Goal: Task Accomplishment & Management: Manage account settings

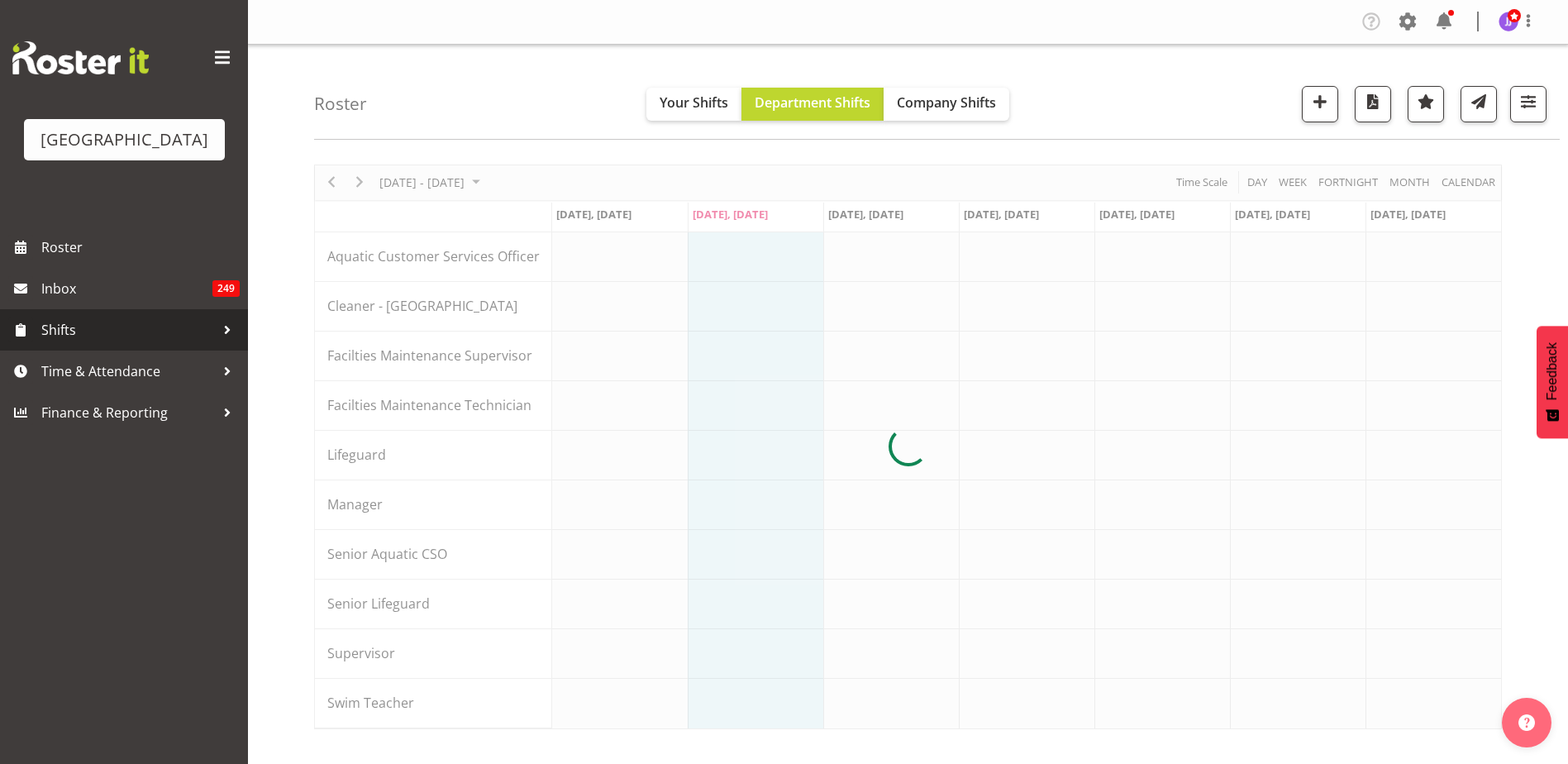
click at [225, 329] on div at bounding box center [226, 329] width 25 height 25
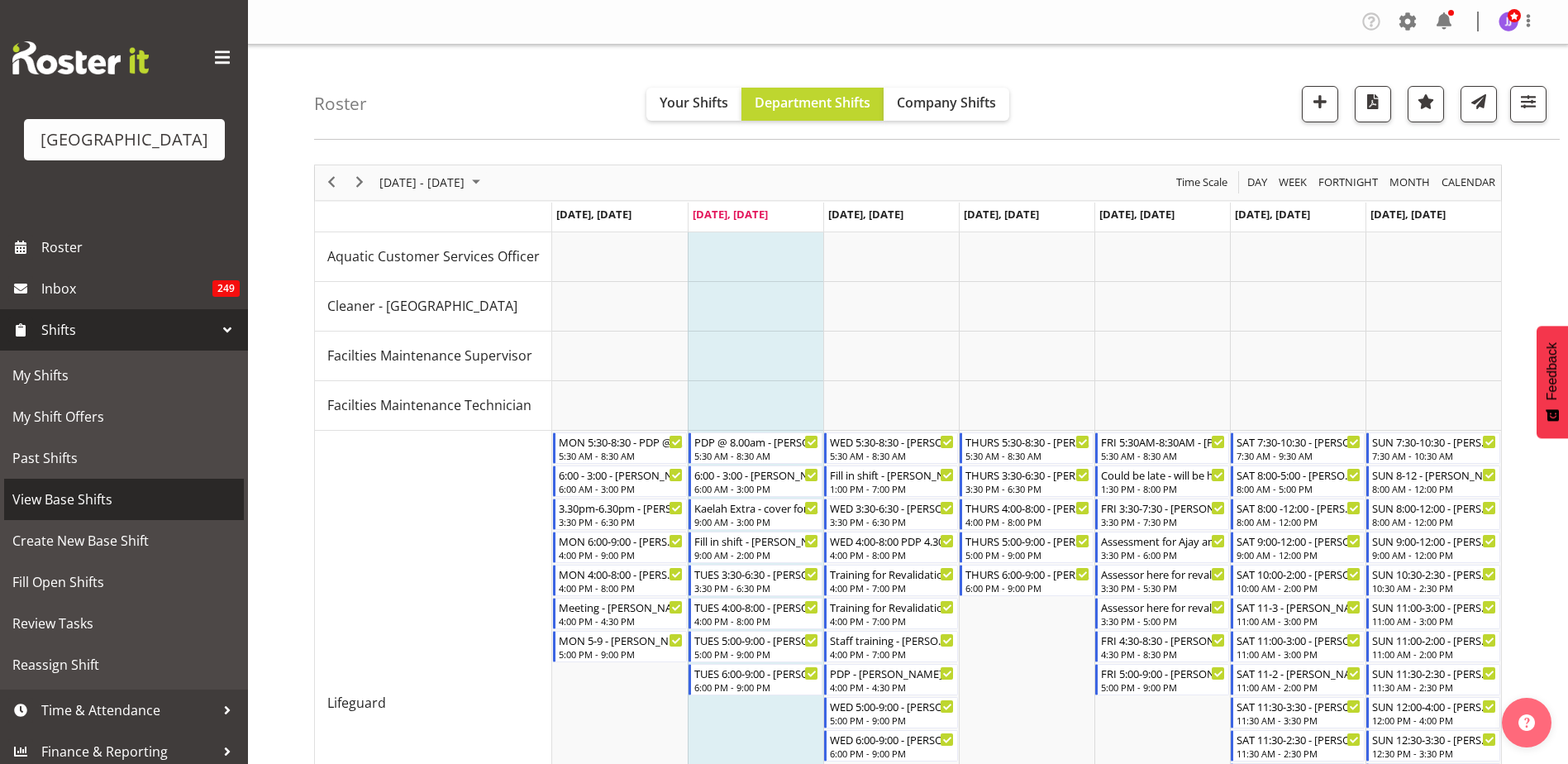
click at [106, 499] on span "View Base Shifts" at bounding box center [124, 499] width 223 height 25
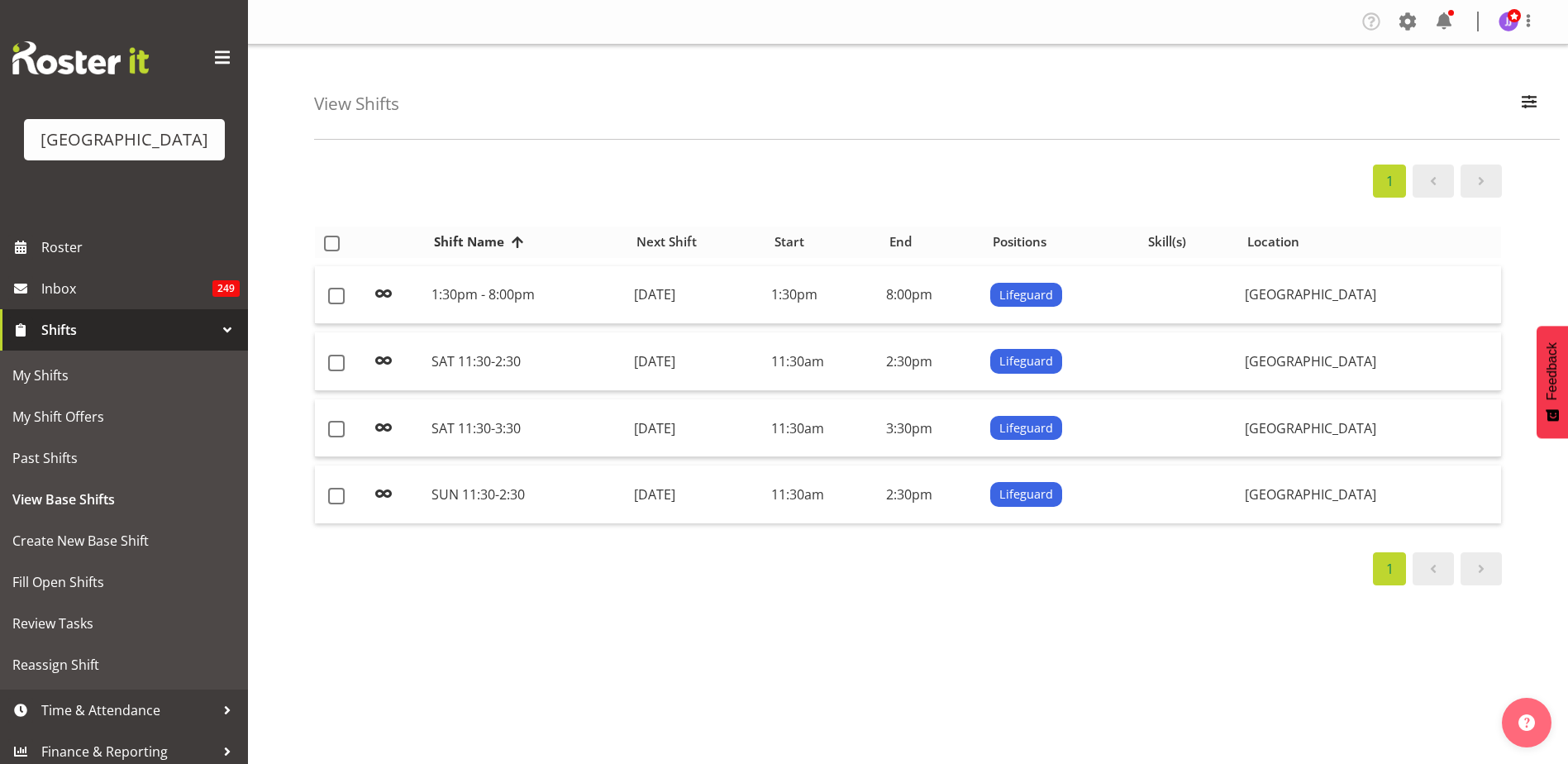
select select "114"
click at [1521, 110] on span "button" at bounding box center [1529, 102] width 22 height 22
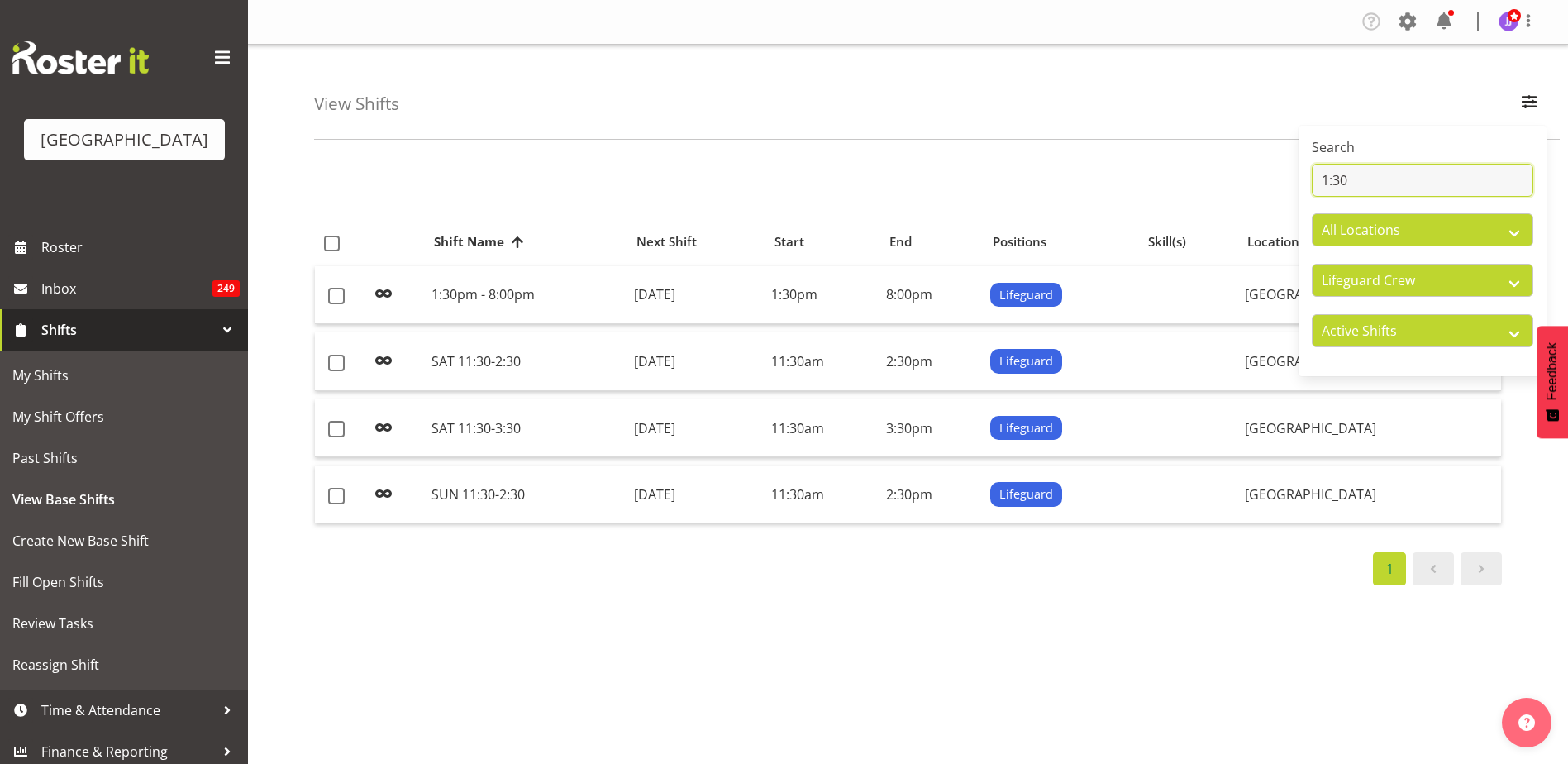
drag, startPoint x: 1444, startPoint y: 177, endPoint x: 1276, endPoint y: 173, distance: 168.0
click at [1276, 173] on div "View Shifts Search 1:30 All Locations Splash Palace All Departments Cleaning Cr…" at bounding box center [908, 429] width 1320 height 769
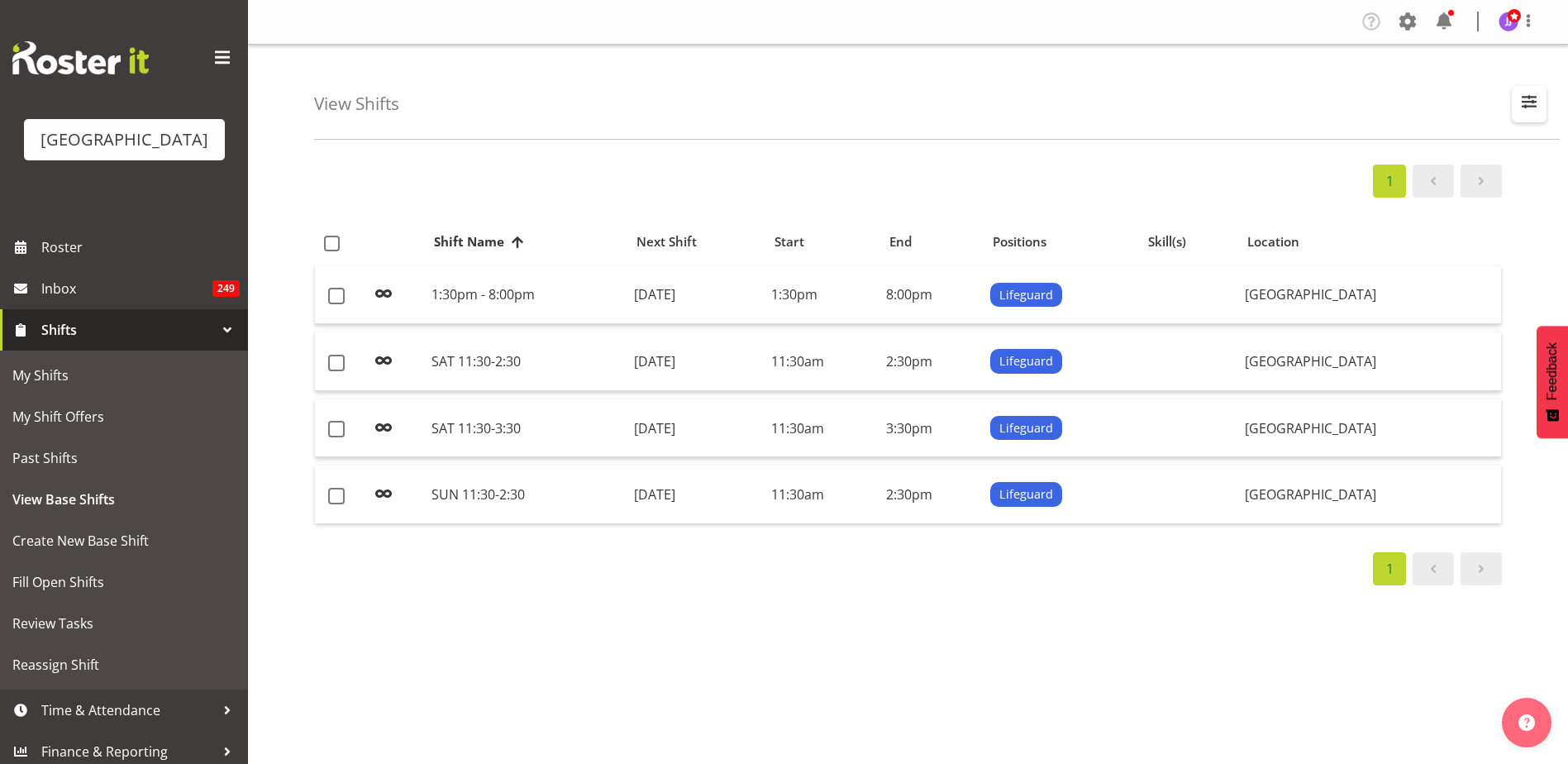
click at [1522, 102] on span "button" at bounding box center [1529, 102] width 22 height 22
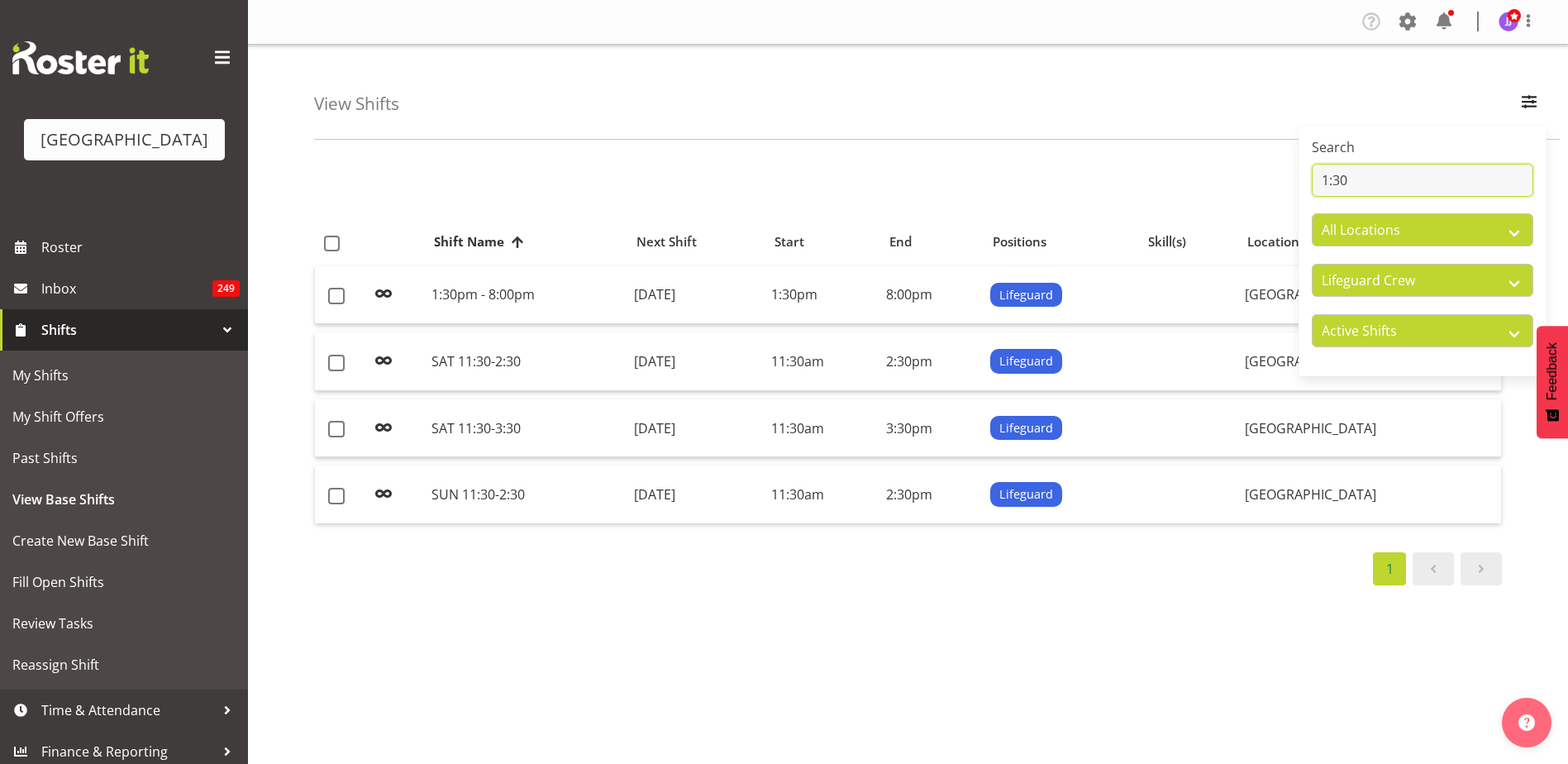
click at [1391, 177] on input "1:30" at bounding box center [1422, 180] width 221 height 33
drag, startPoint x: 1388, startPoint y: 181, endPoint x: 1326, endPoint y: 185, distance: 62.1
click at [1326, 185] on input "1:30" at bounding box center [1422, 180] width 221 height 33
type input "1"
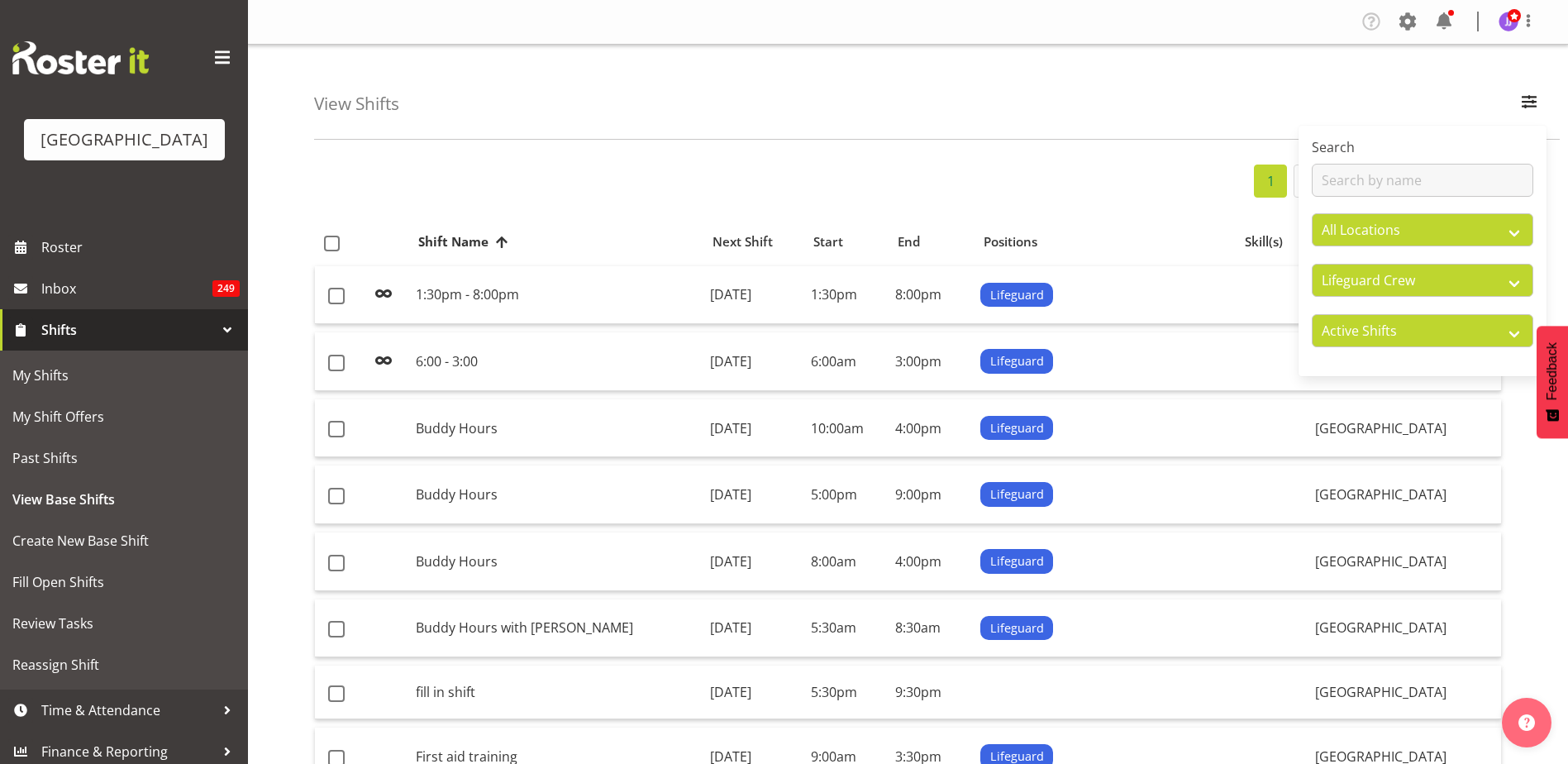
click at [1010, 165] on div "1 2 3 4" at bounding box center [908, 181] width 1188 height 33
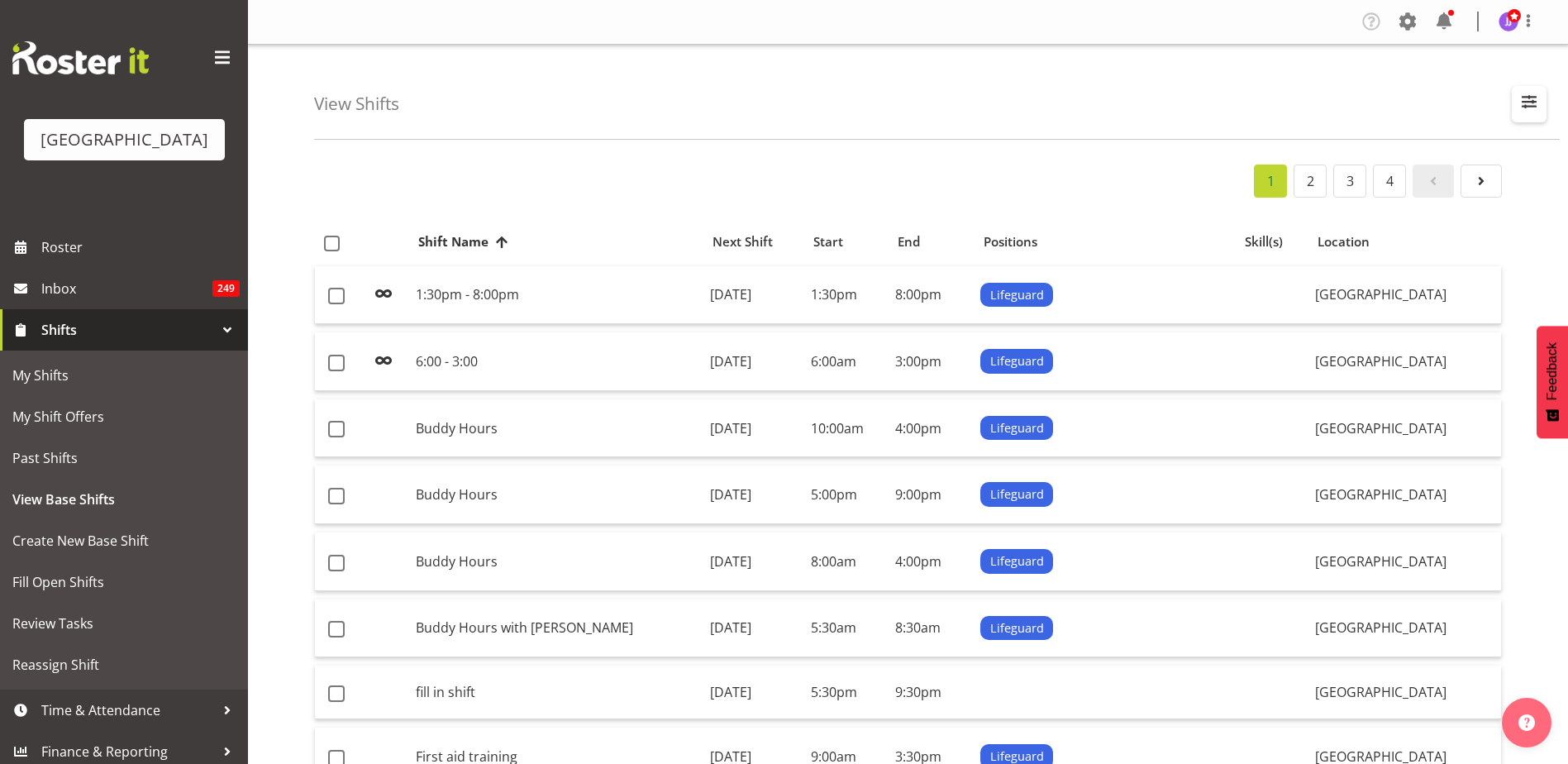
click at [1542, 108] on button "button" at bounding box center [1529, 104] width 35 height 36
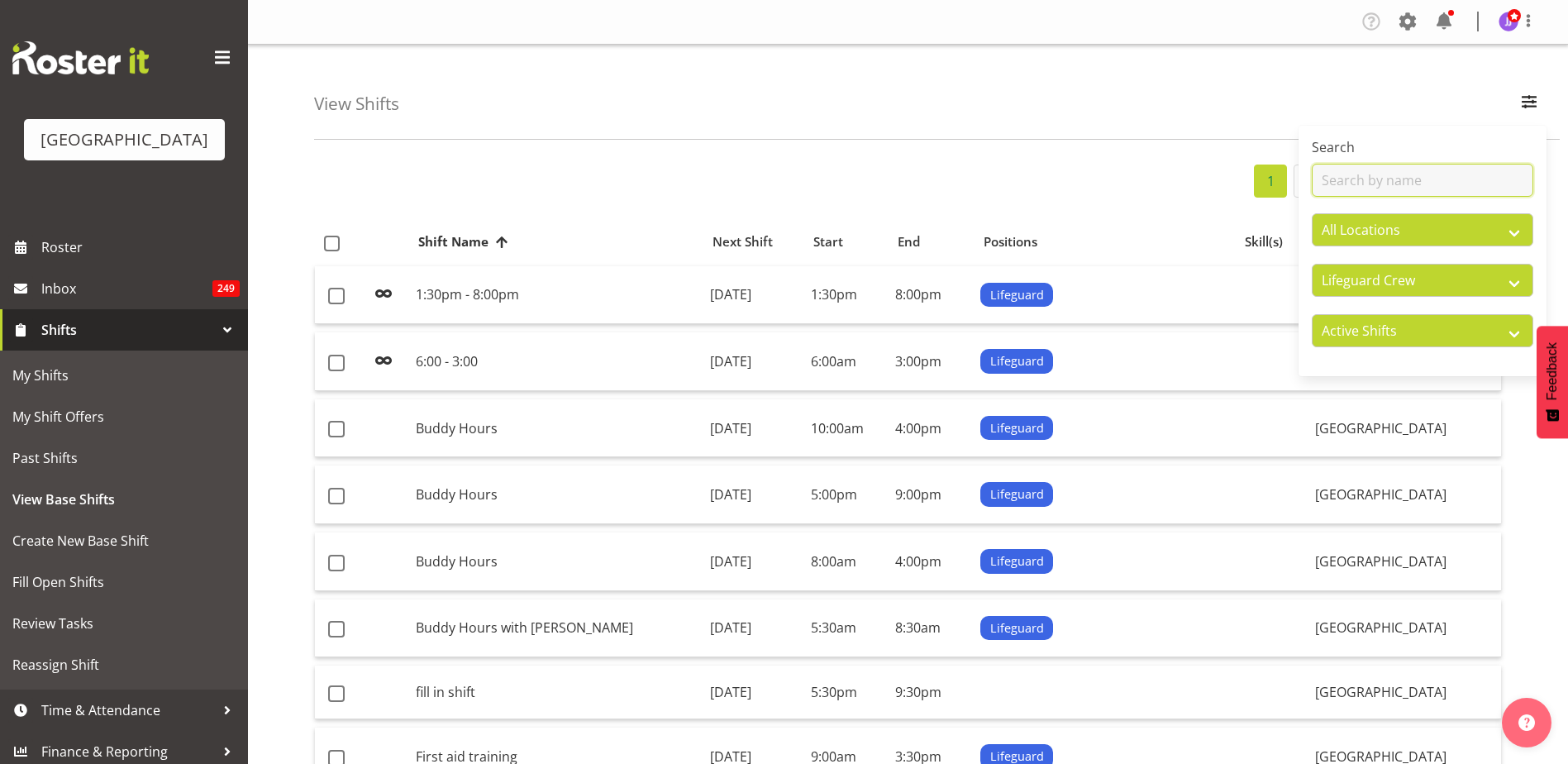
click at [1432, 177] on input "text" at bounding box center [1422, 180] width 221 height 33
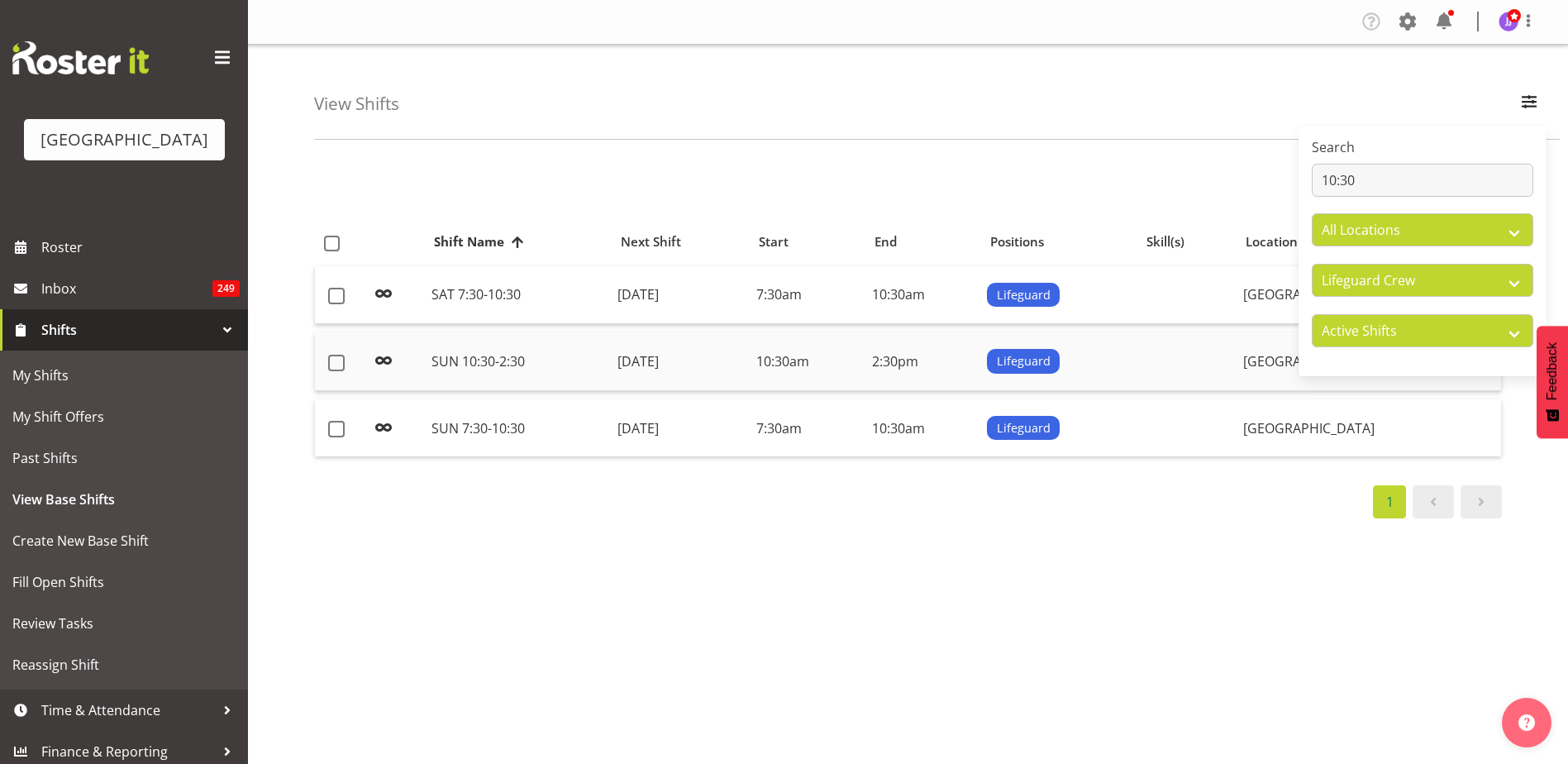
click at [562, 374] on td "SUN 10:30-2:30" at bounding box center [518, 361] width 186 height 59
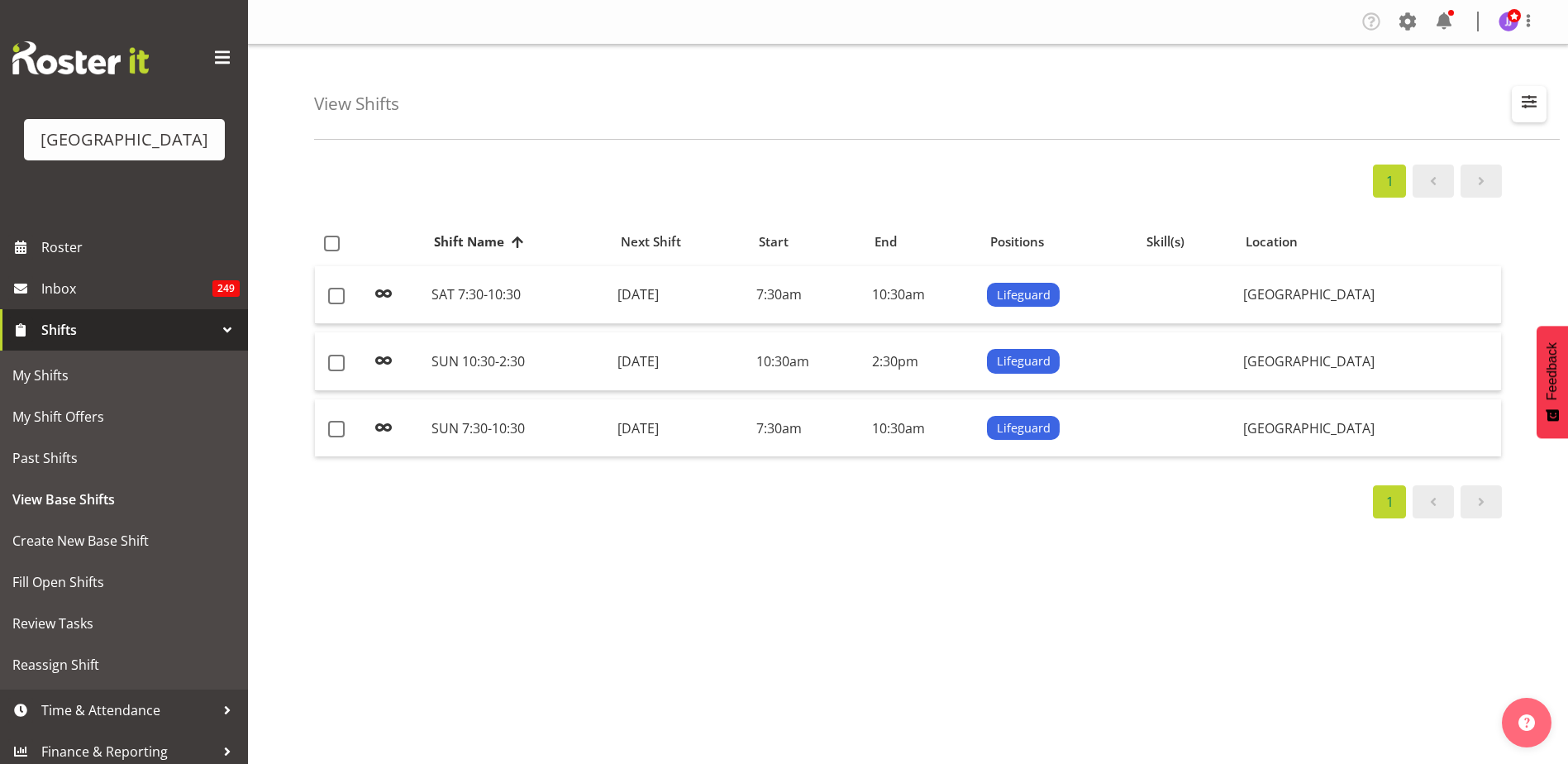
click at [1540, 98] on span "button" at bounding box center [1529, 102] width 22 height 22
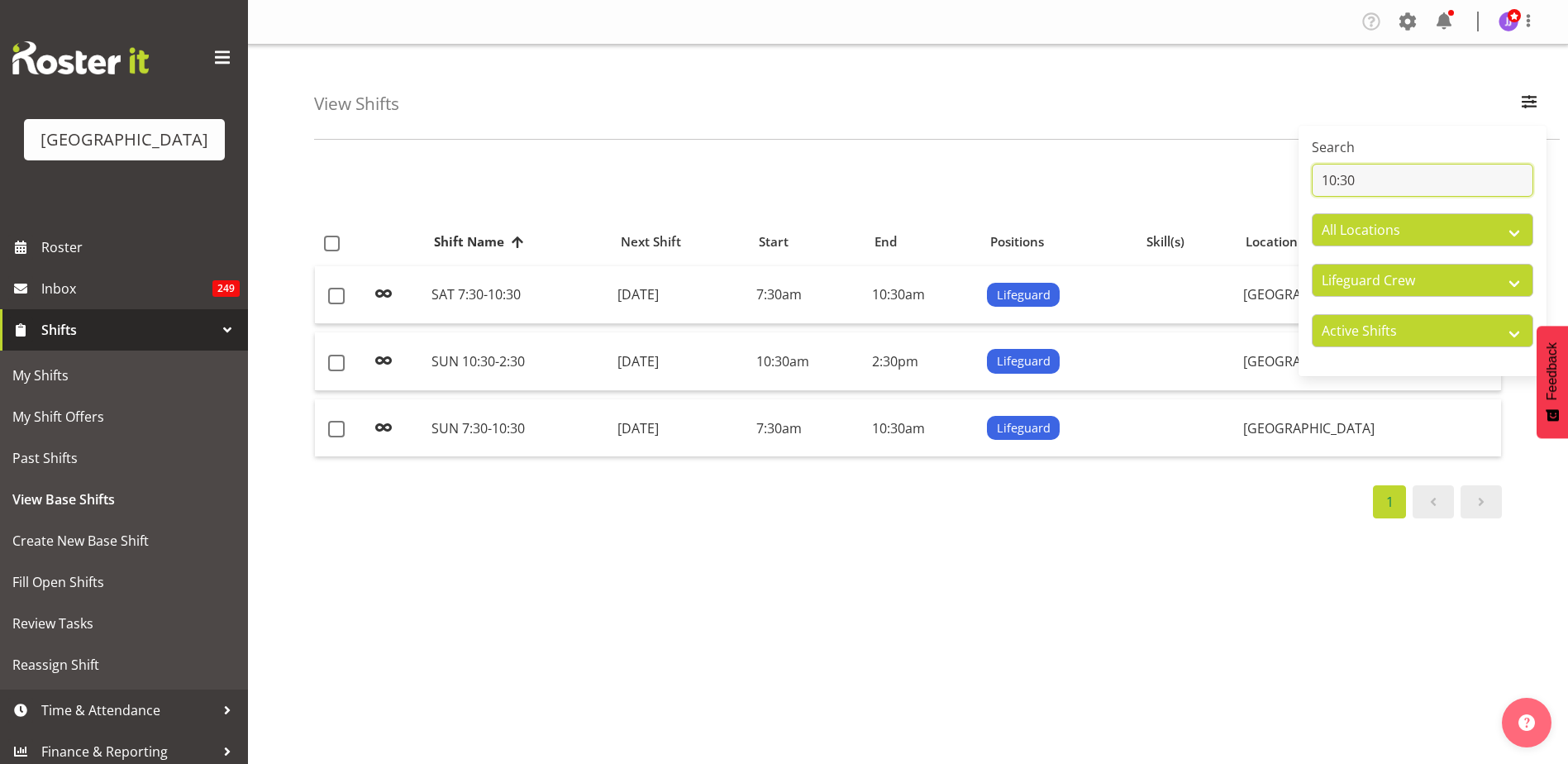
drag, startPoint x: 1430, startPoint y: 191, endPoint x: 1071, endPoint y: 131, distance: 364.0
click at [1071, 131] on div "View Shifts Search 10:30 All Locations Splash Palace All Departments Cleaning C…" at bounding box center [937, 92] width 1246 height 95
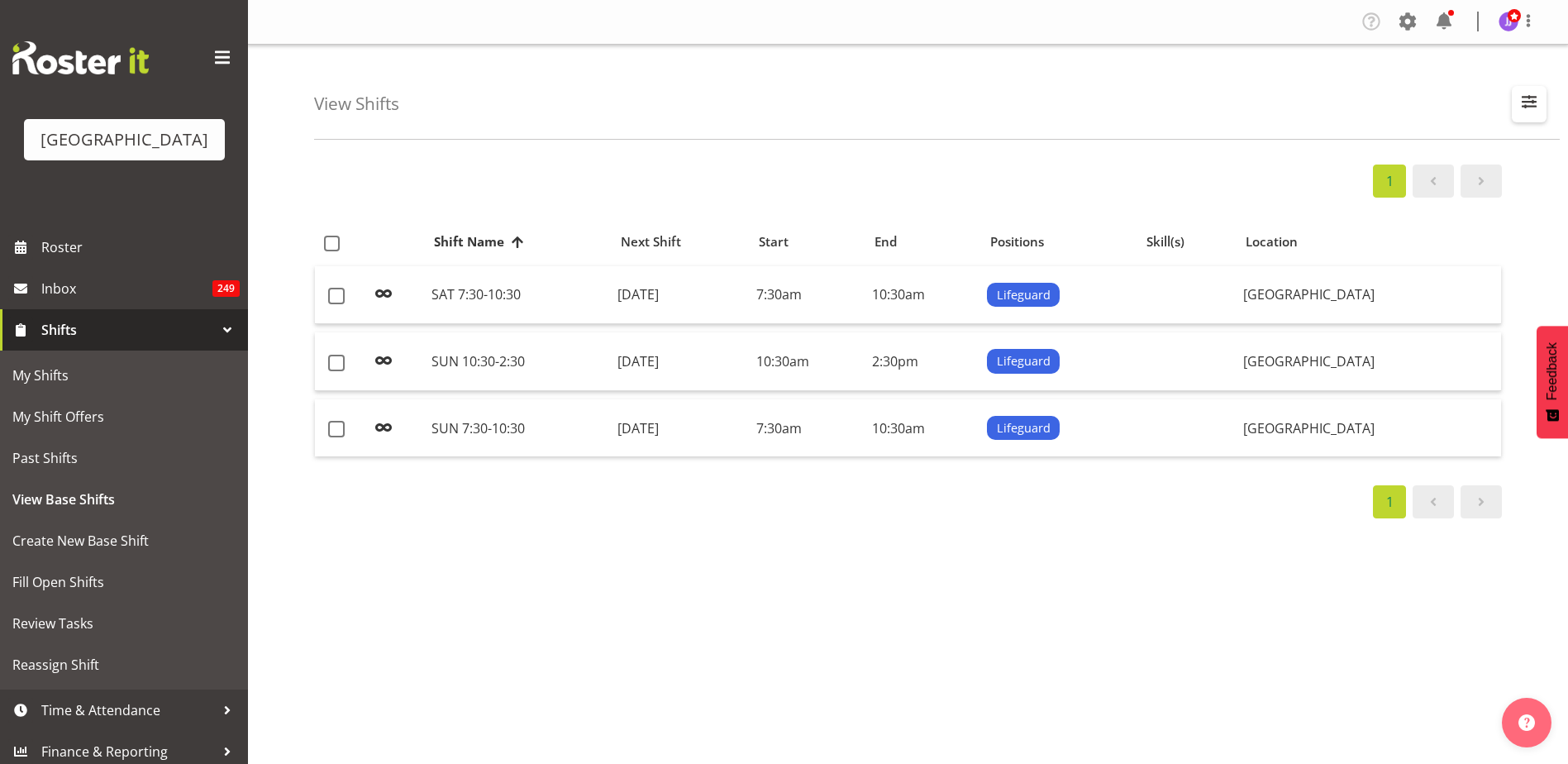
click at [1531, 105] on span "button" at bounding box center [1529, 102] width 22 height 22
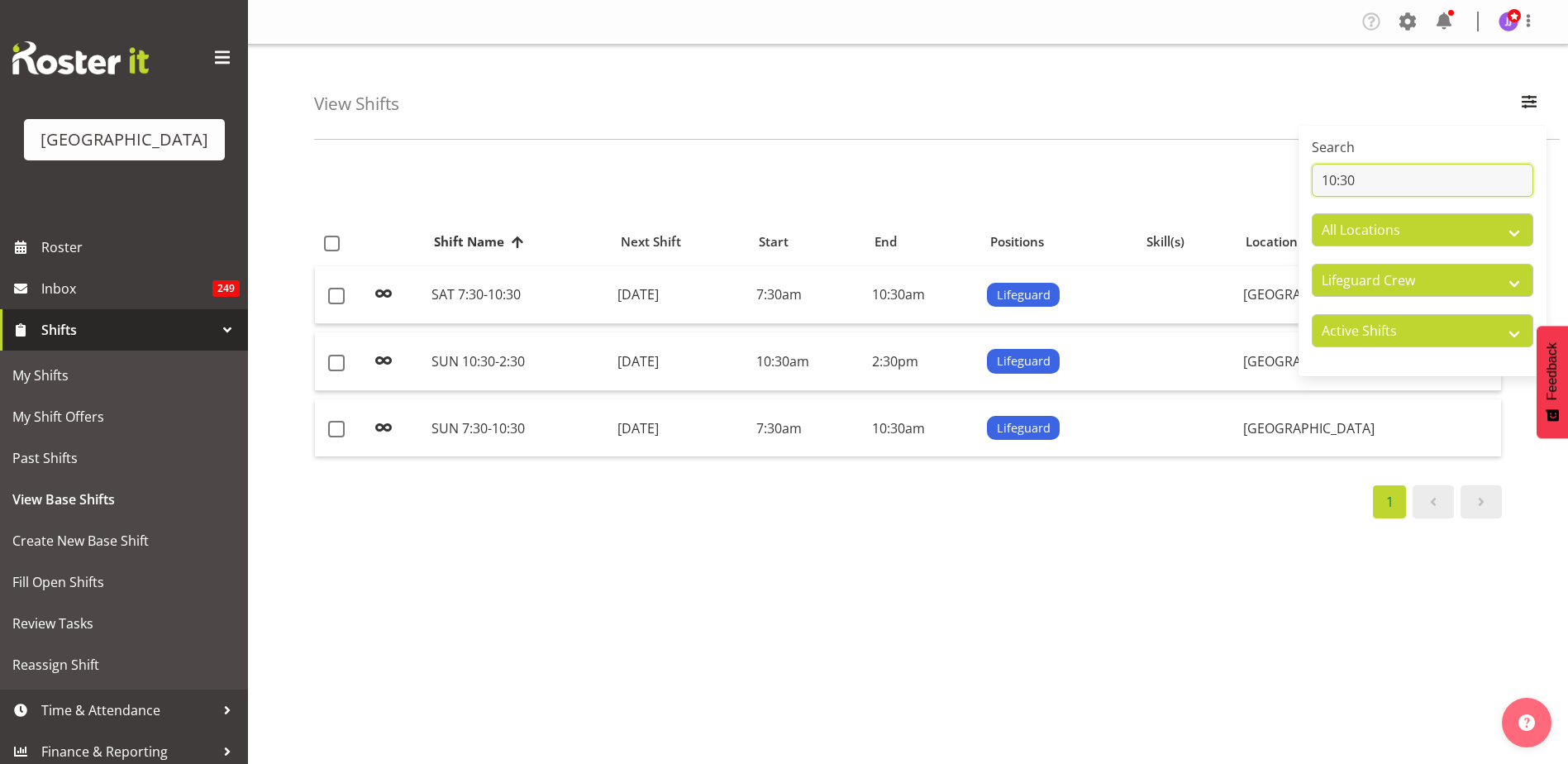
click at [1414, 188] on input "10:30" at bounding box center [1422, 180] width 221 height 33
drag, startPoint x: 1414, startPoint y: 188, endPoint x: 1279, endPoint y: 185, distance: 135.0
click at [1279, 185] on div "View Shifts Search 10:30 All Locations Splash Palace All Departments Cleaning C…" at bounding box center [908, 429] width 1320 height 769
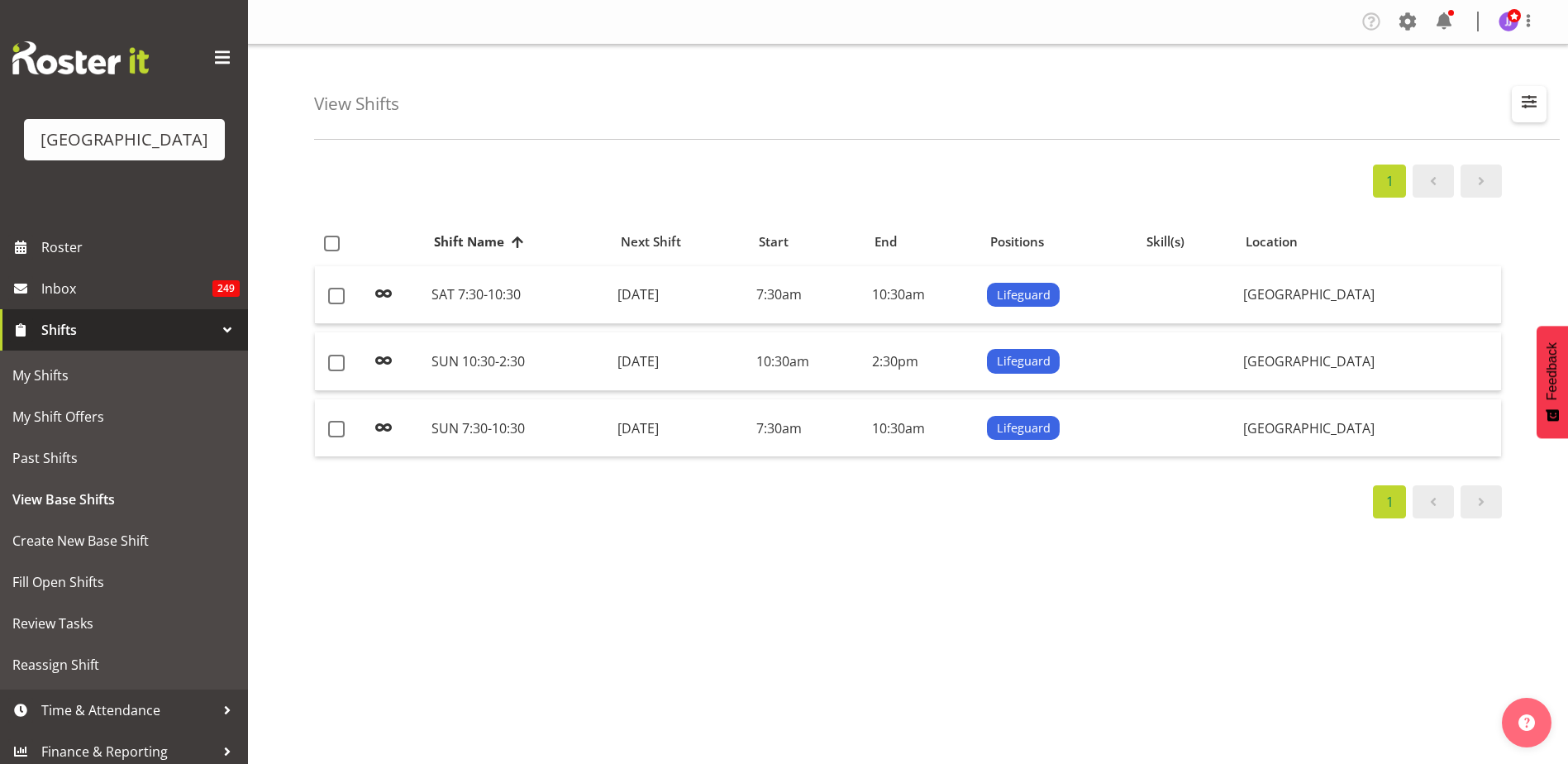
click at [1529, 107] on span "button" at bounding box center [1529, 102] width 22 height 22
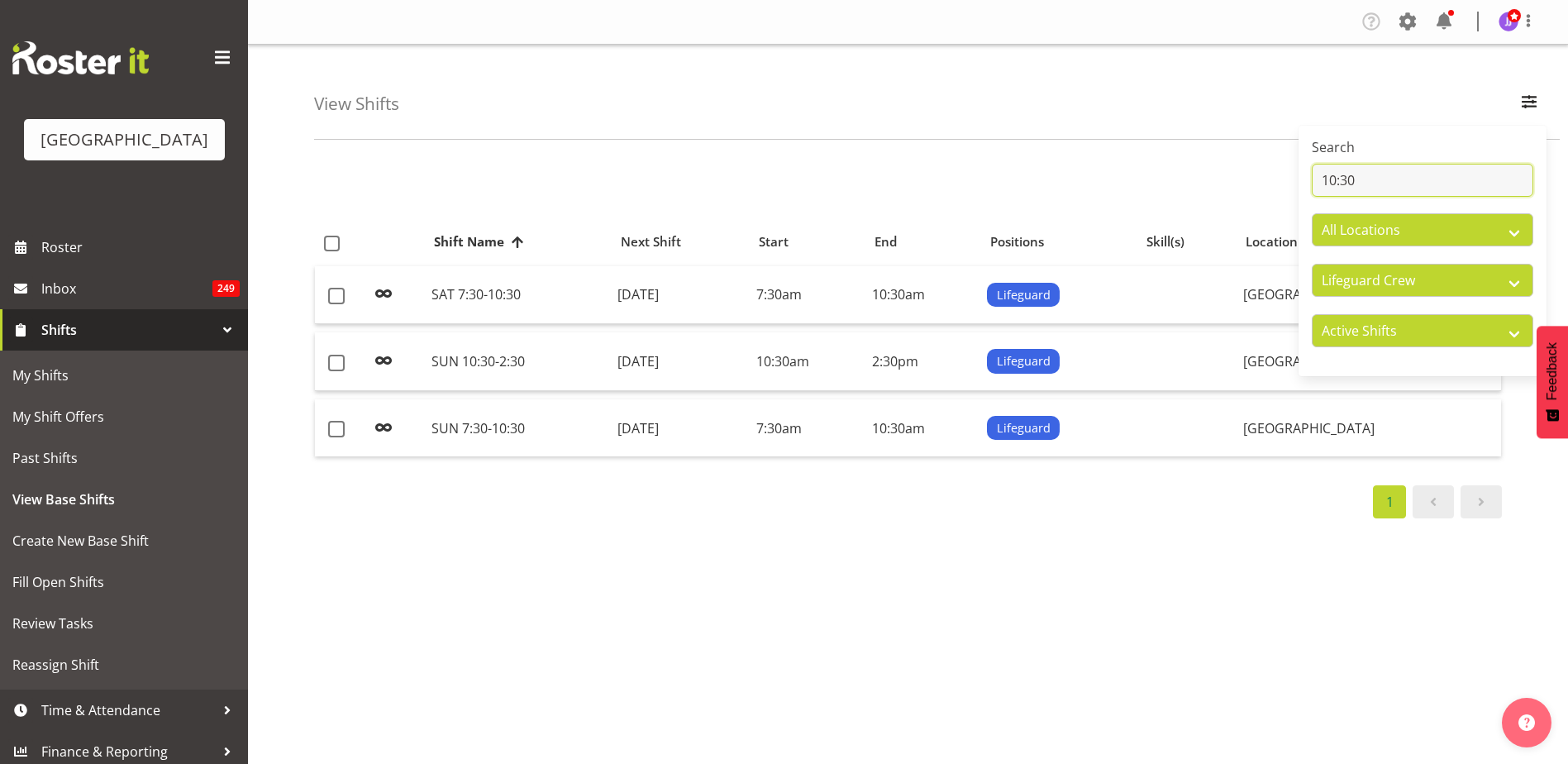
click at [1440, 177] on input "10:30" at bounding box center [1422, 180] width 221 height 33
type input "sun"
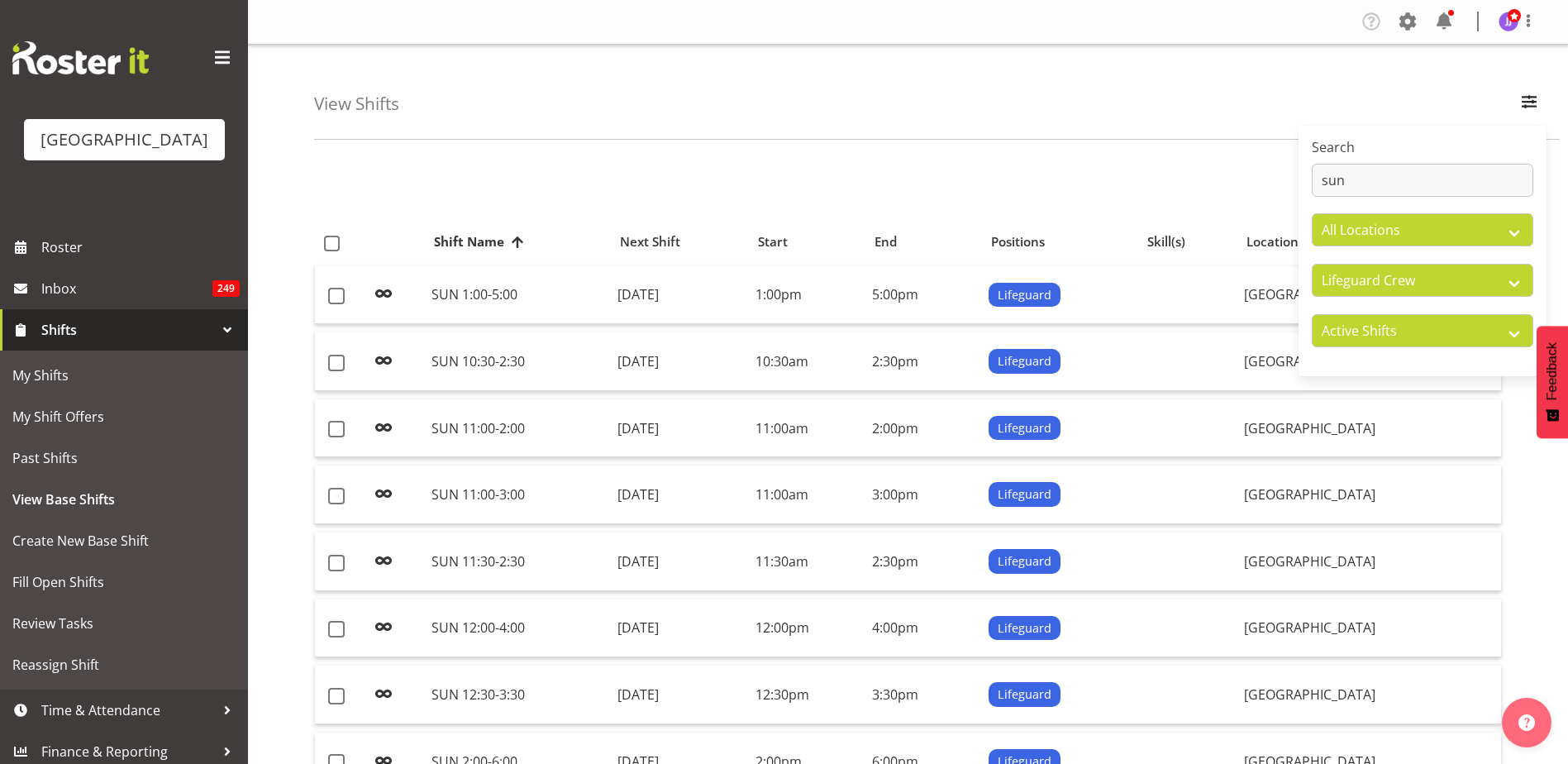
click at [1007, 82] on div "View Shifts Search sun All Locations Splash Palace All Departments Cleaning Cre…" at bounding box center [937, 92] width 1246 height 95
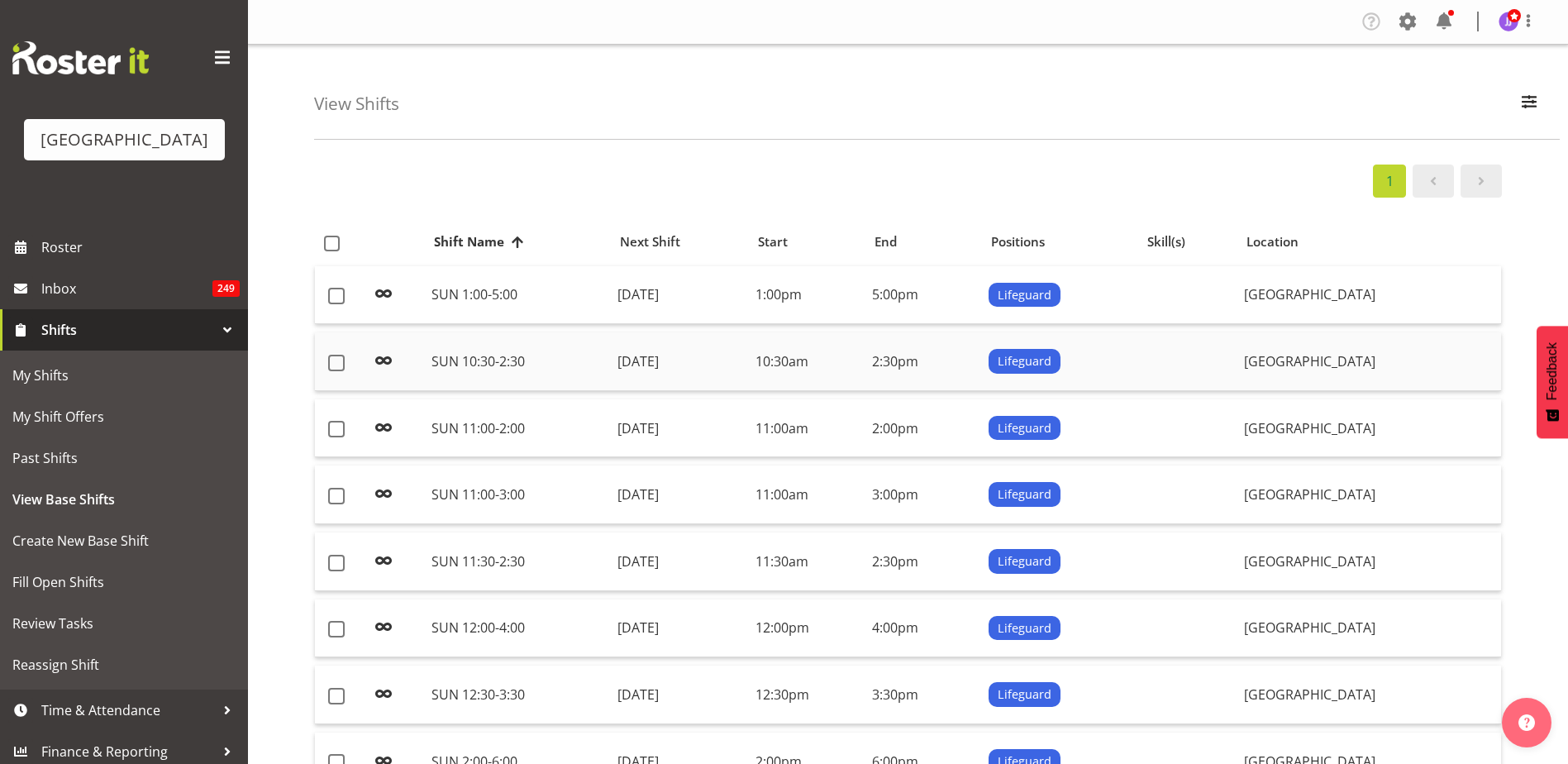
click at [979, 360] on td "2:30pm" at bounding box center [924, 361] width 117 height 59
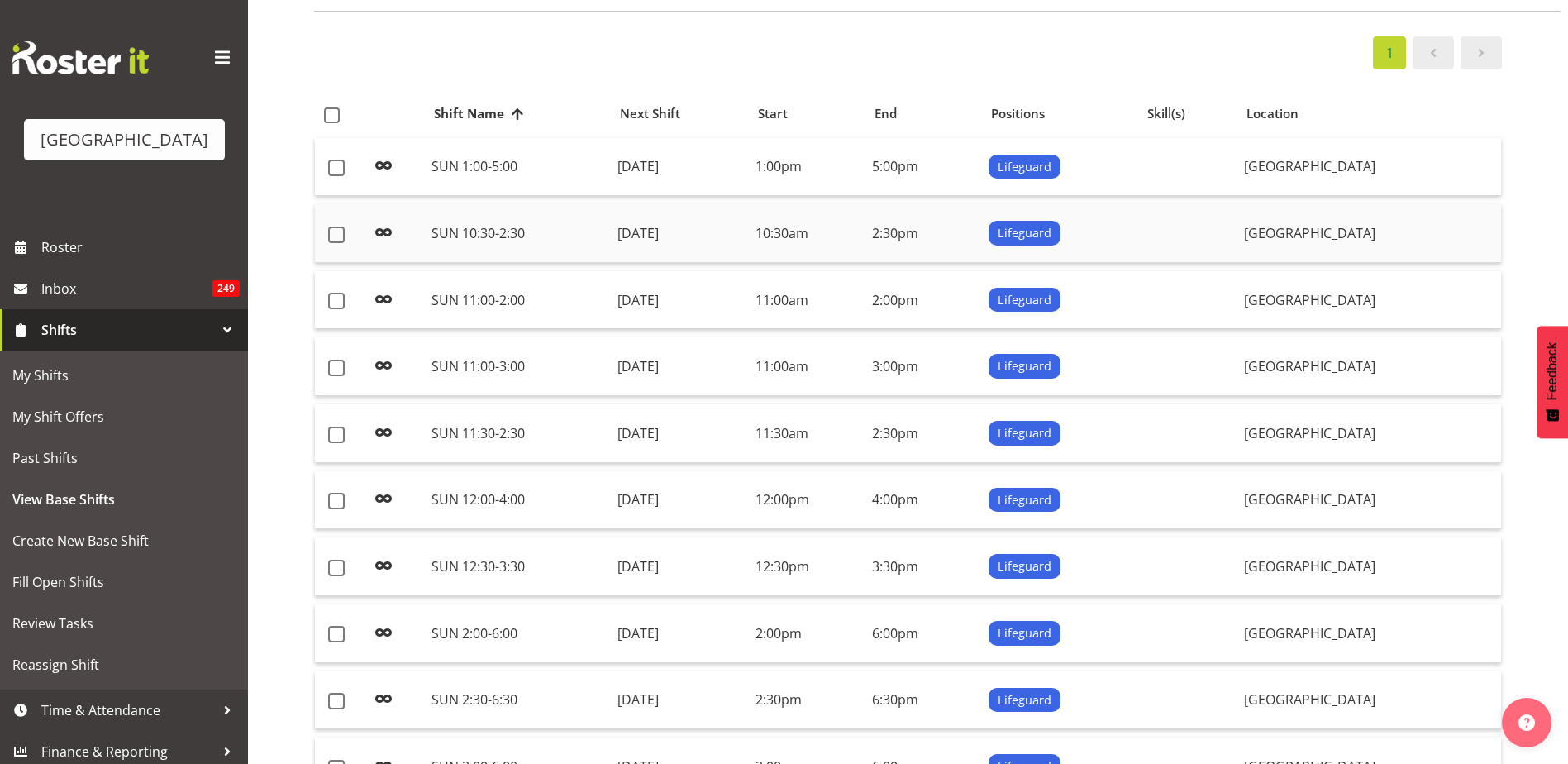
scroll to position [103, 0]
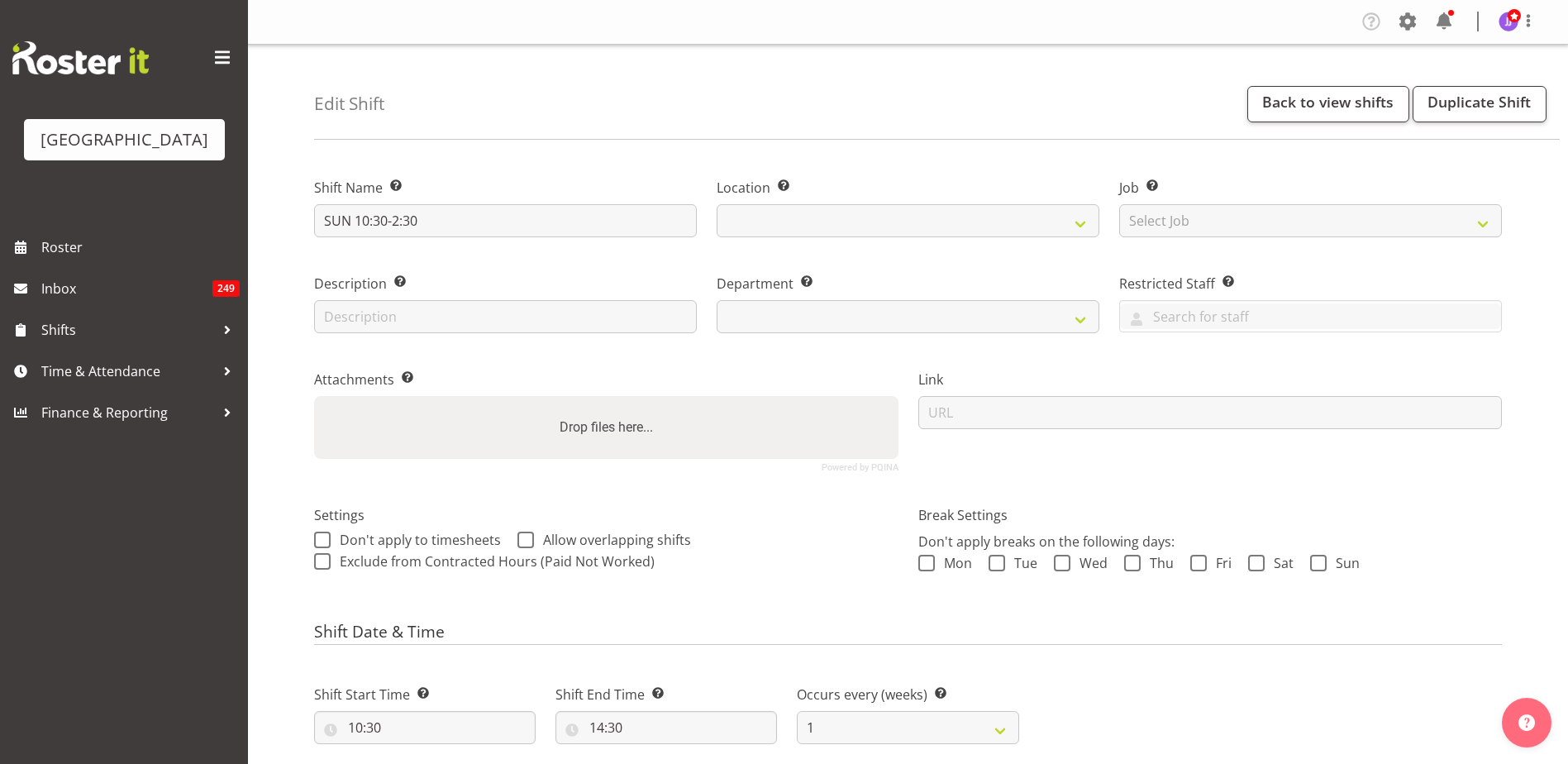
select select
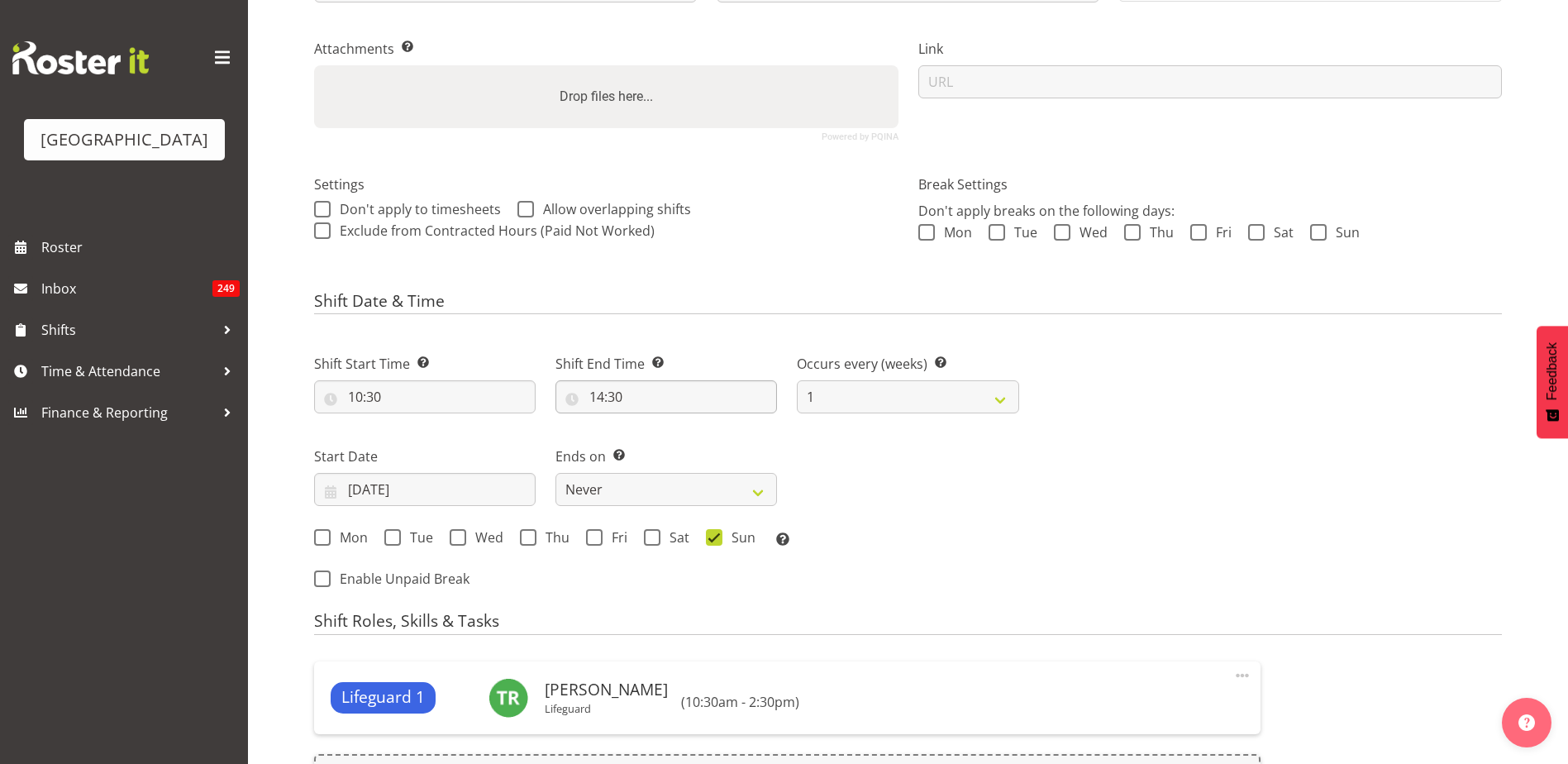
select select "114"
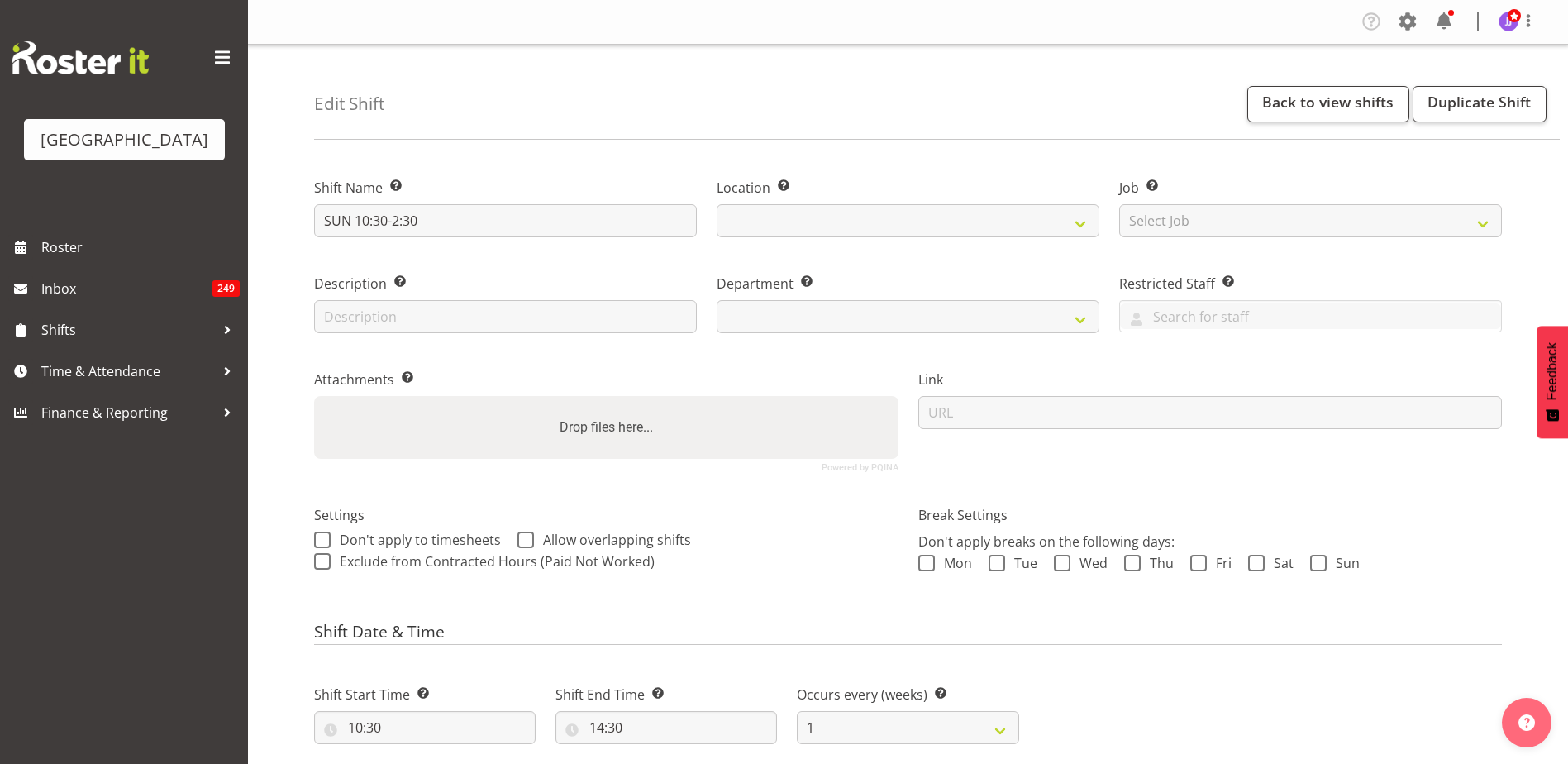
select select
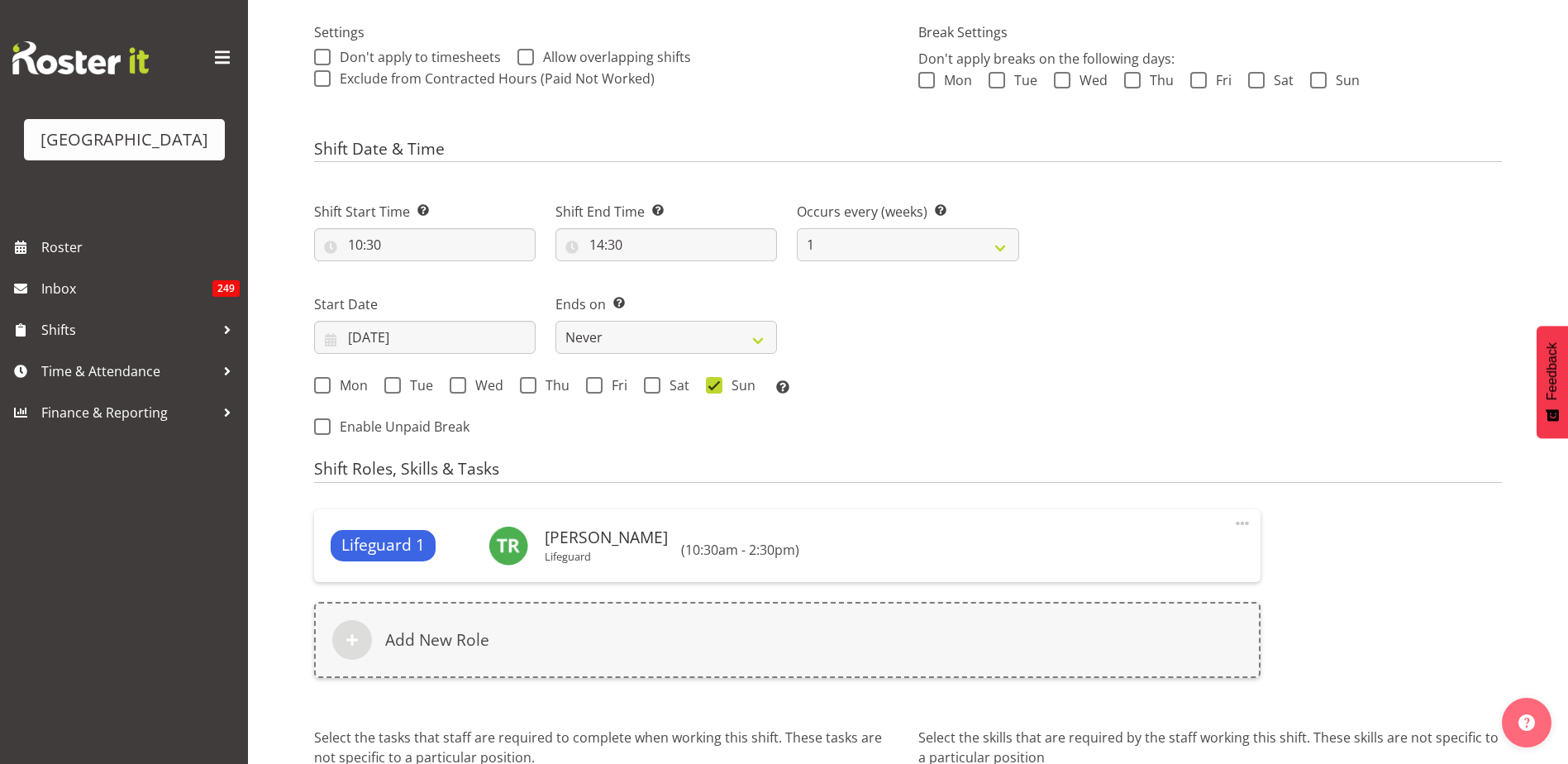
select select "114"
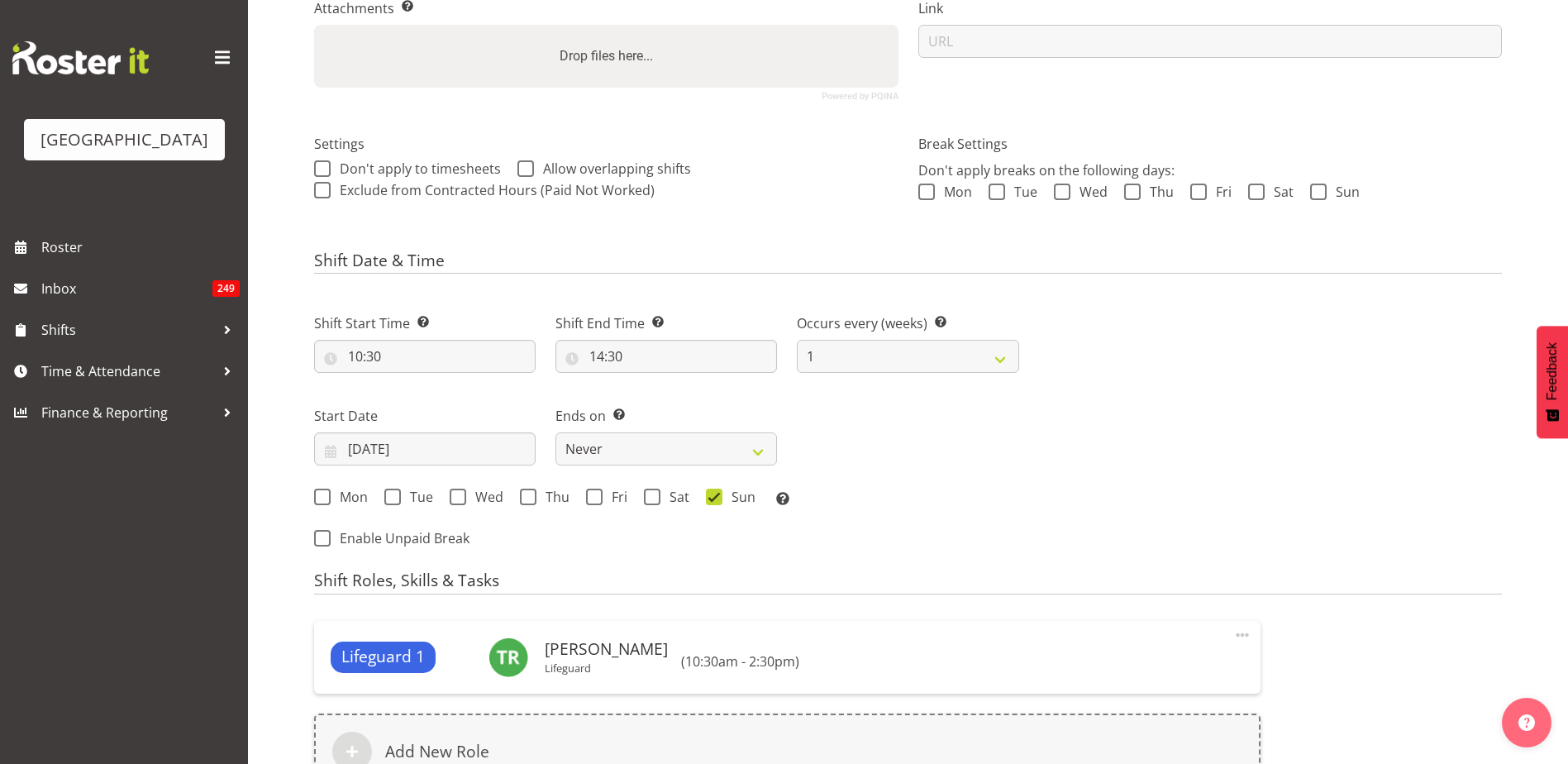
scroll to position [166, 0]
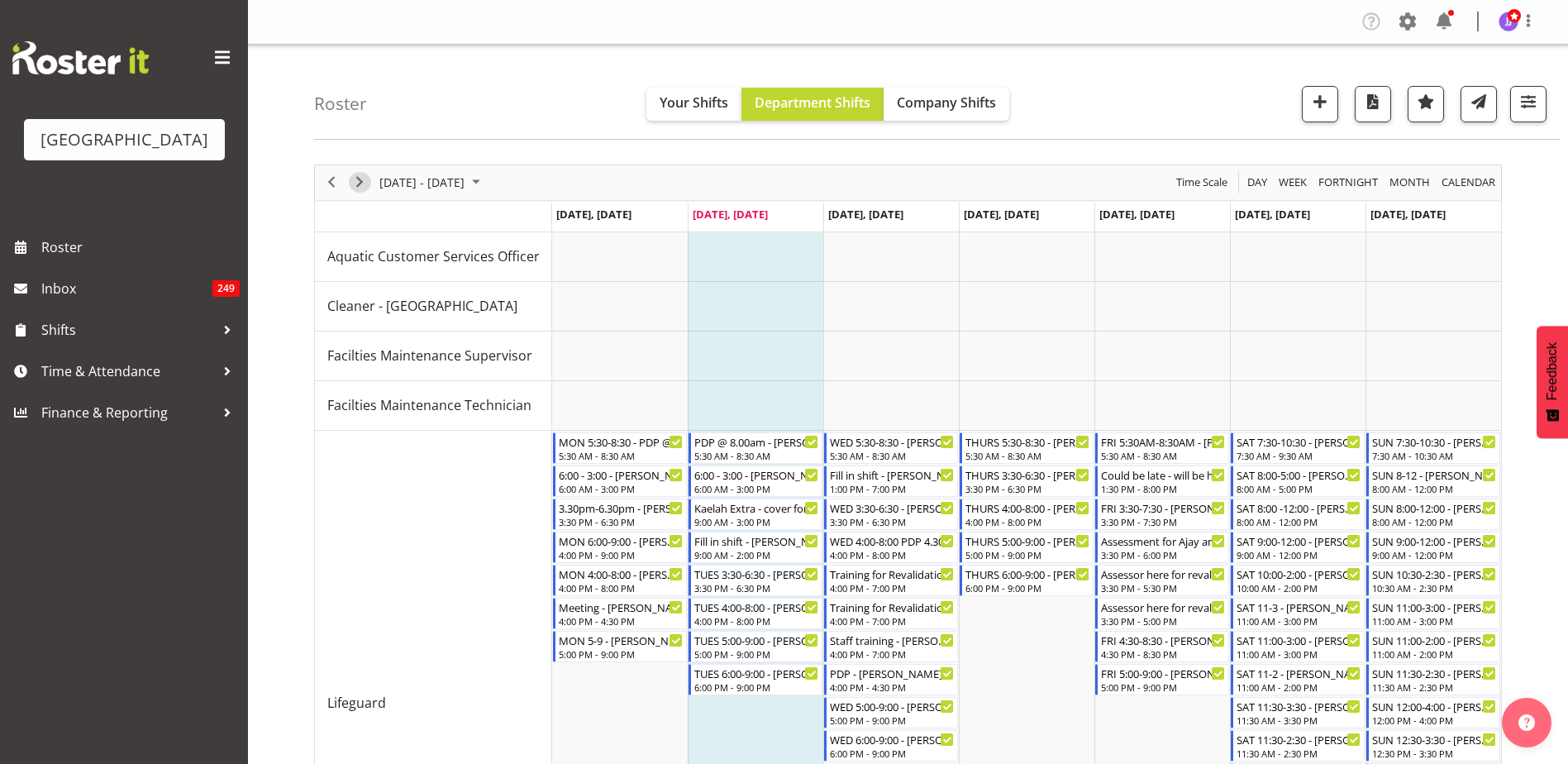
click at [360, 190] on span "Next" at bounding box center [360, 182] width 20 height 21
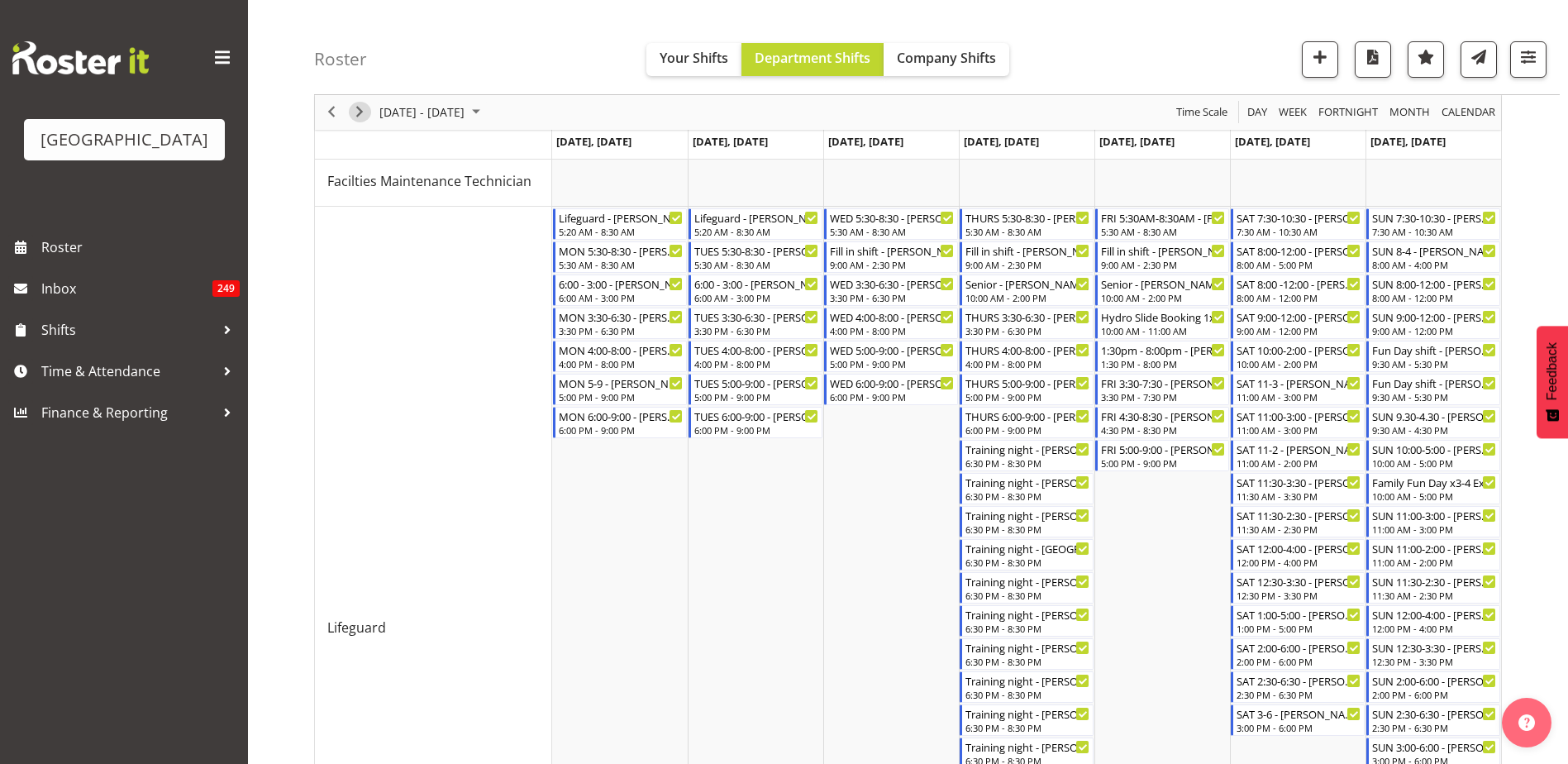
scroll to position [248, 0]
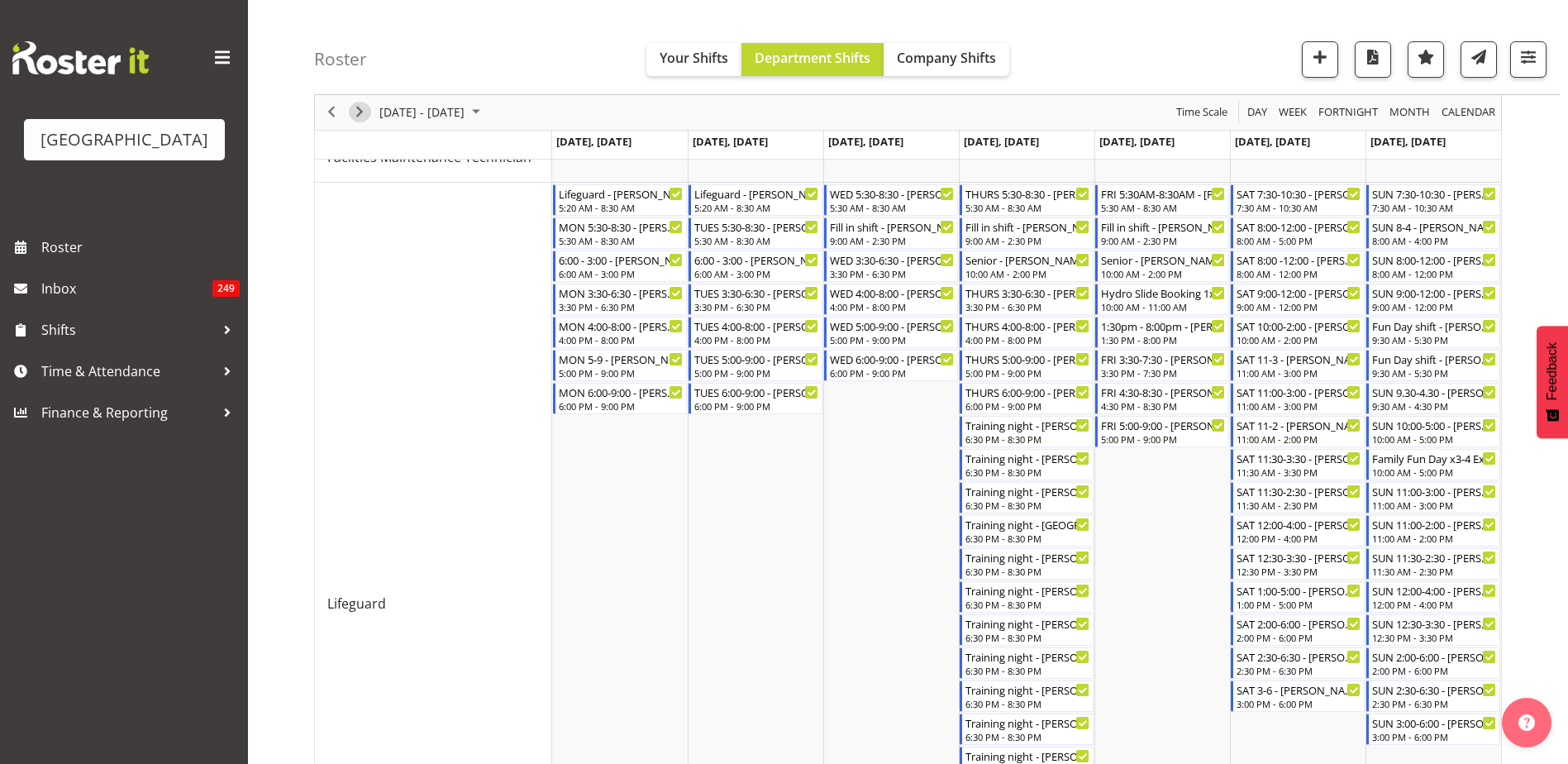
click at [357, 109] on span "Next" at bounding box center [360, 113] width 20 height 21
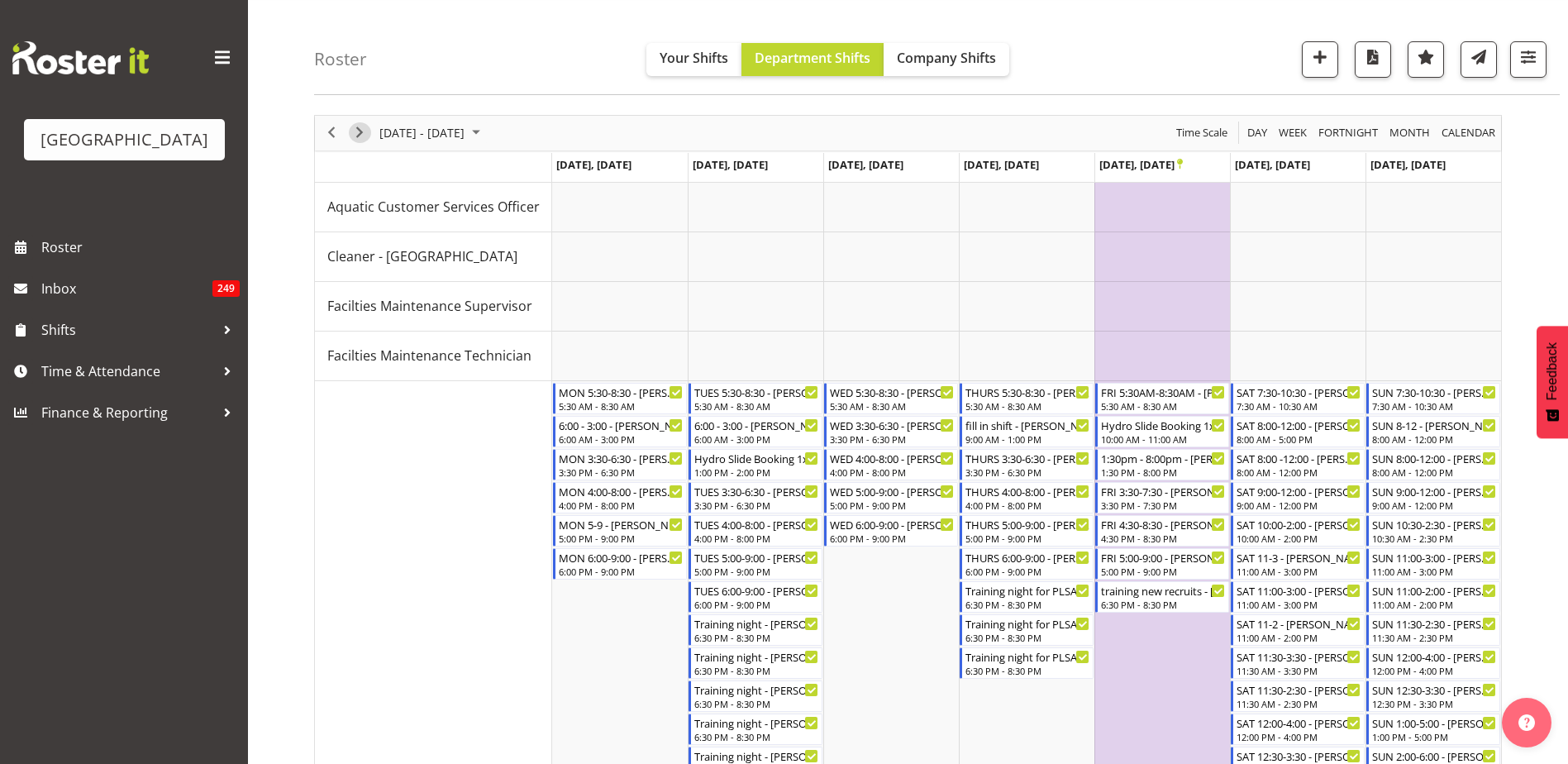
scroll to position [248, 0]
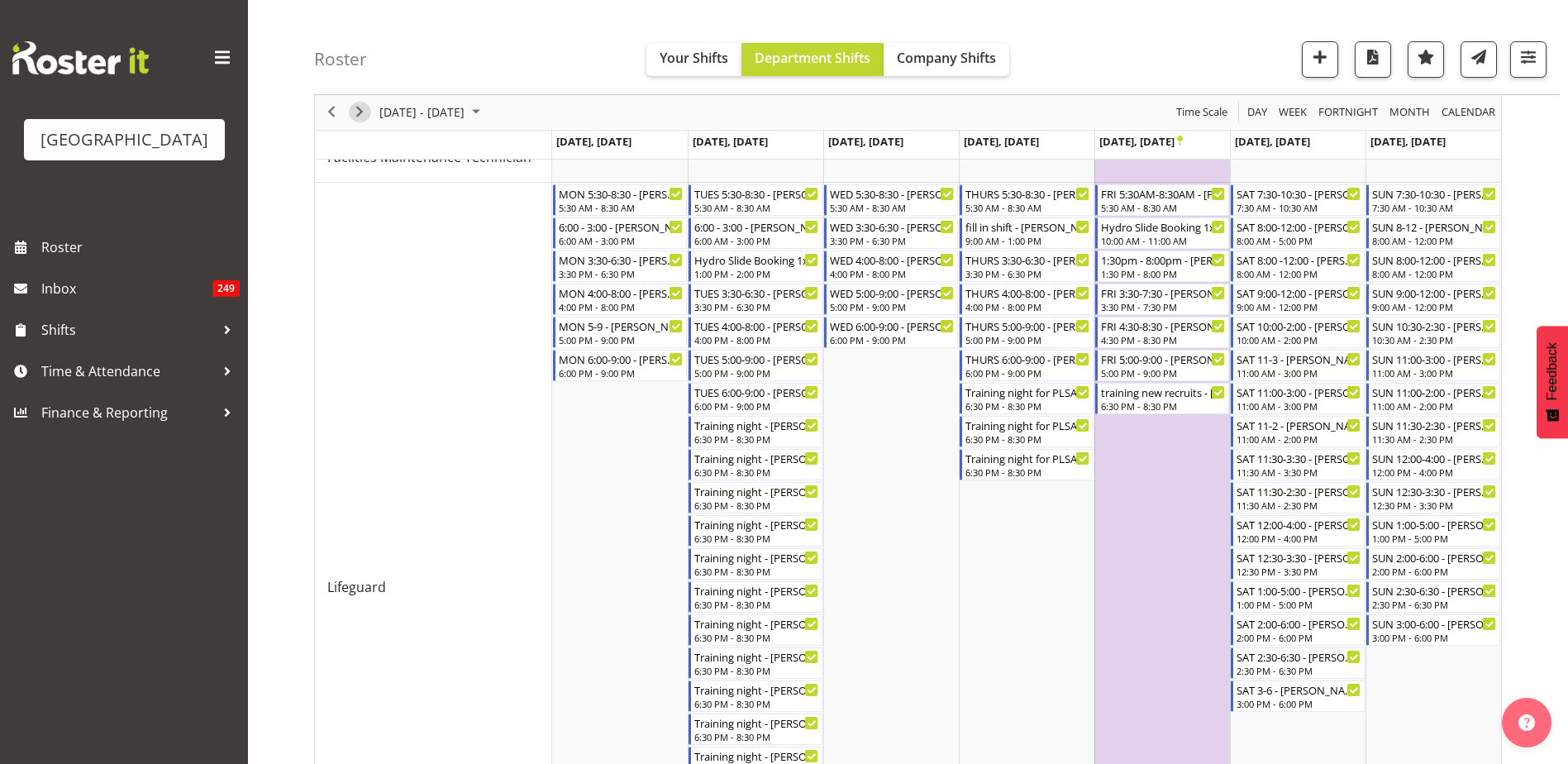
click at [359, 110] on span "Next" at bounding box center [360, 113] width 20 height 21
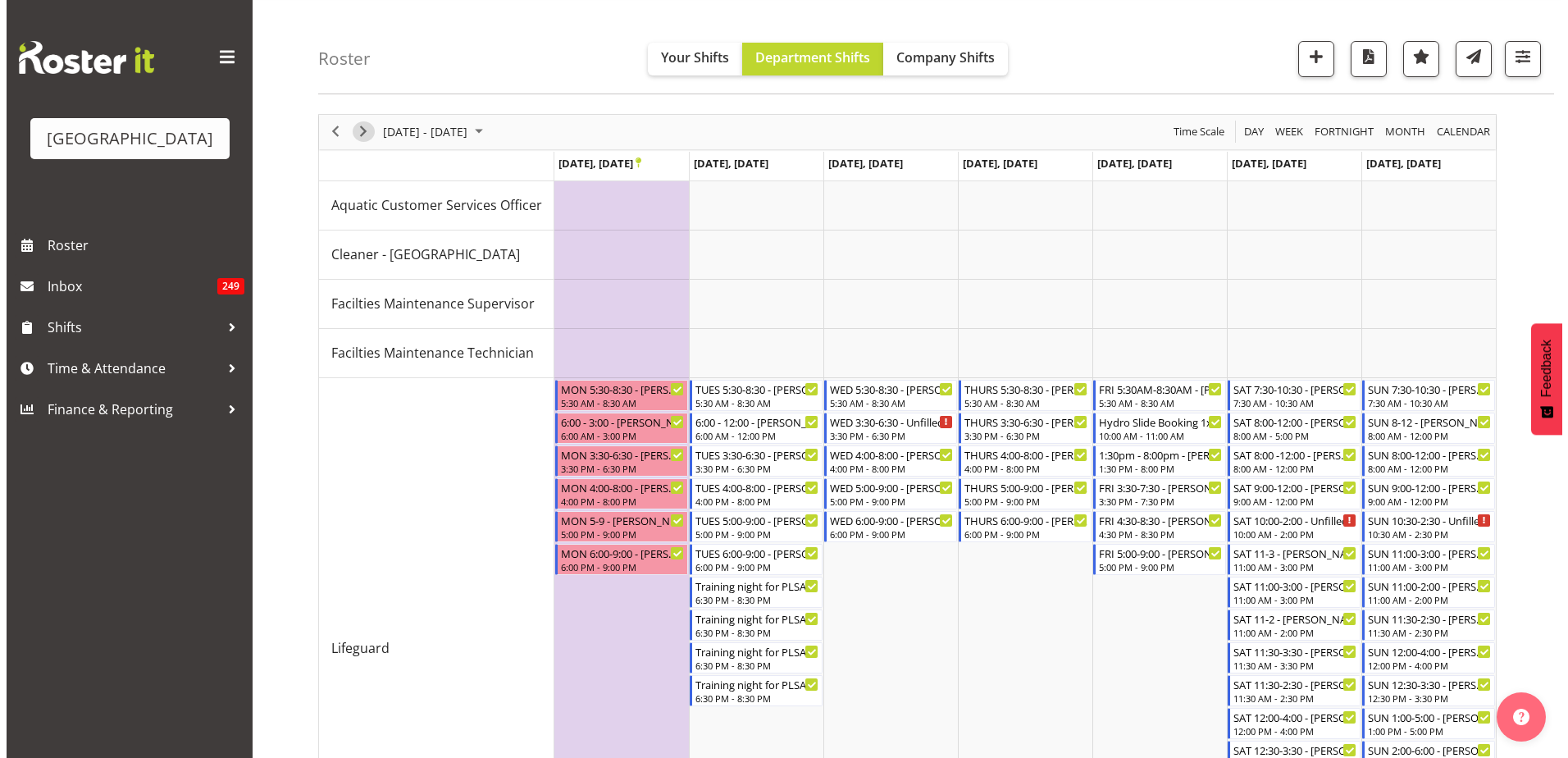
scroll to position [246, 0]
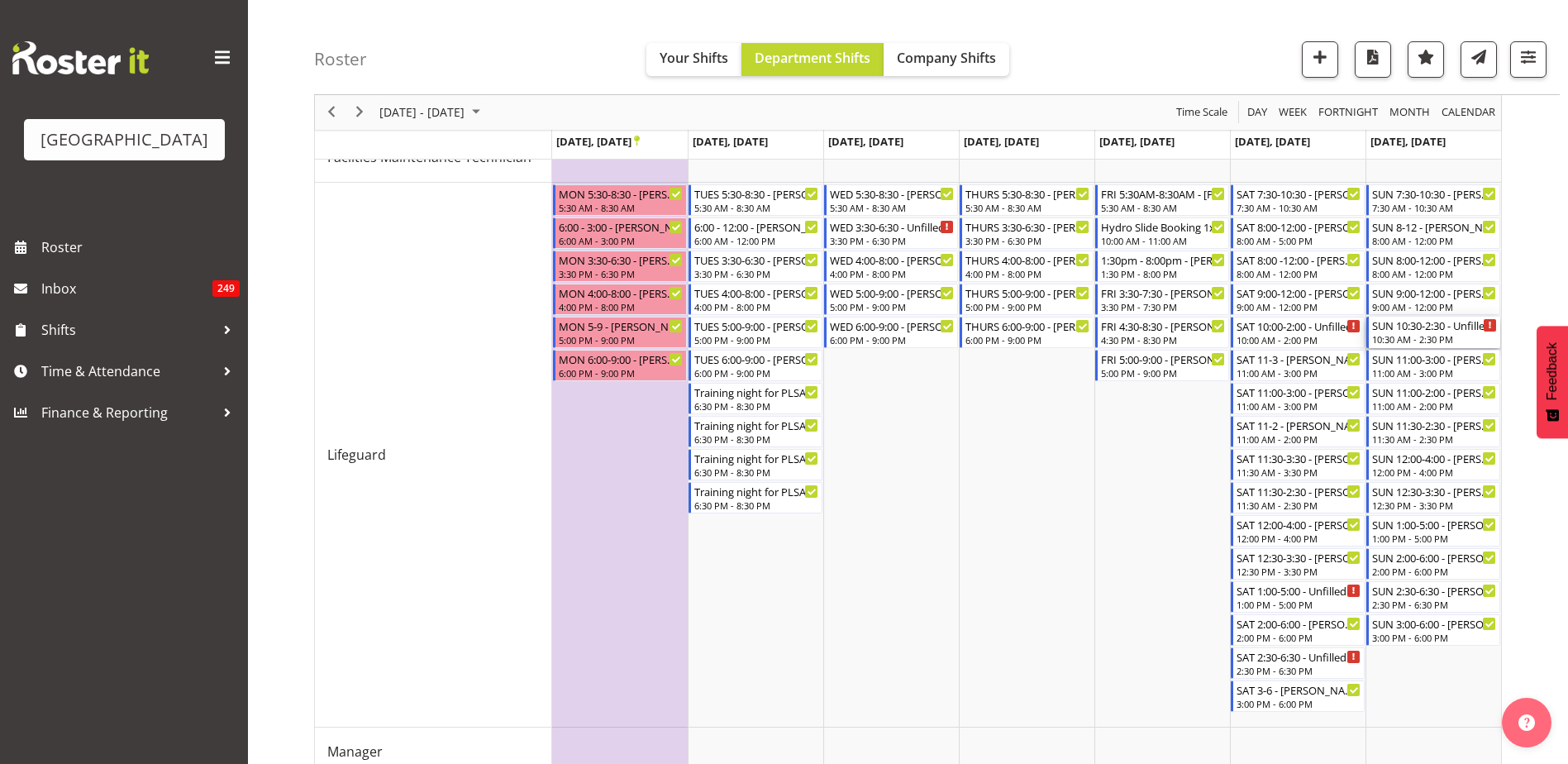
click at [1440, 338] on div "10:30 AM - 2:30 PM" at bounding box center [1434, 338] width 125 height 13
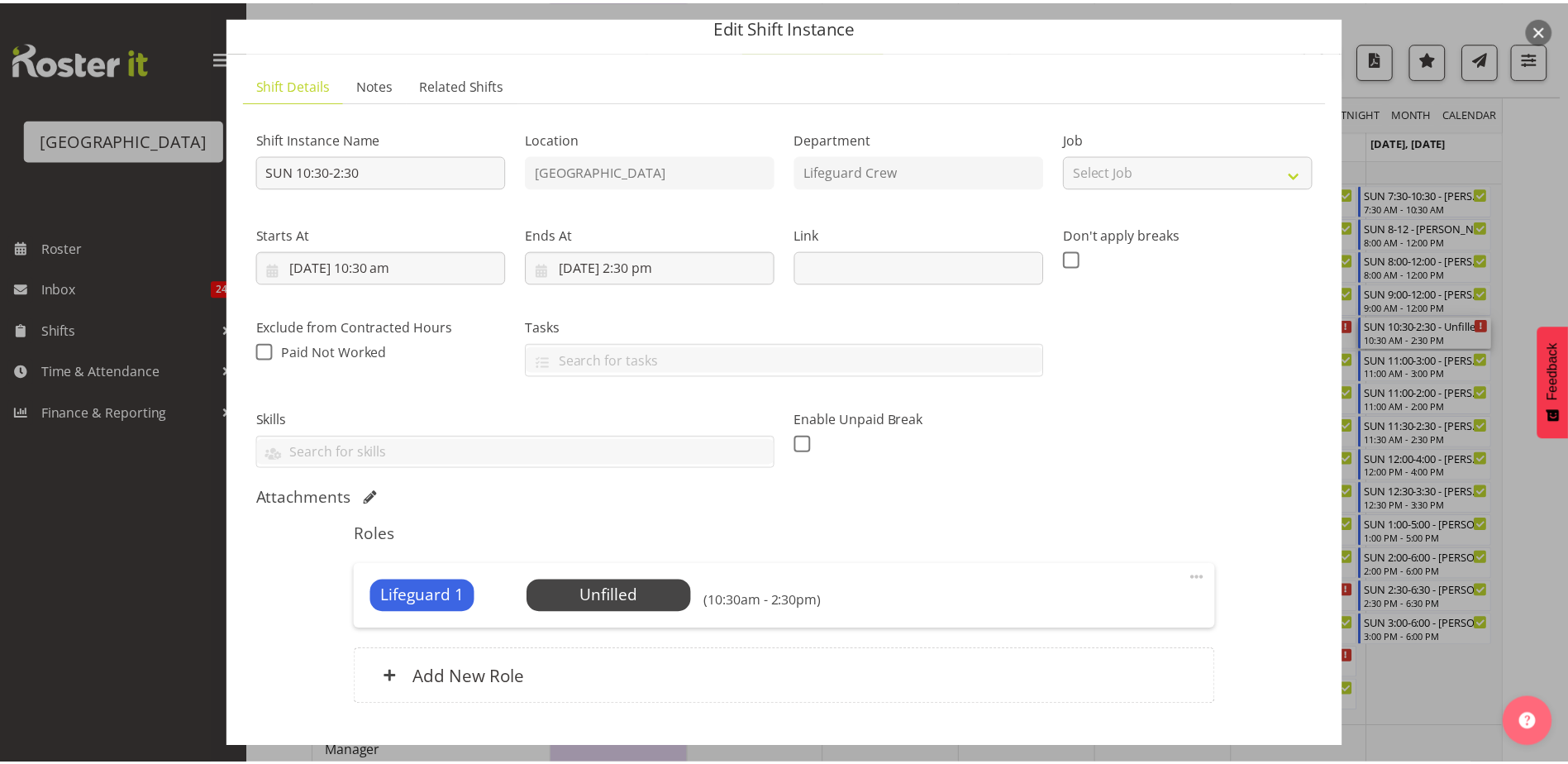
scroll to position [5, 0]
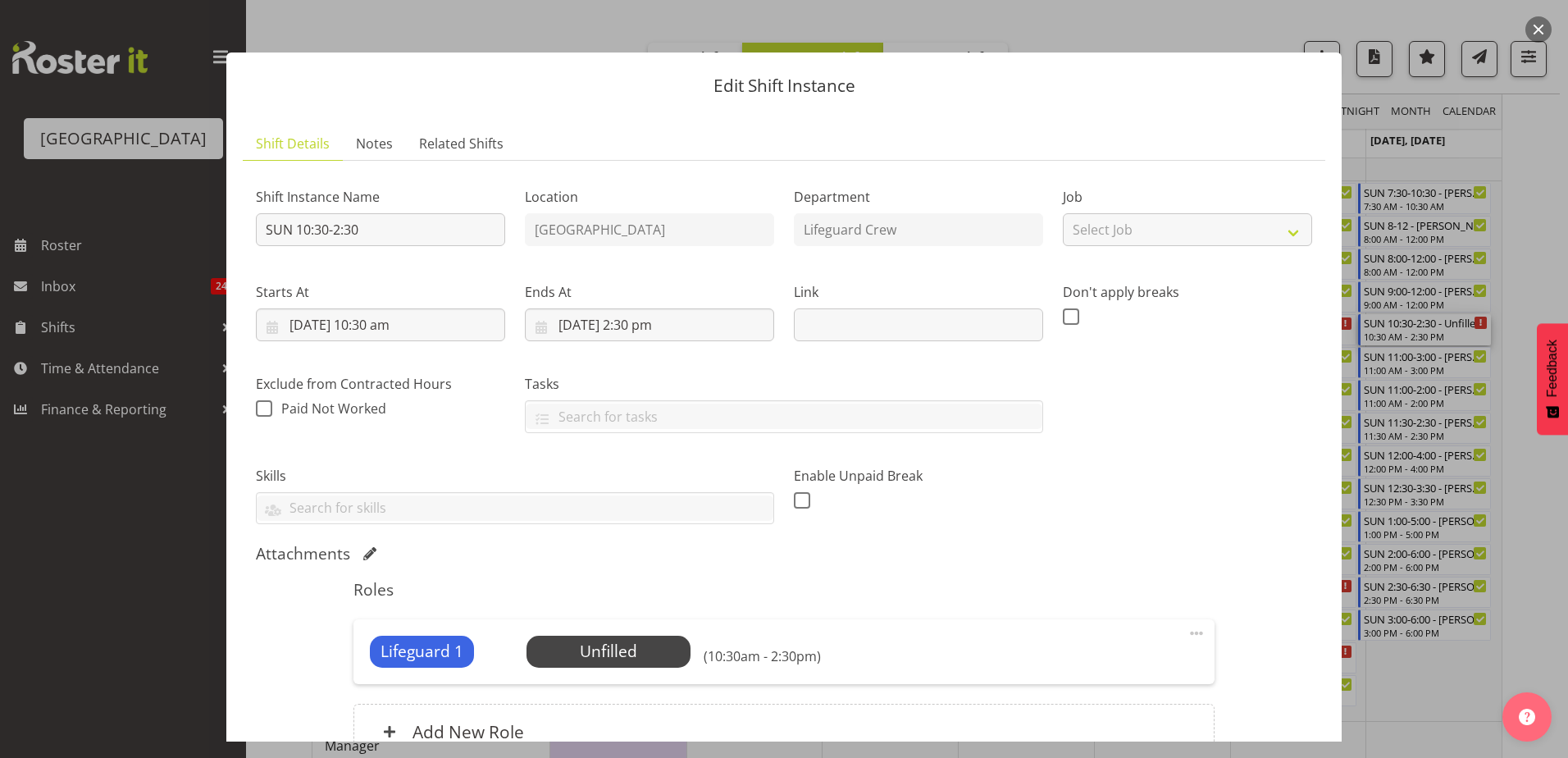
click at [1543, 28] on button "button" at bounding box center [1538, 30] width 27 height 27
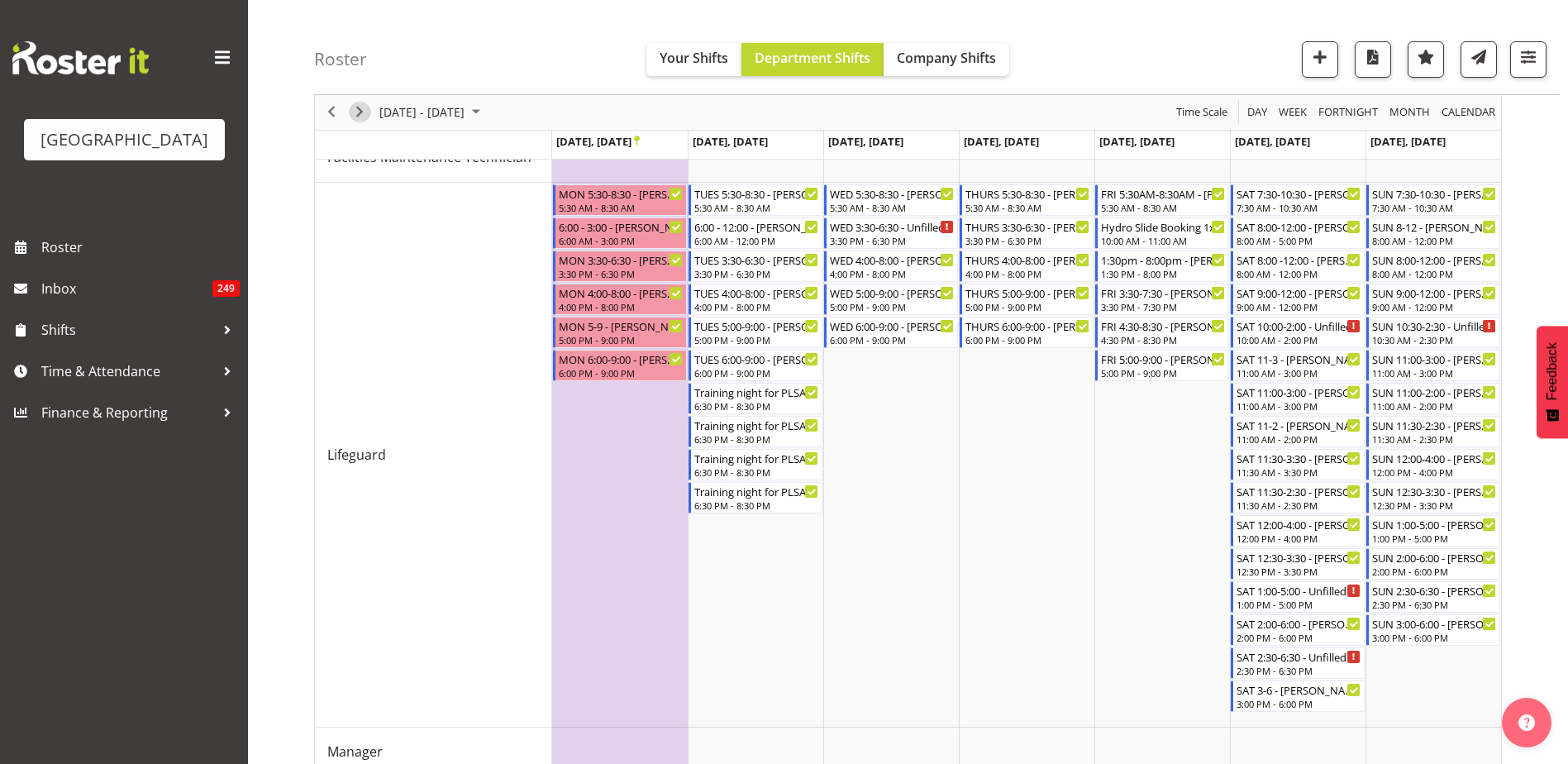
click at [354, 113] on span "Next" at bounding box center [360, 113] width 20 height 21
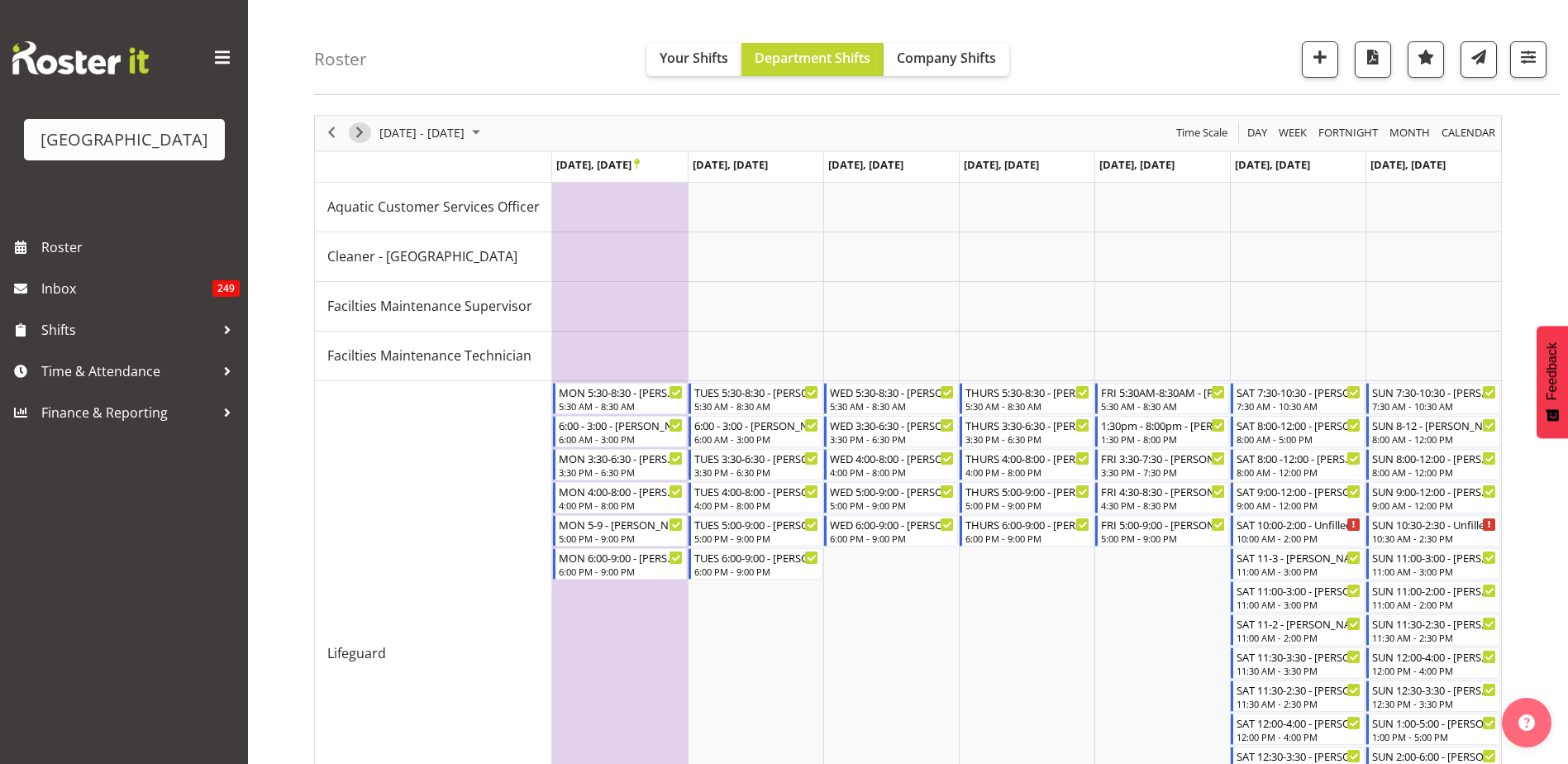
scroll to position [248, 0]
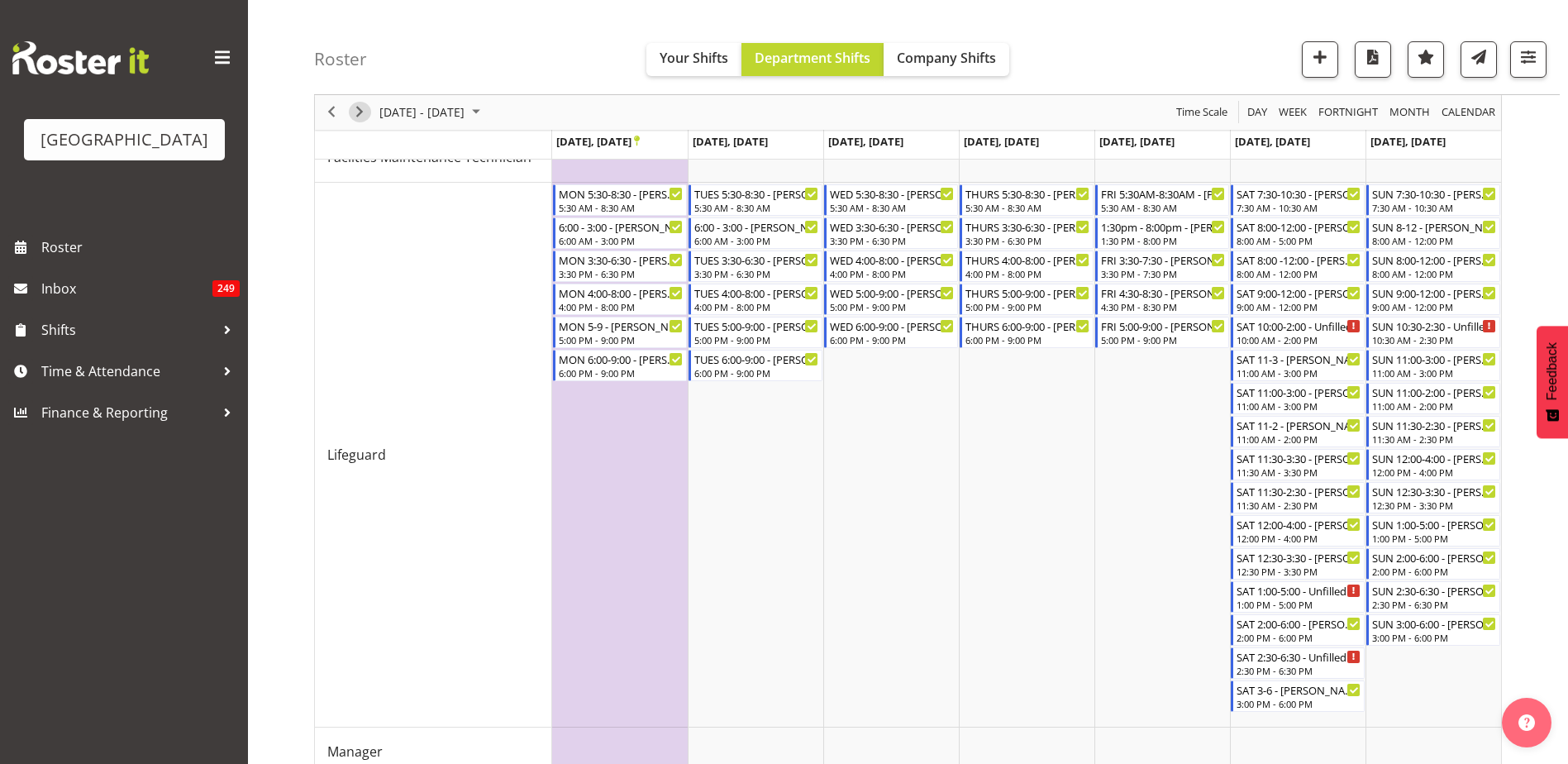
click at [354, 118] on span "Next" at bounding box center [360, 113] width 20 height 21
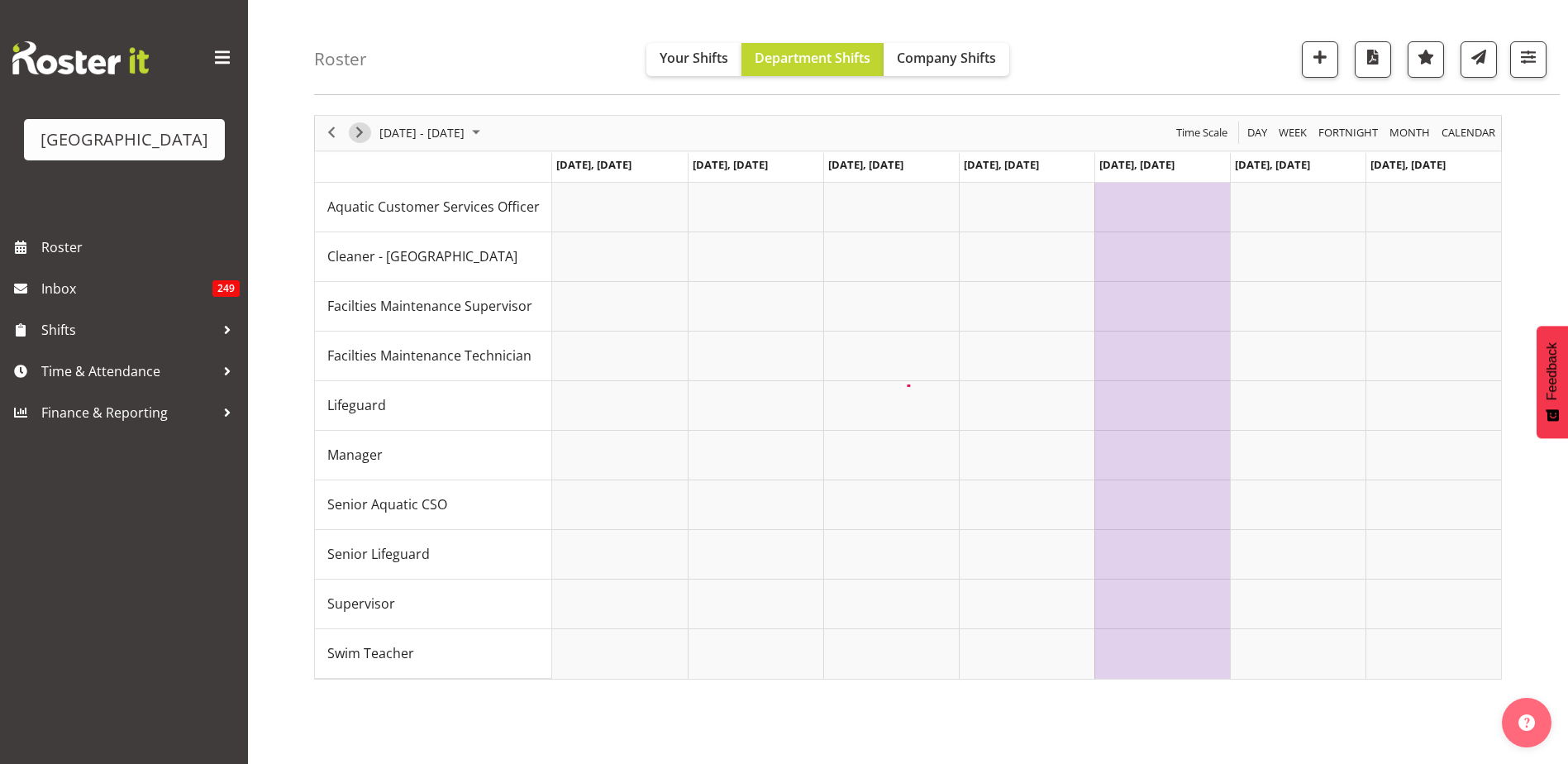
scroll to position [50, 0]
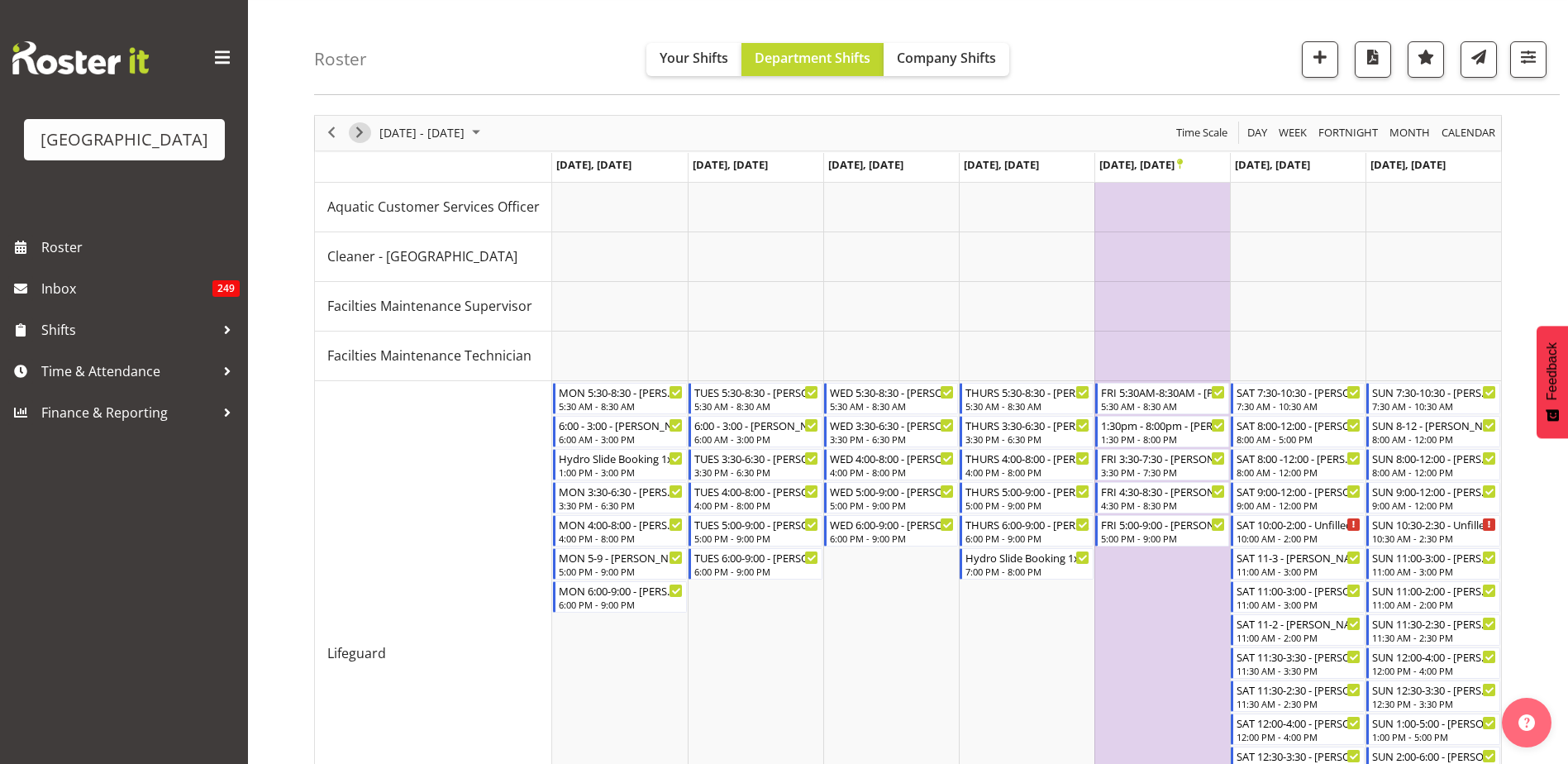
scroll to position [248, 0]
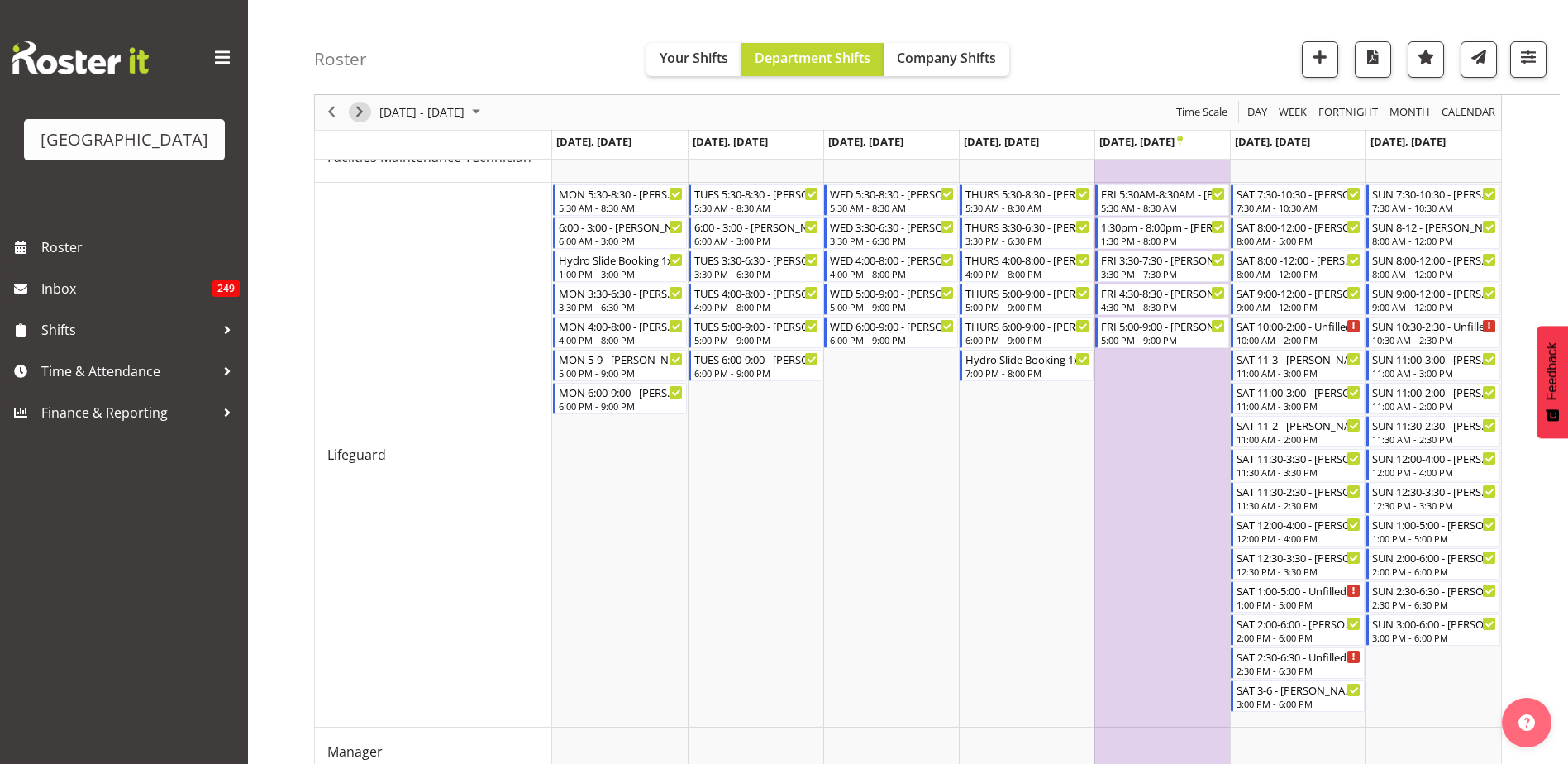
click at [359, 111] on span "Next" at bounding box center [360, 113] width 20 height 21
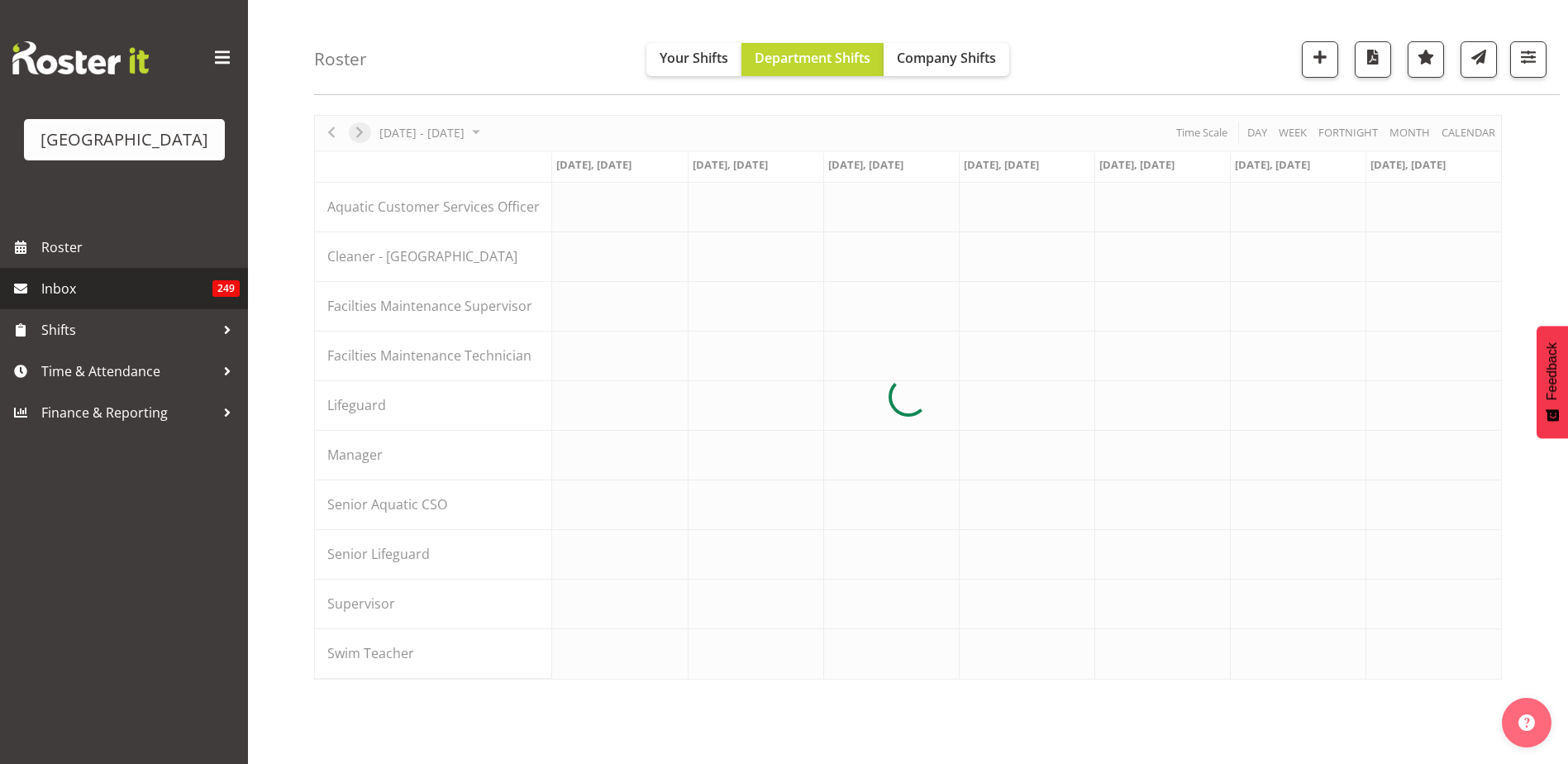
scroll to position [248, 0]
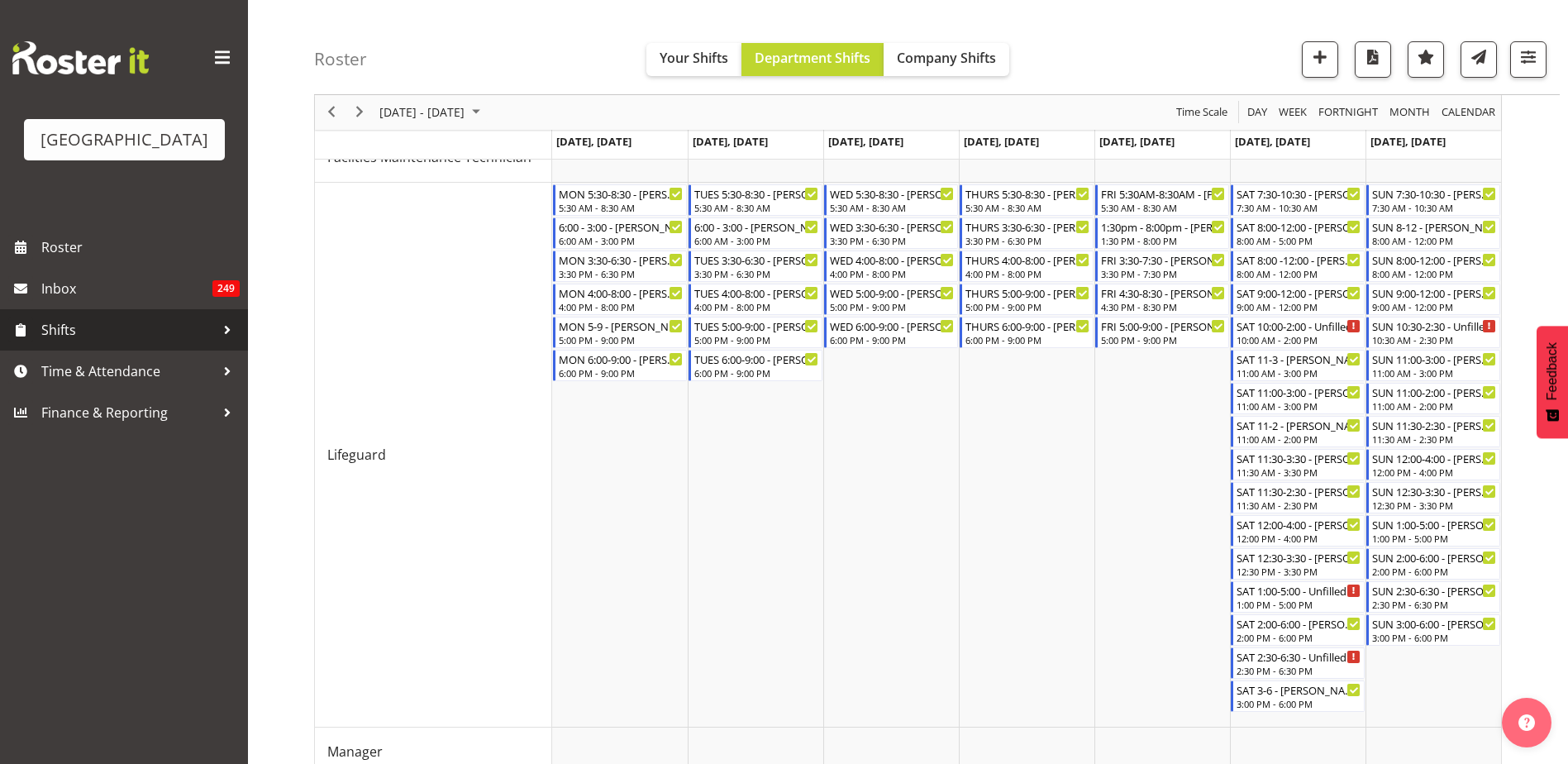
click at [224, 318] on div at bounding box center [226, 329] width 25 height 25
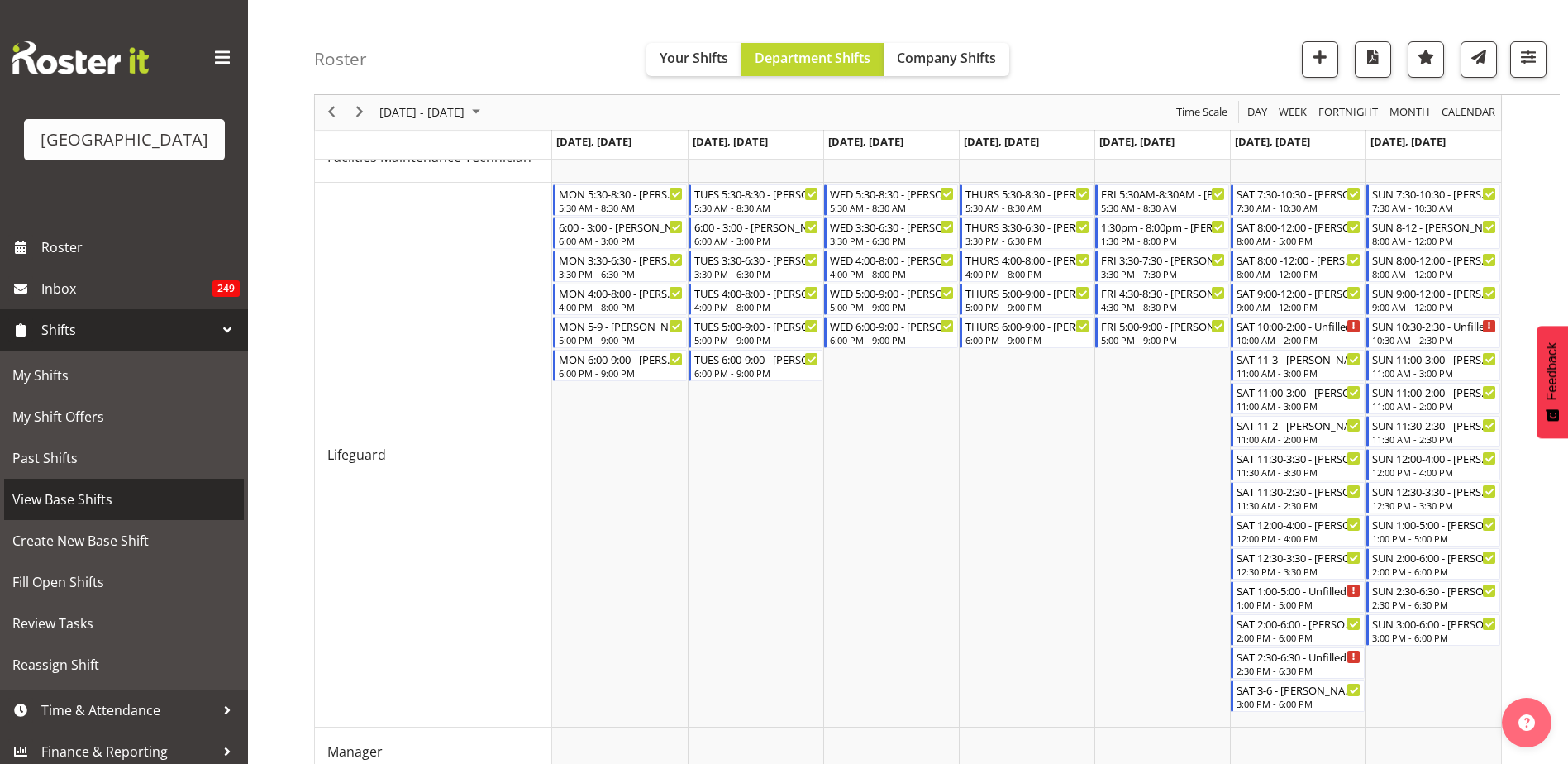
click at [104, 489] on span "View Base Shifts" at bounding box center [124, 499] width 223 height 25
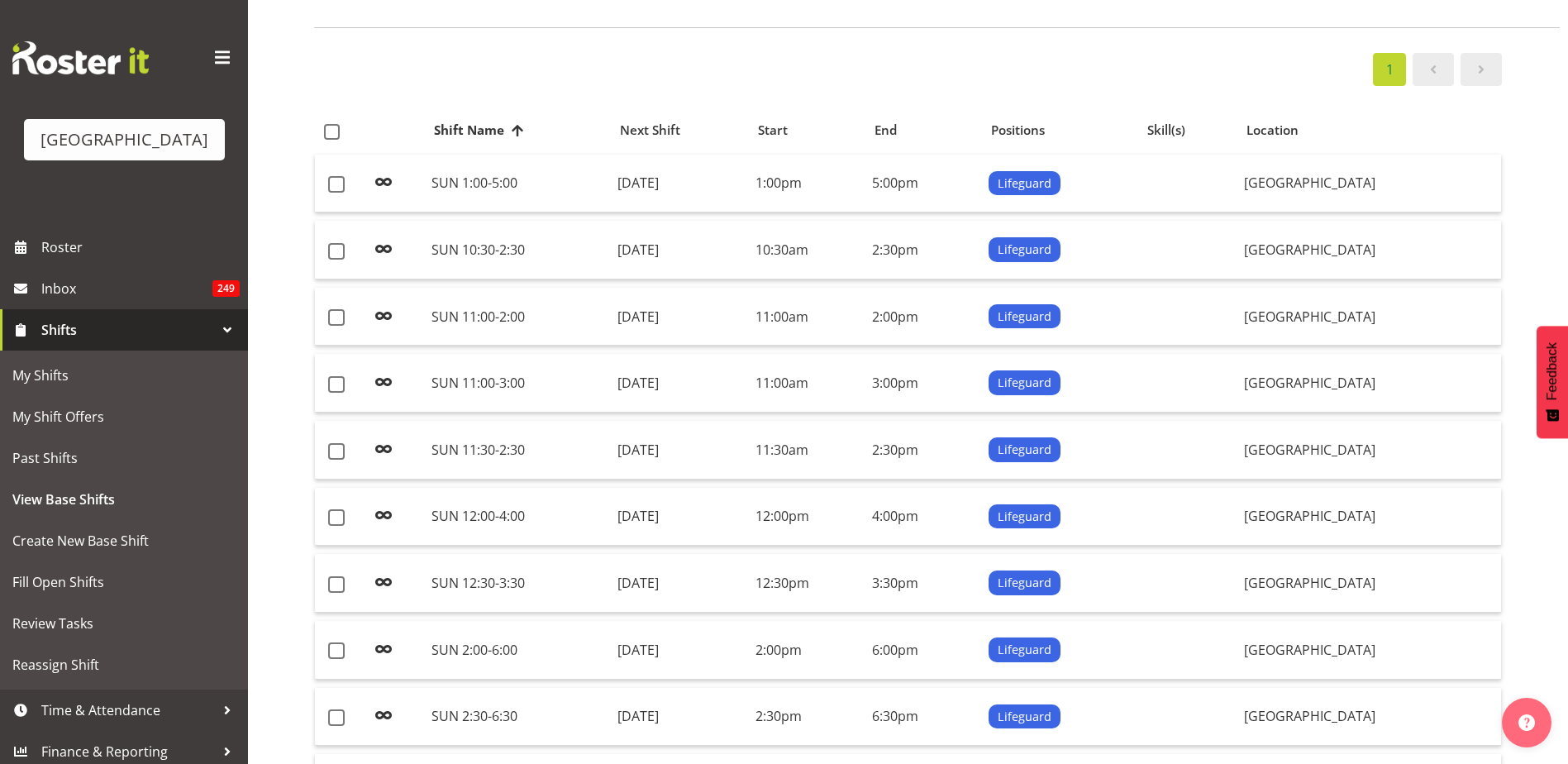
scroll to position [83, 0]
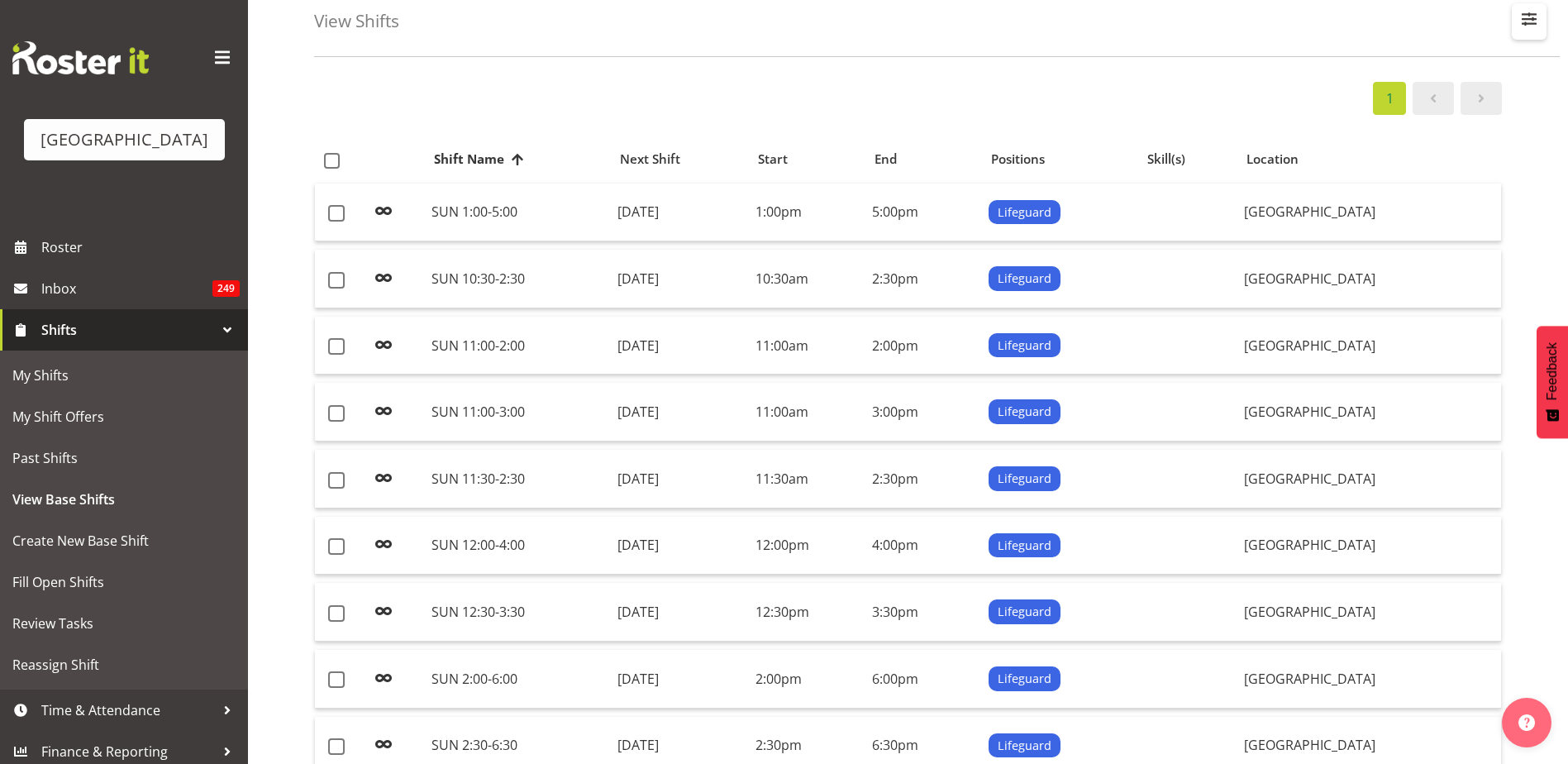
click at [1530, 27] on span "button" at bounding box center [1529, 19] width 22 height 22
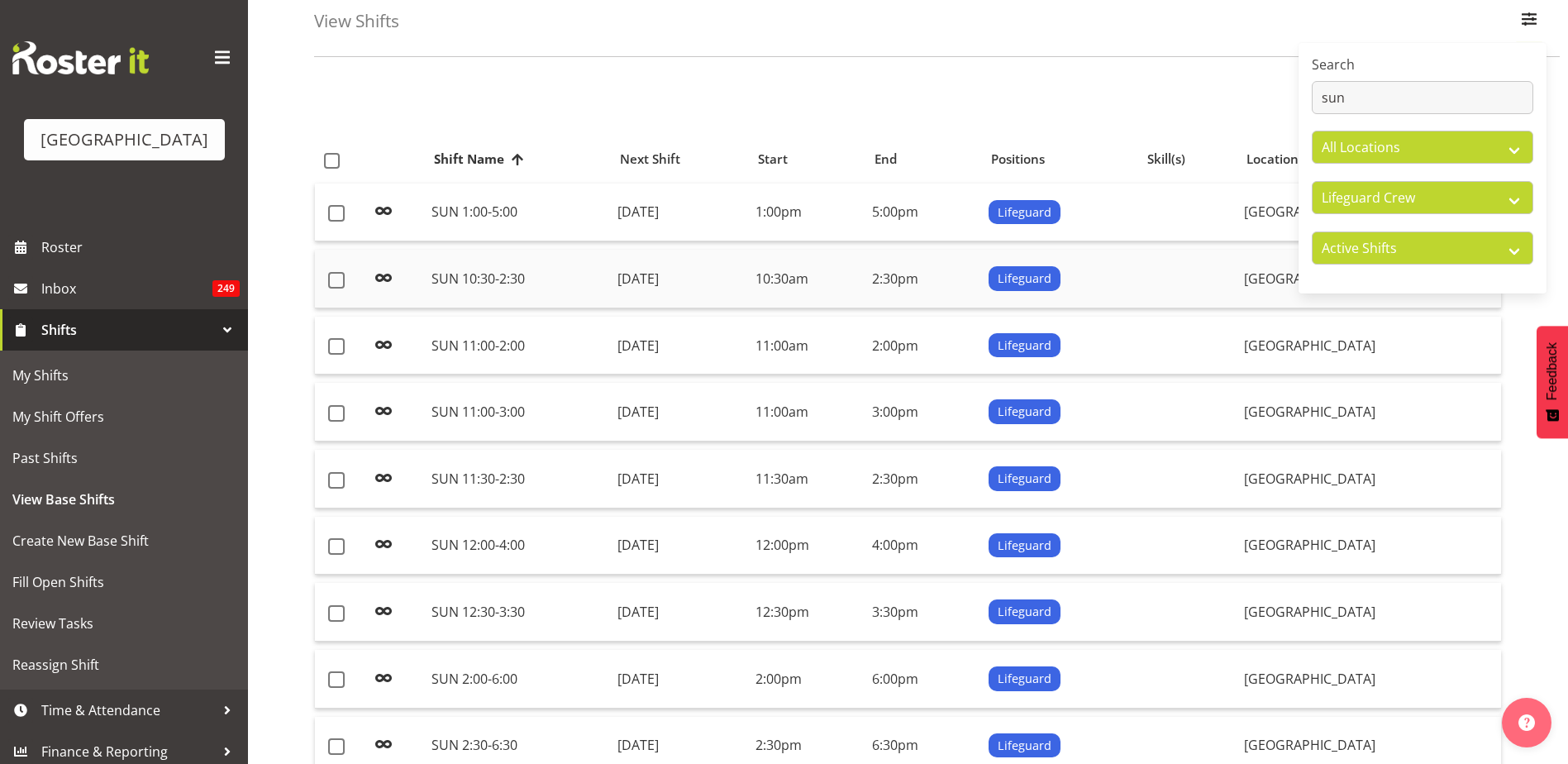
click at [648, 293] on td "Sunday, 12th Oct 2025" at bounding box center [679, 278] width 138 height 59
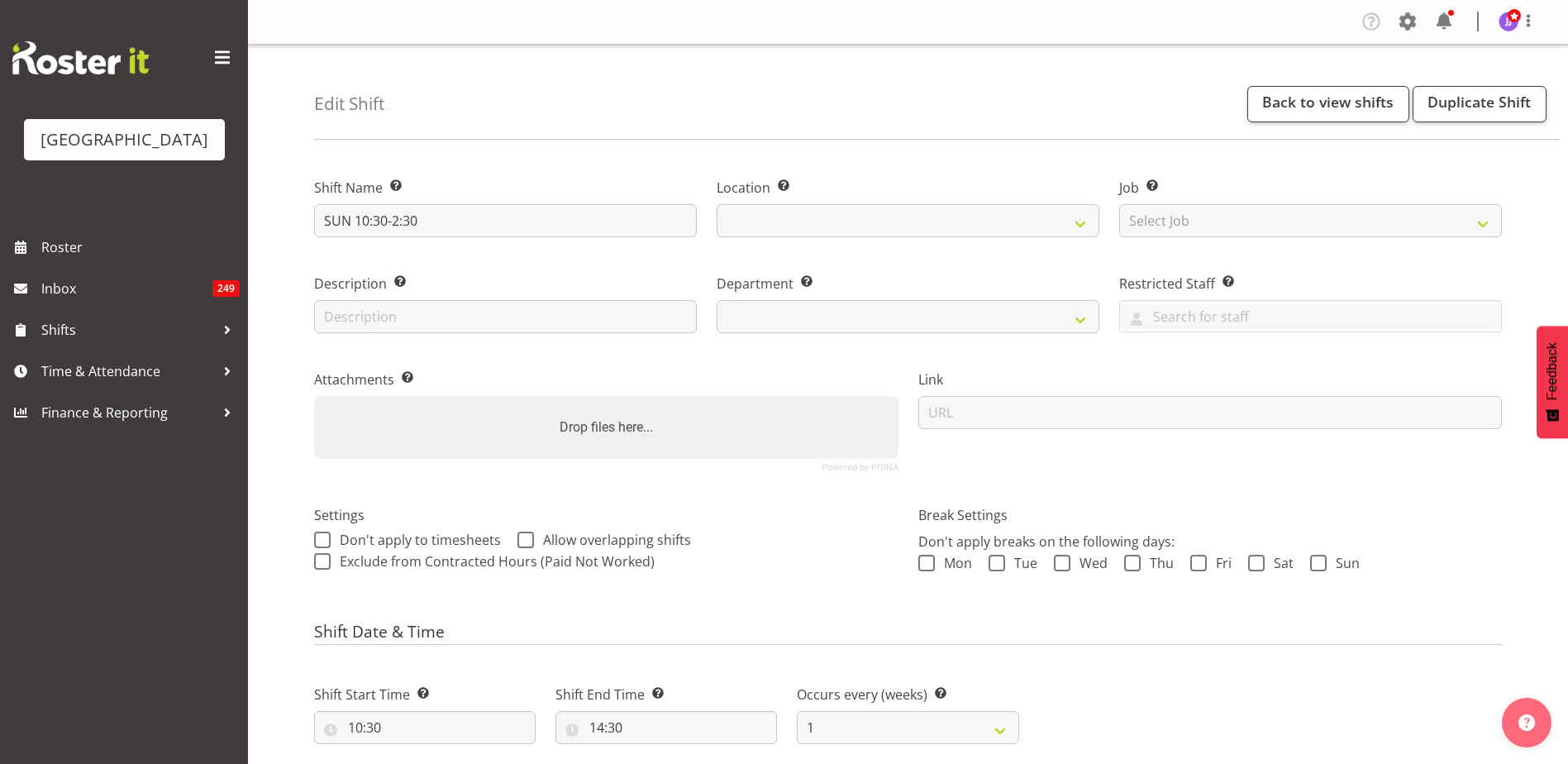
select select
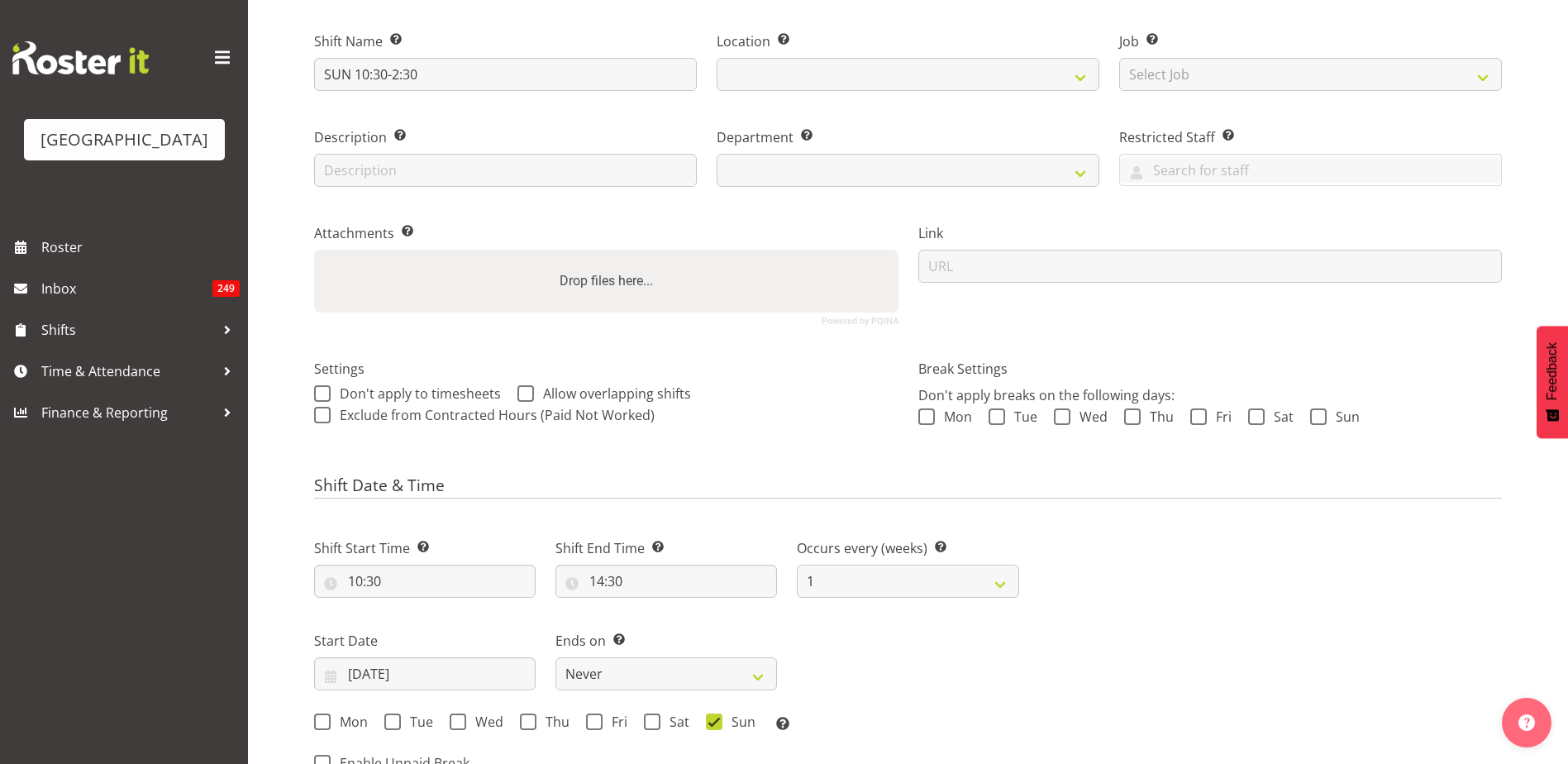
select select "114"
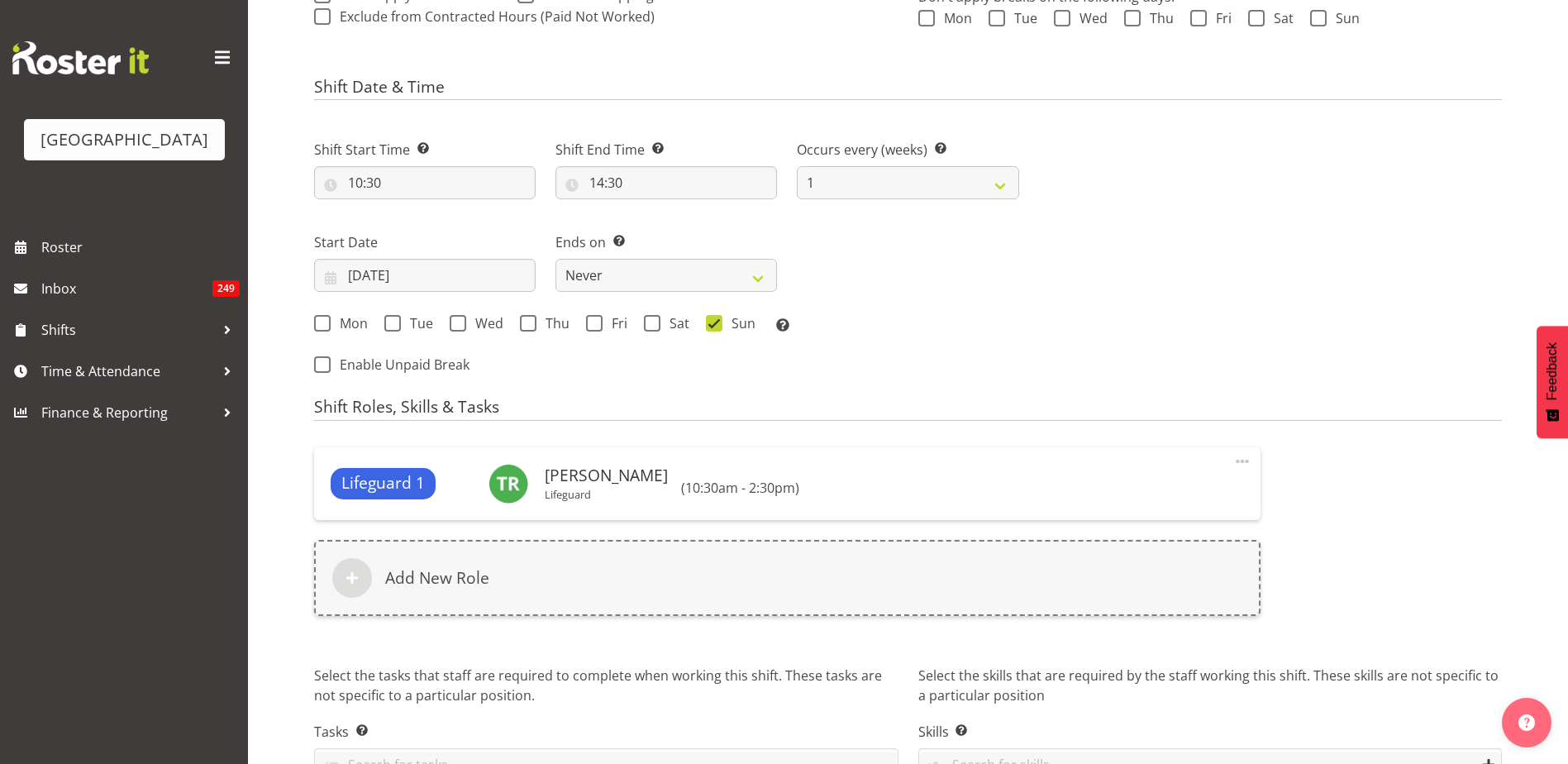
scroll to position [643, 0]
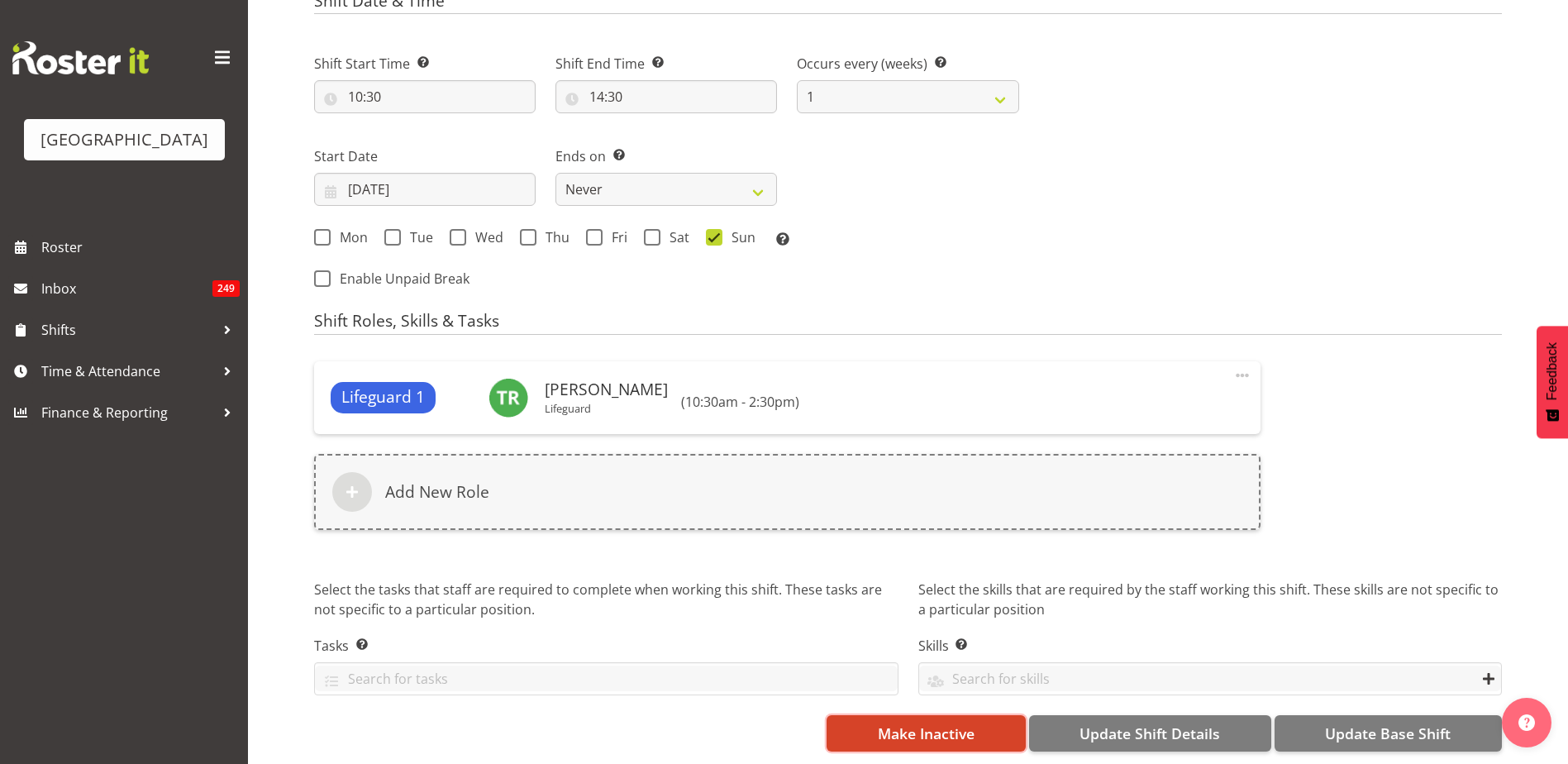
click at [887, 722] on span "Make Inactive" at bounding box center [926, 733] width 97 height 22
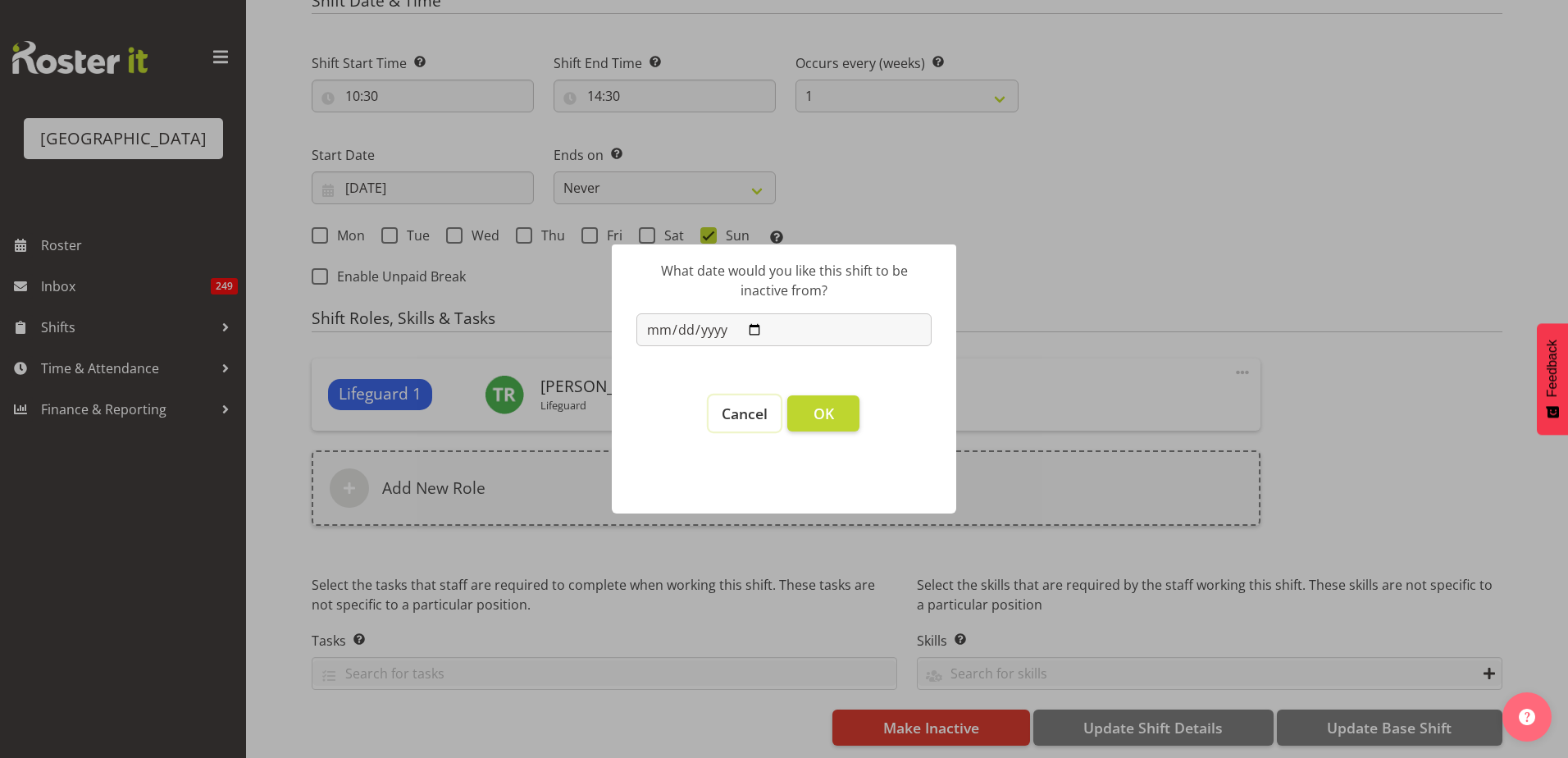
click at [766, 411] on span "Cancel" at bounding box center [744, 414] width 46 height 20
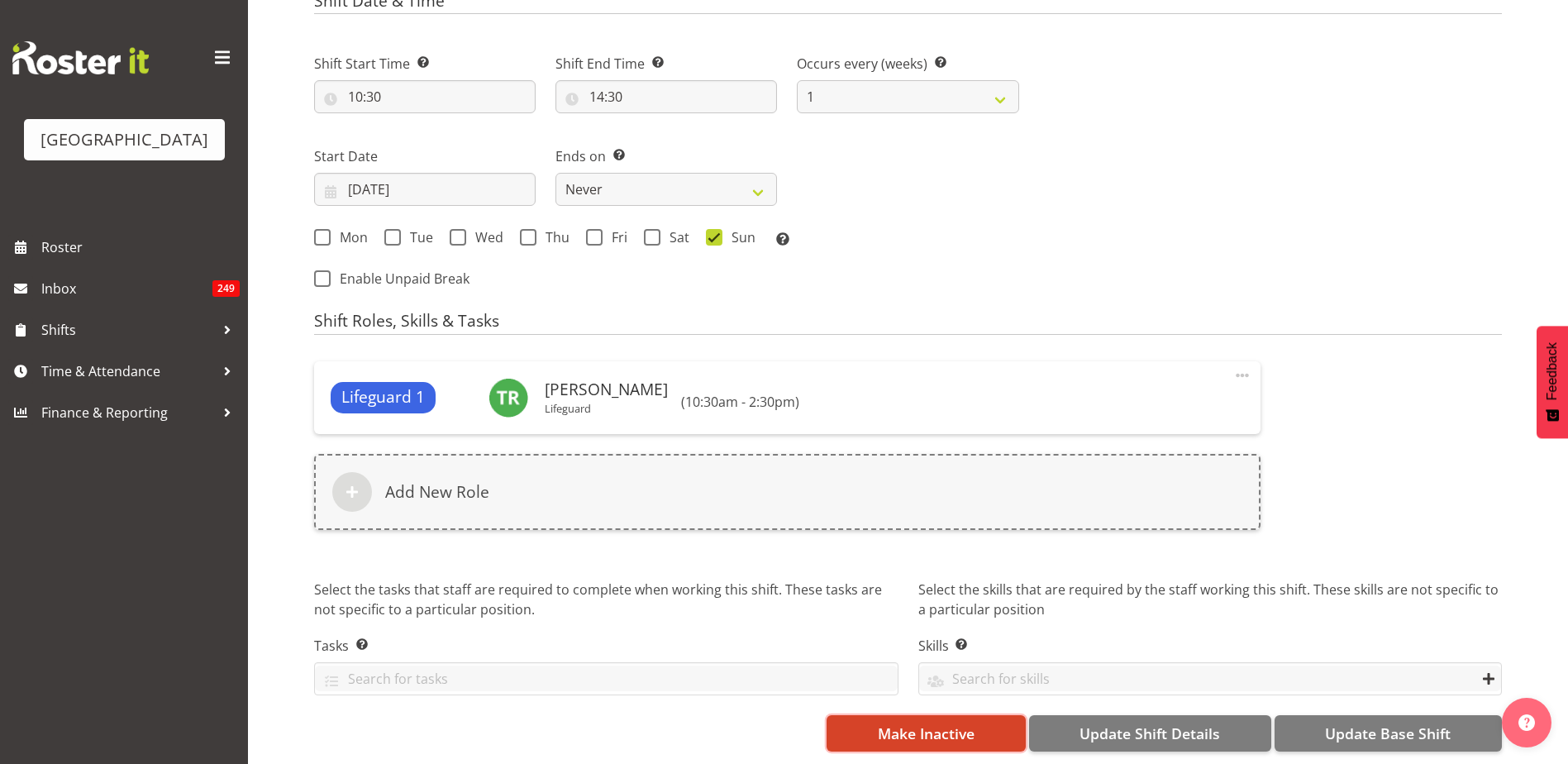
click at [856, 723] on button "Make Inactive" at bounding box center [926, 733] width 198 height 36
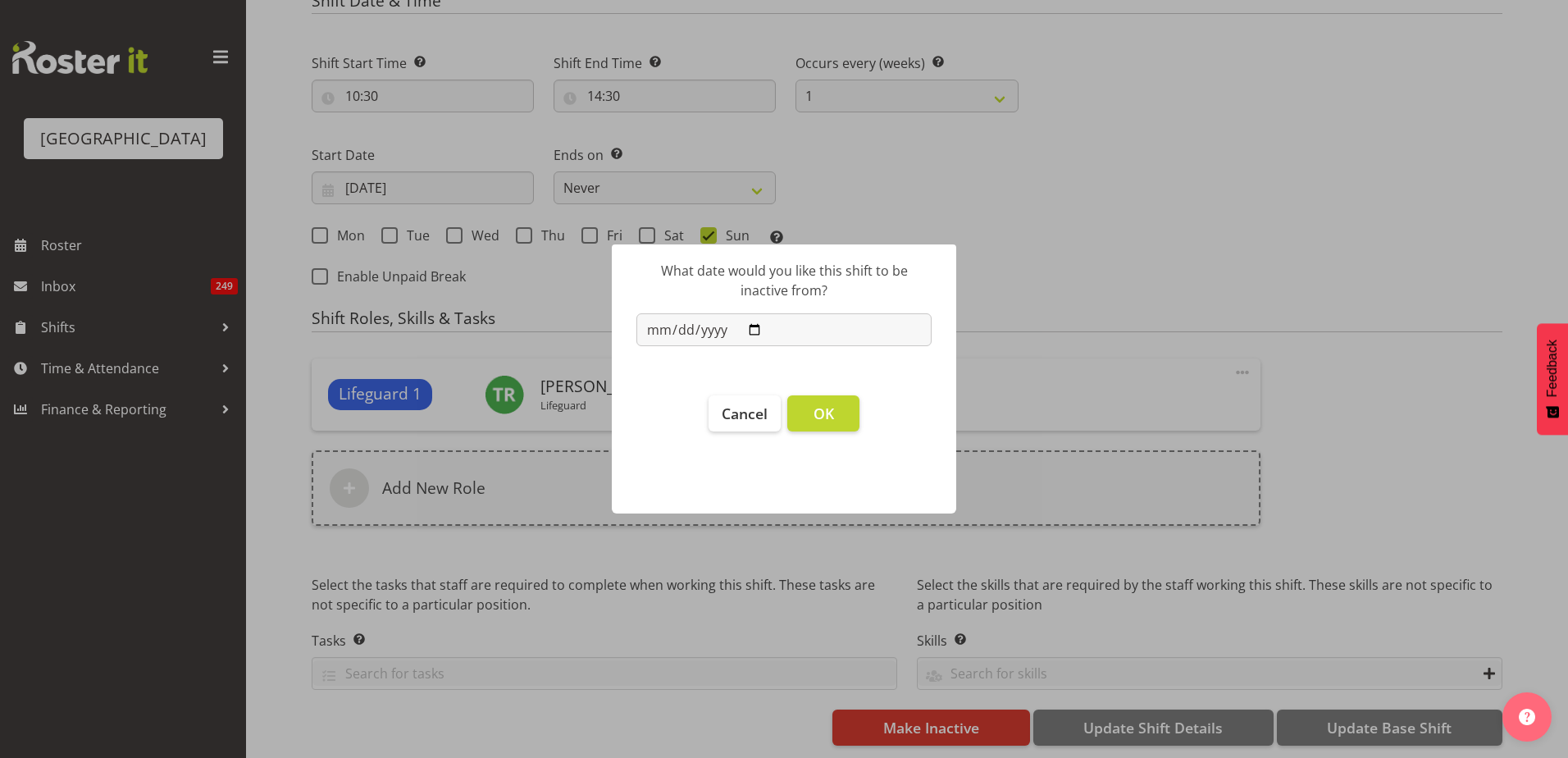
click at [1058, 356] on div at bounding box center [784, 379] width 1568 height 758
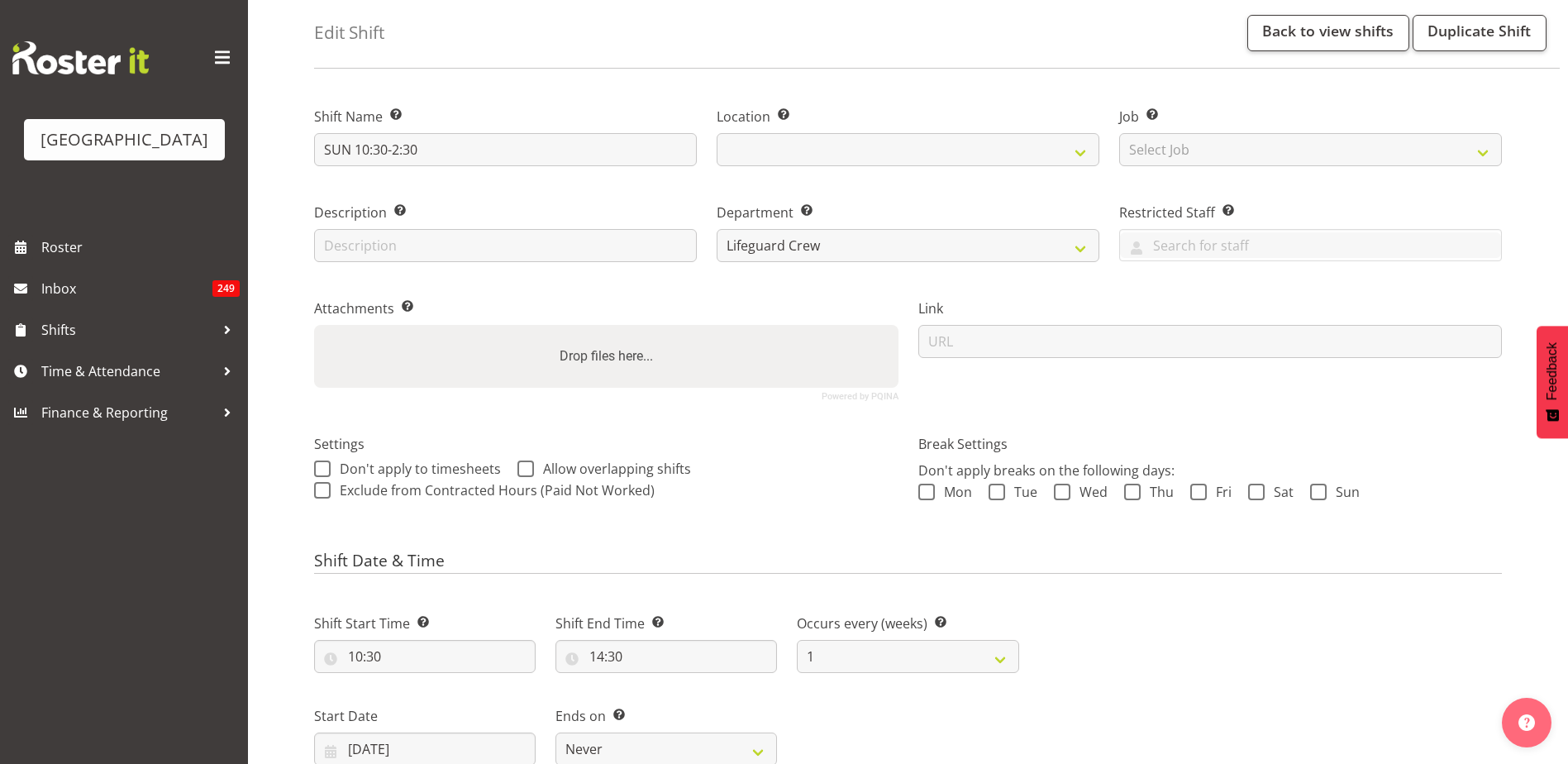
scroll to position [0, 0]
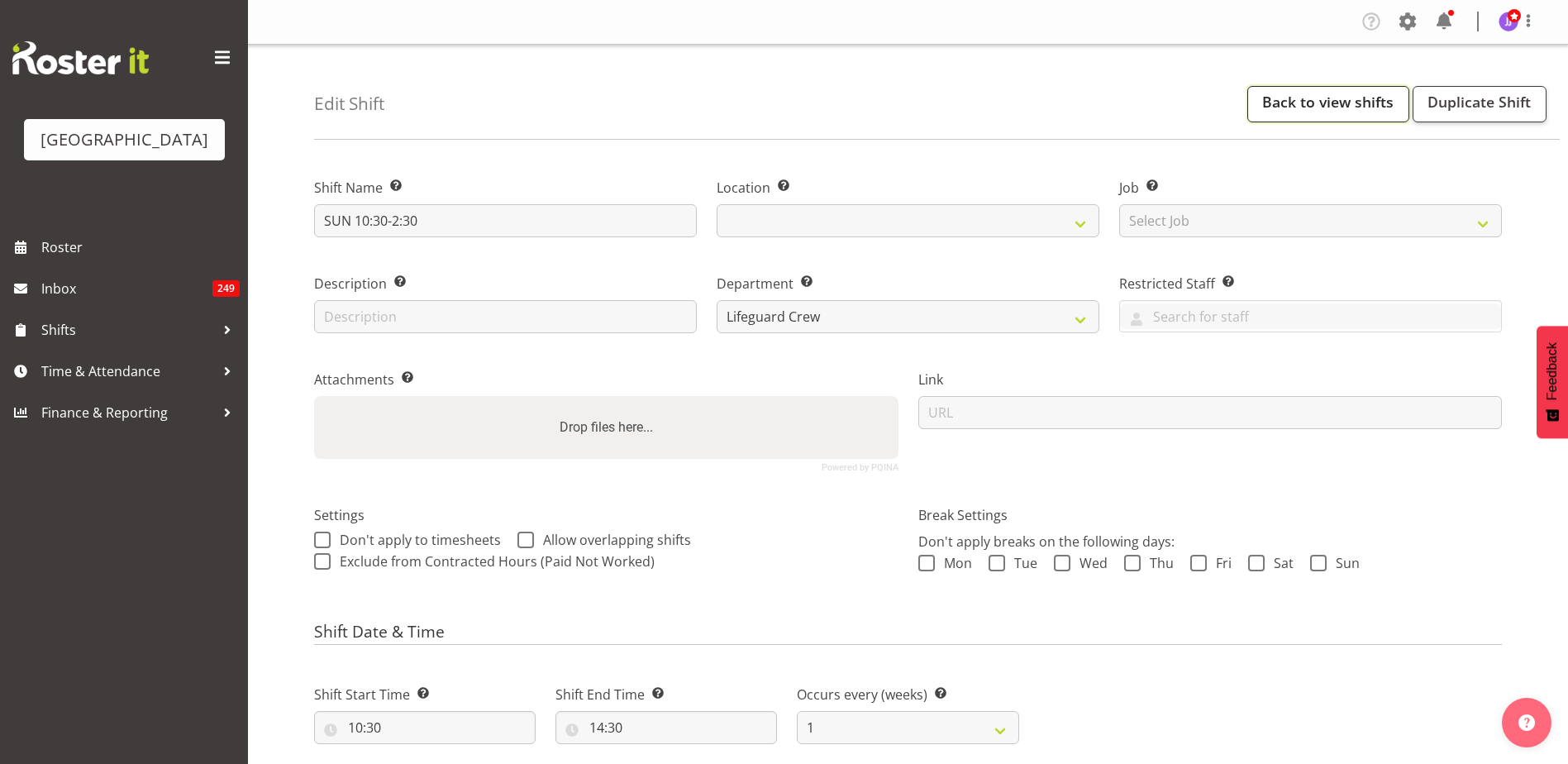
click at [1359, 97] on link "Back to view shifts" at bounding box center [1328, 104] width 162 height 36
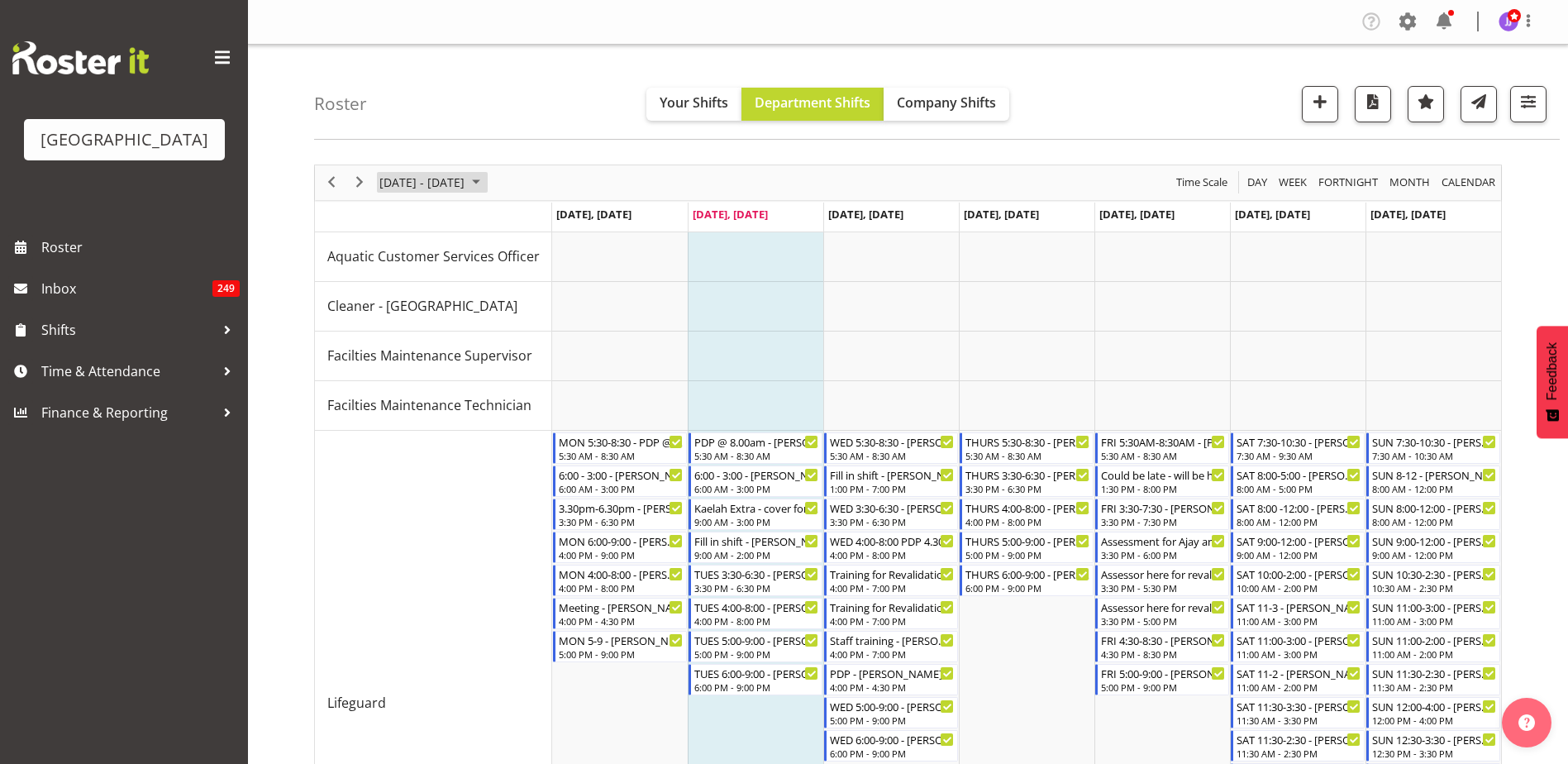
click at [486, 181] on span "October 2025" at bounding box center [476, 182] width 20 height 21
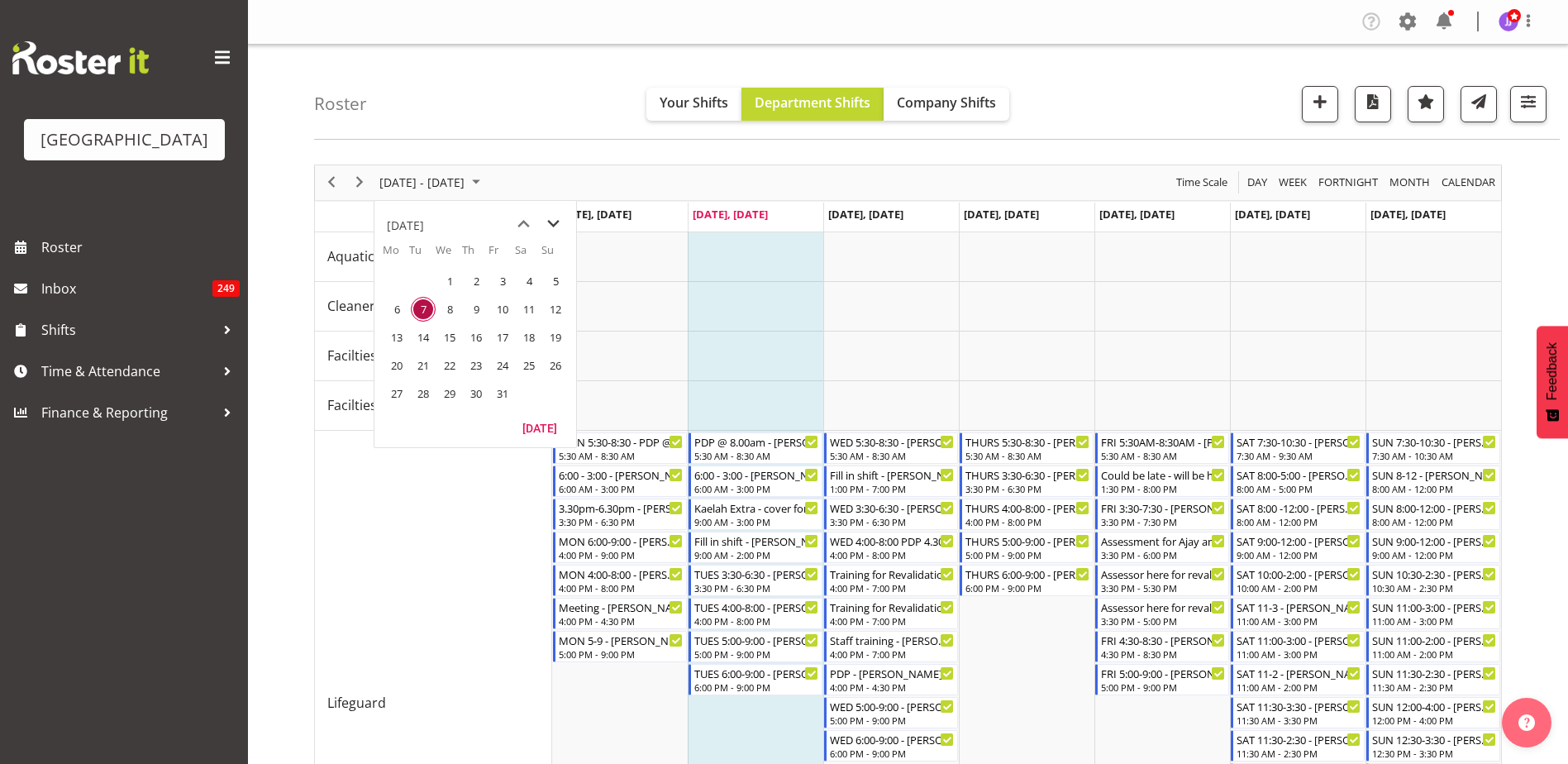
click at [553, 226] on span "next month" at bounding box center [553, 224] width 29 height 30
click at [553, 403] on span "30" at bounding box center [555, 393] width 25 height 25
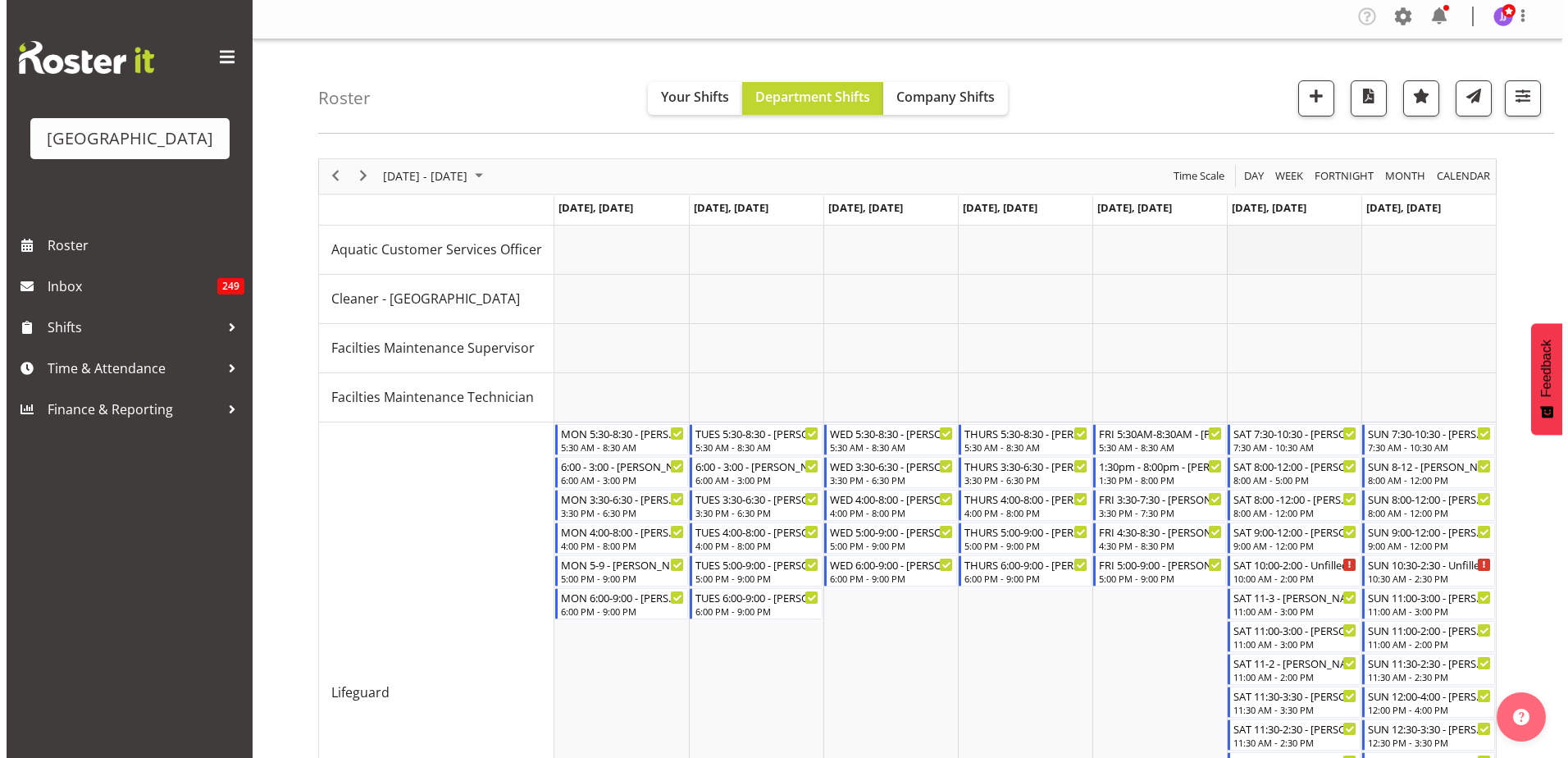
scroll to position [246, 0]
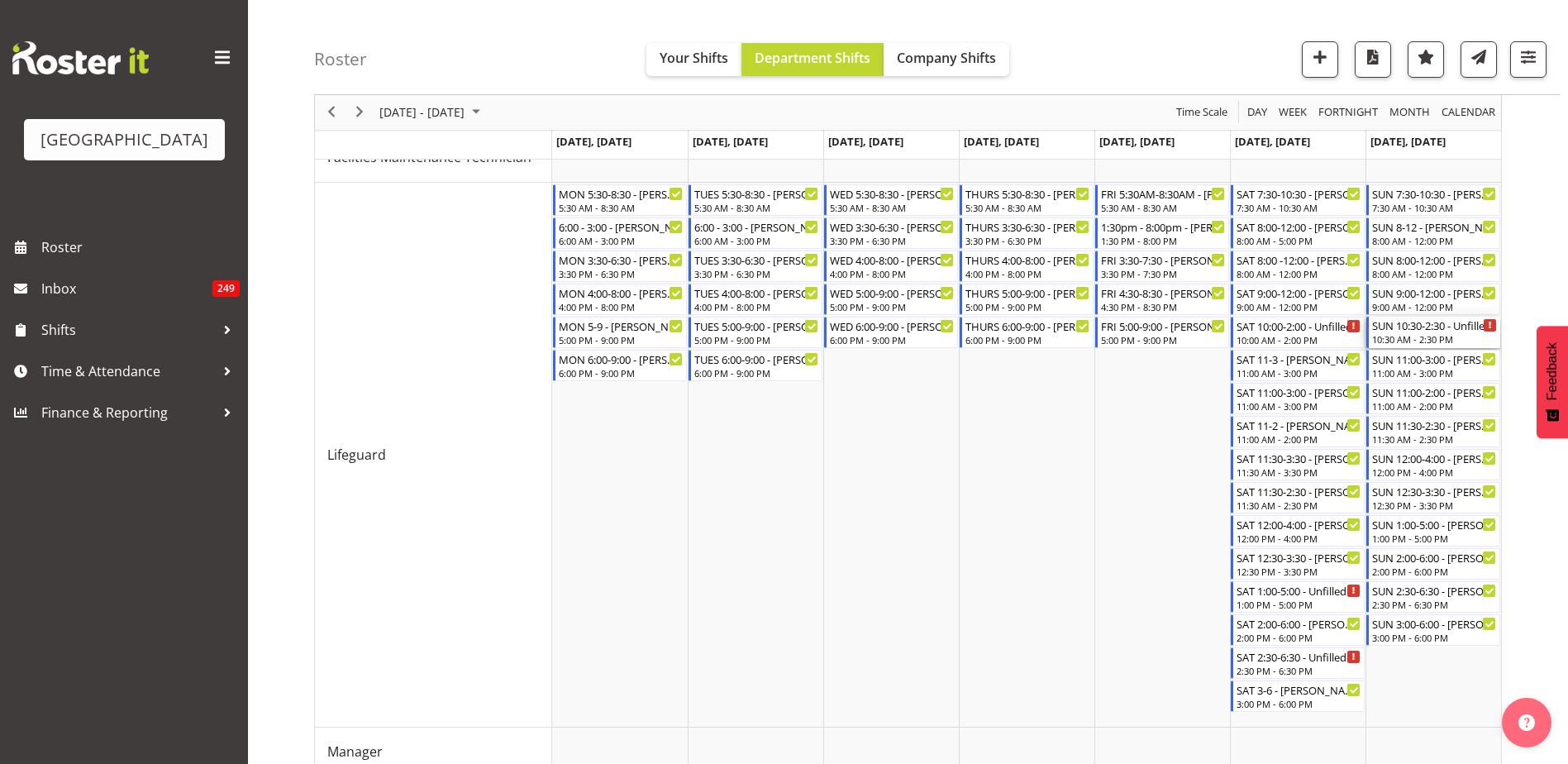
click at [1406, 322] on div "SUN 10:30-2:30 - Unfilled" at bounding box center [1434, 324] width 125 height 17
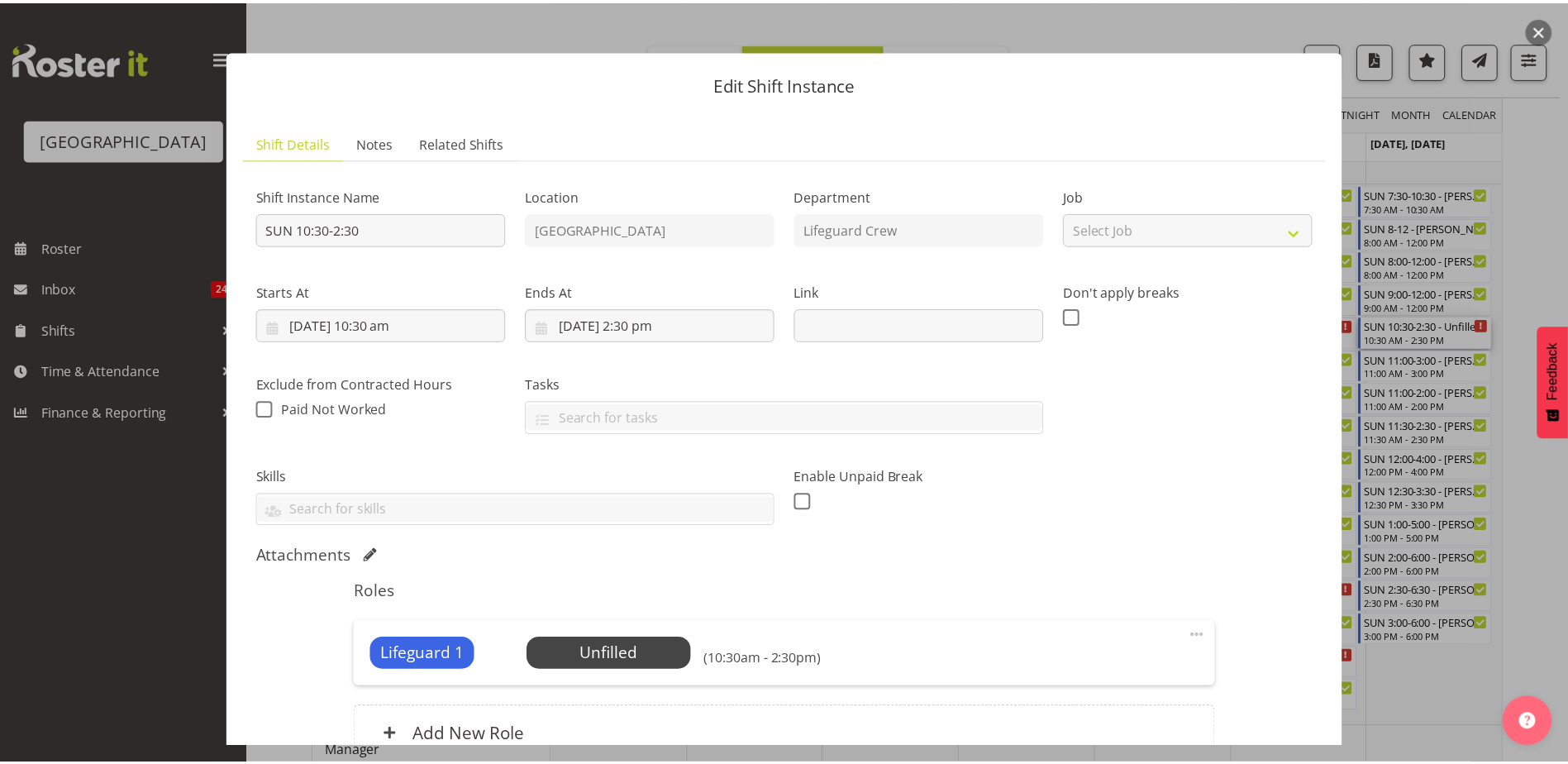
scroll to position [0, 0]
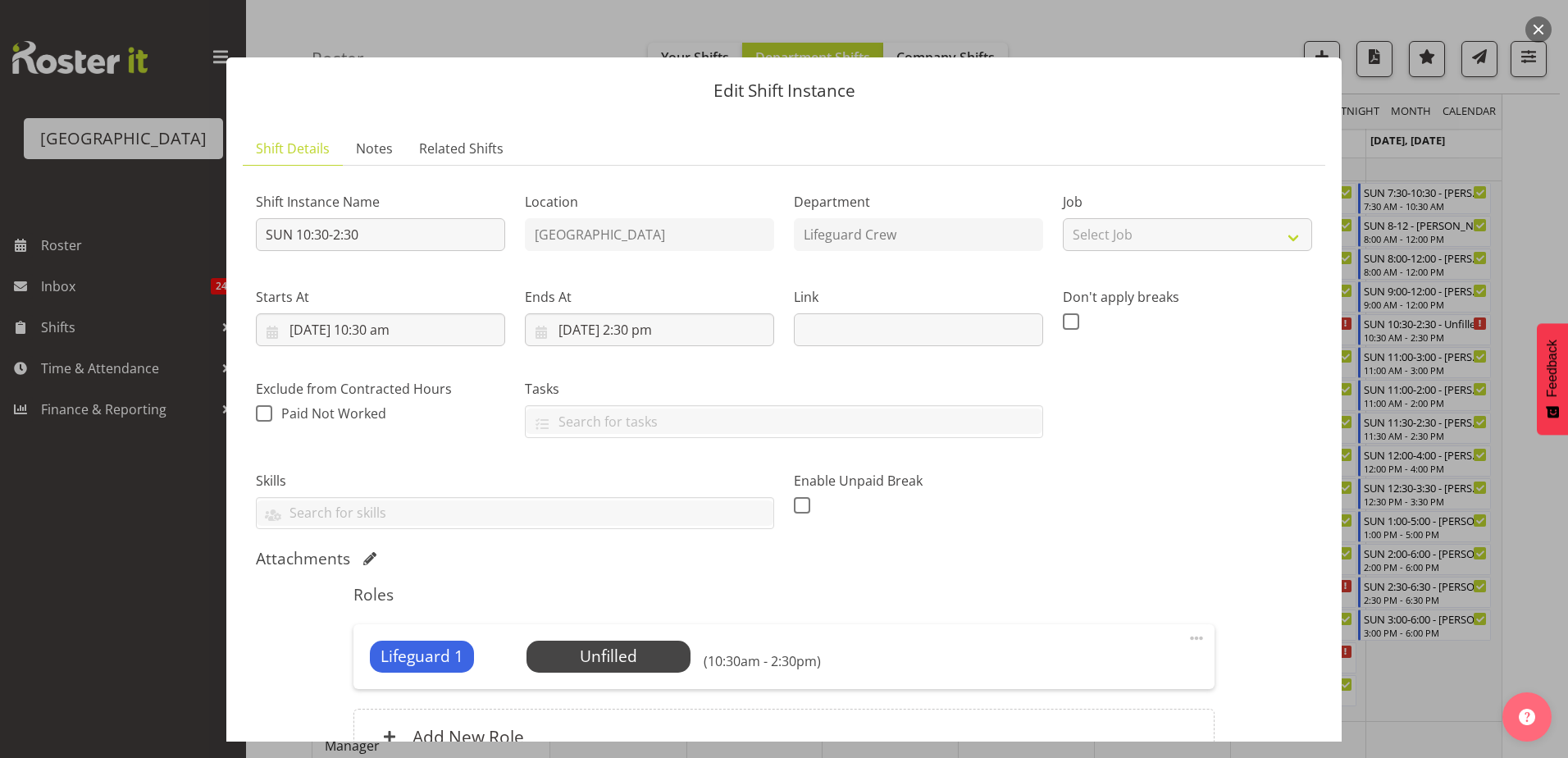
click at [1540, 21] on button "button" at bounding box center [1538, 30] width 27 height 27
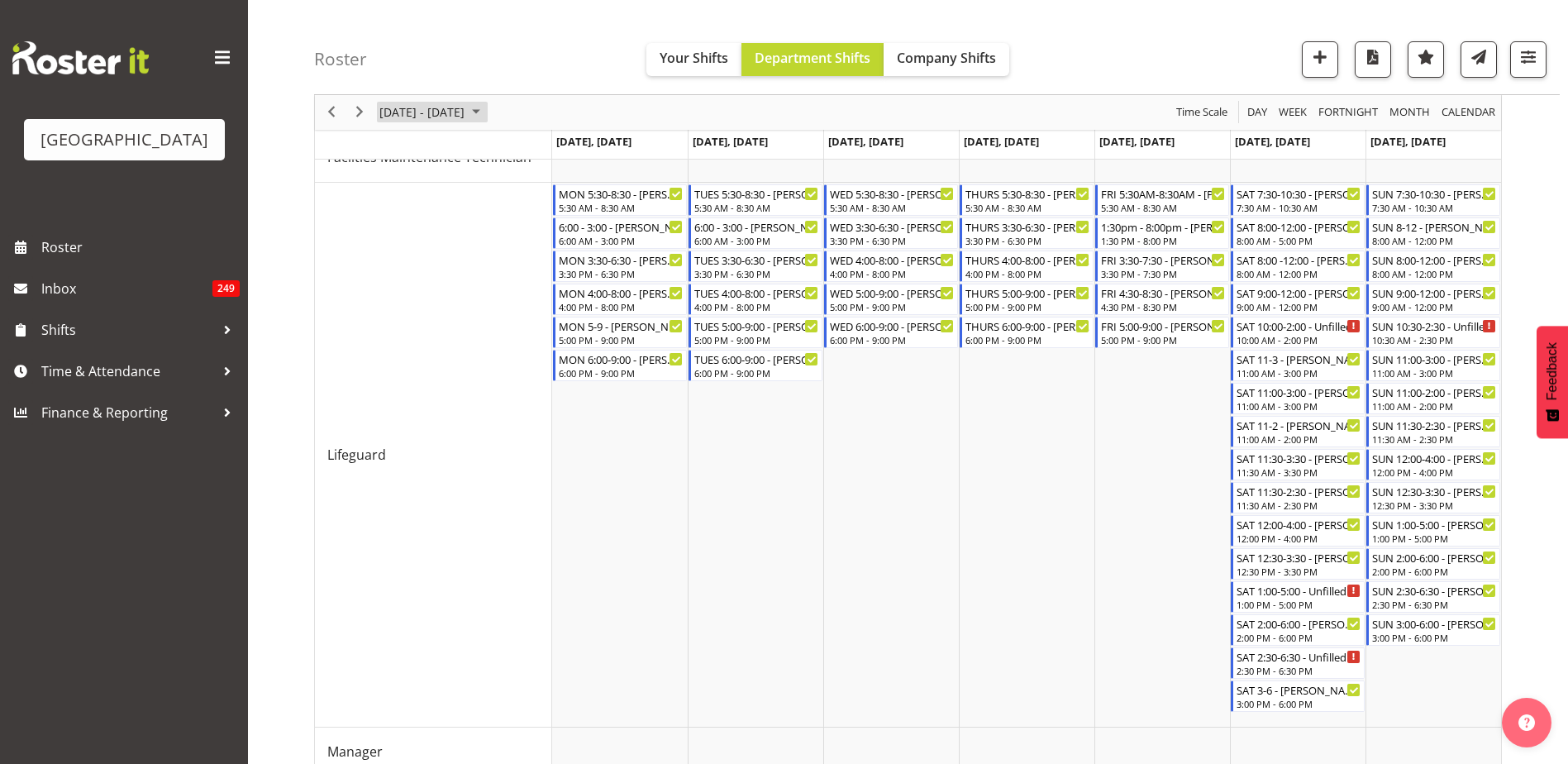
click at [464, 118] on span "November 24 - 30, 2025" at bounding box center [422, 113] width 89 height 21
click at [565, 151] on span "next month" at bounding box center [553, 154] width 29 height 30
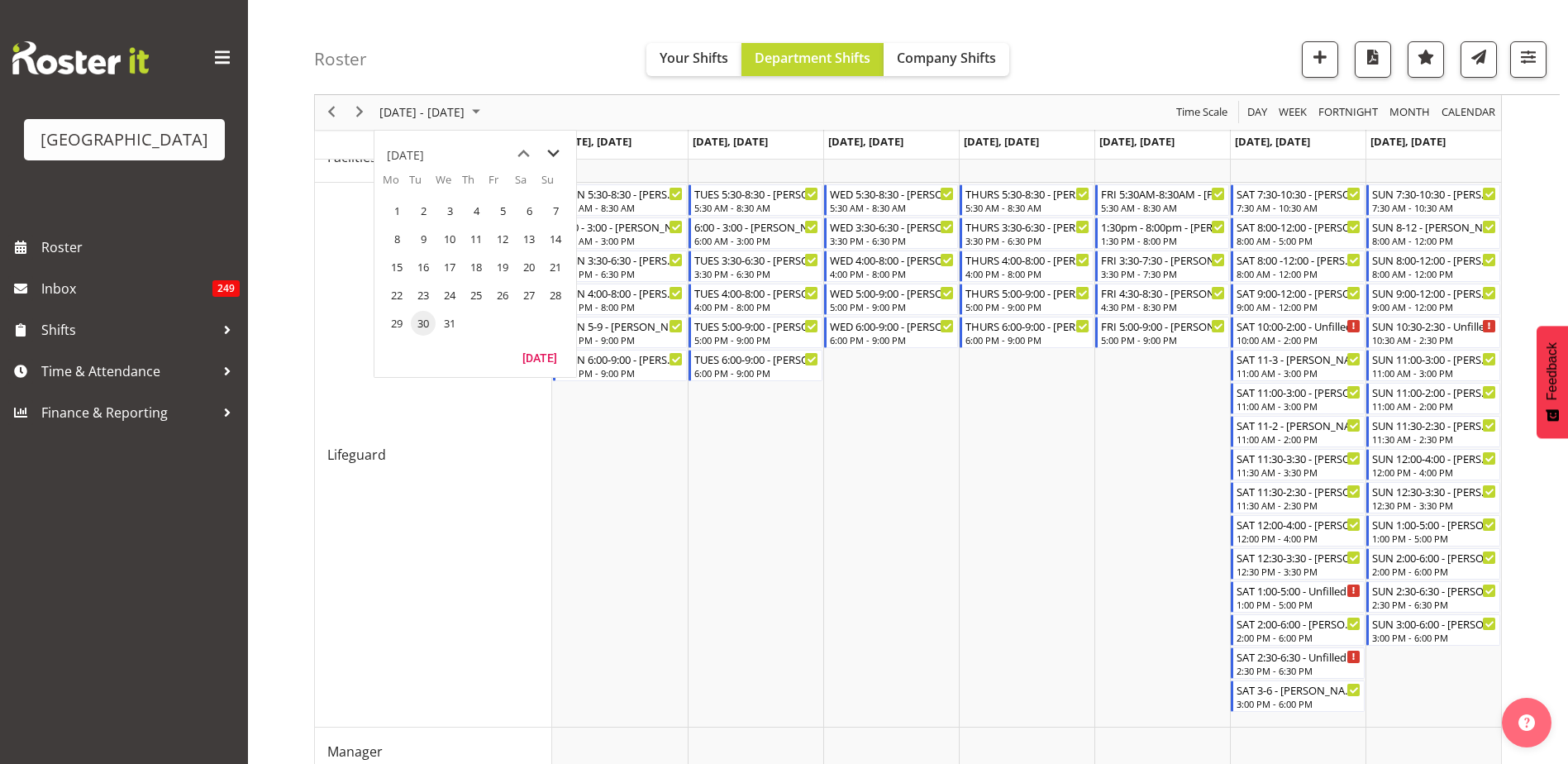
click at [565, 151] on span "next month" at bounding box center [553, 154] width 29 height 30
click at [559, 296] on span "25" at bounding box center [555, 294] width 25 height 25
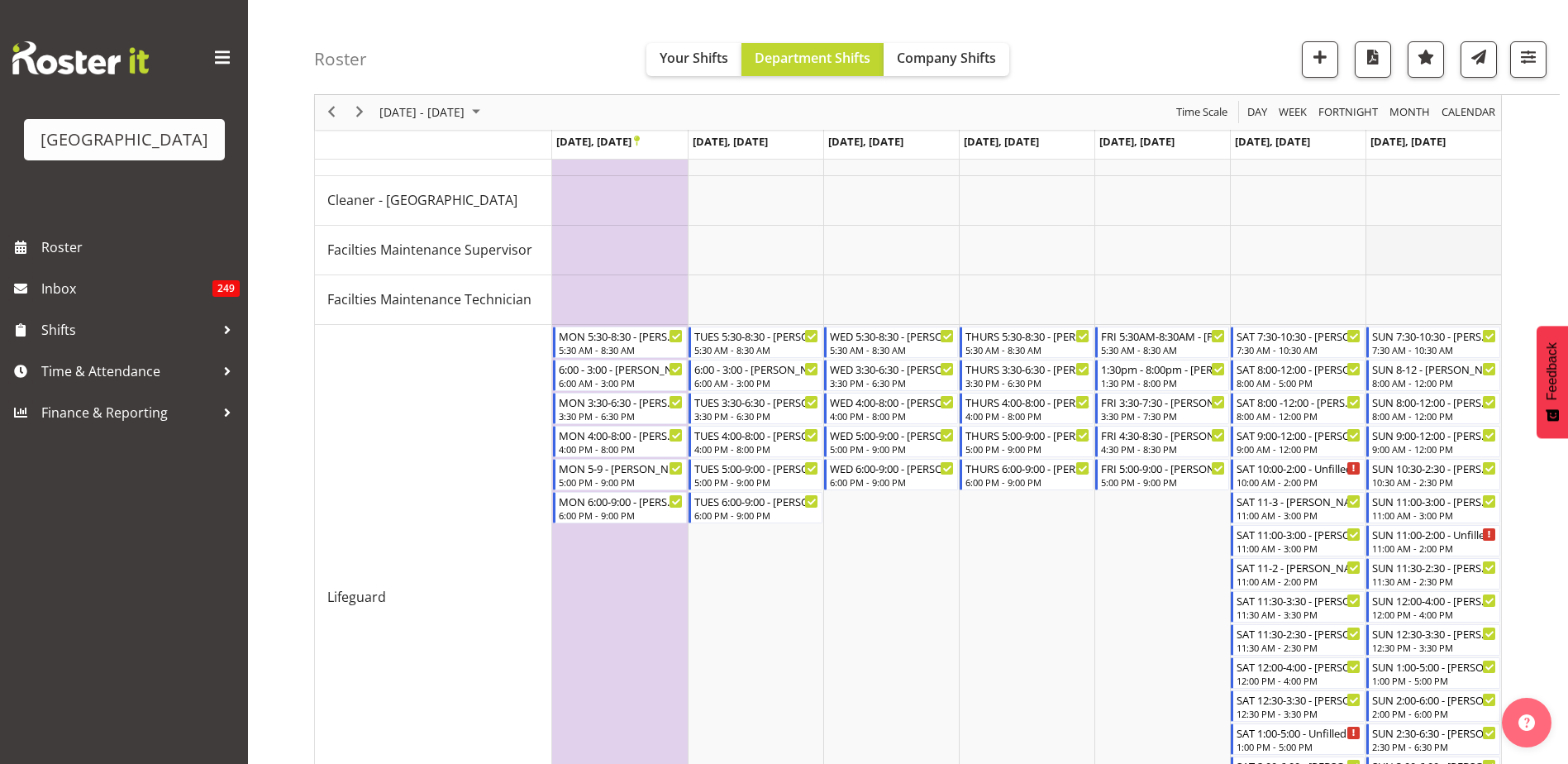
scroll to position [133, 0]
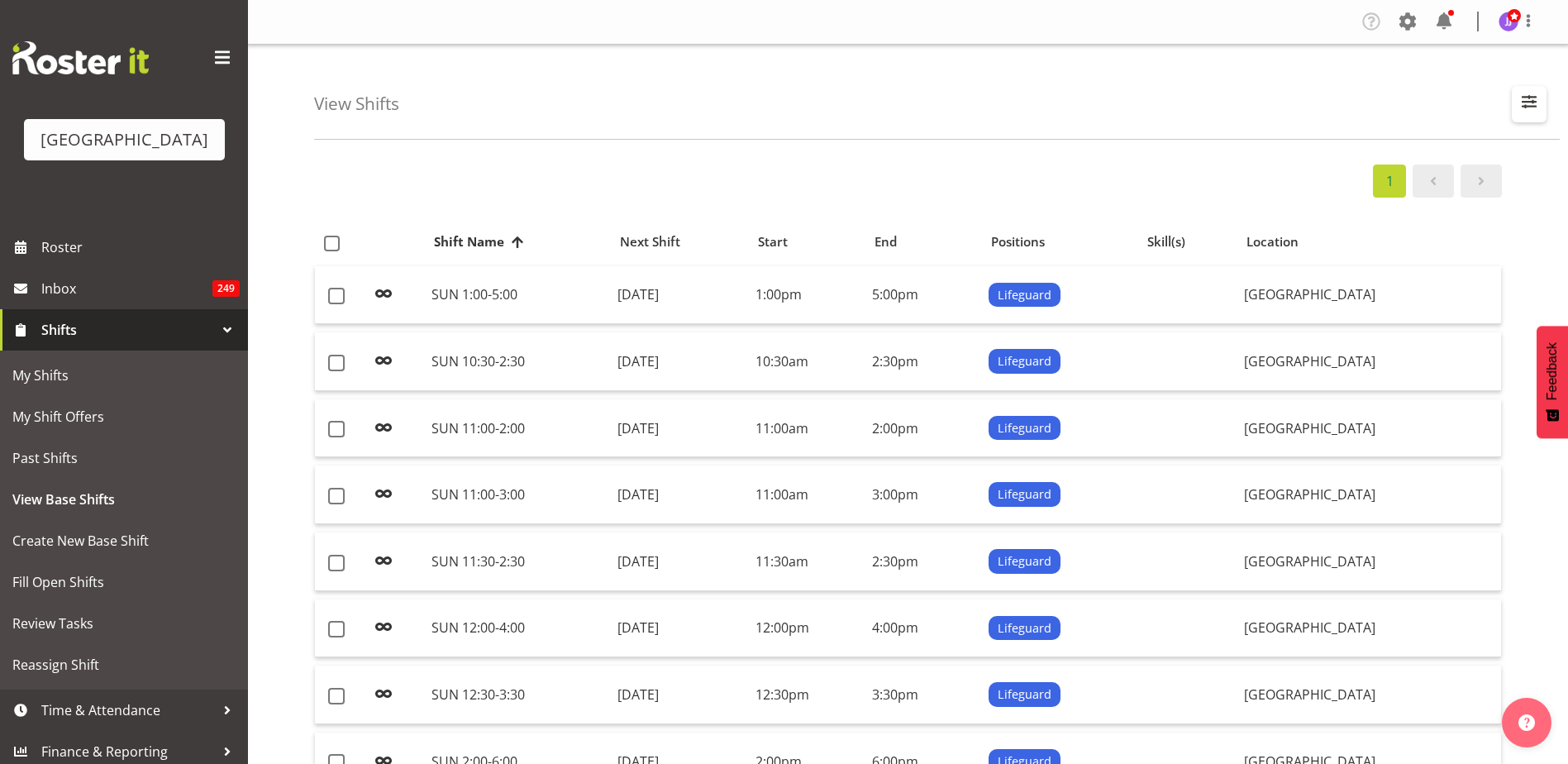
select select "114"
click at [1540, 93] on span "button" at bounding box center [1529, 102] width 22 height 22
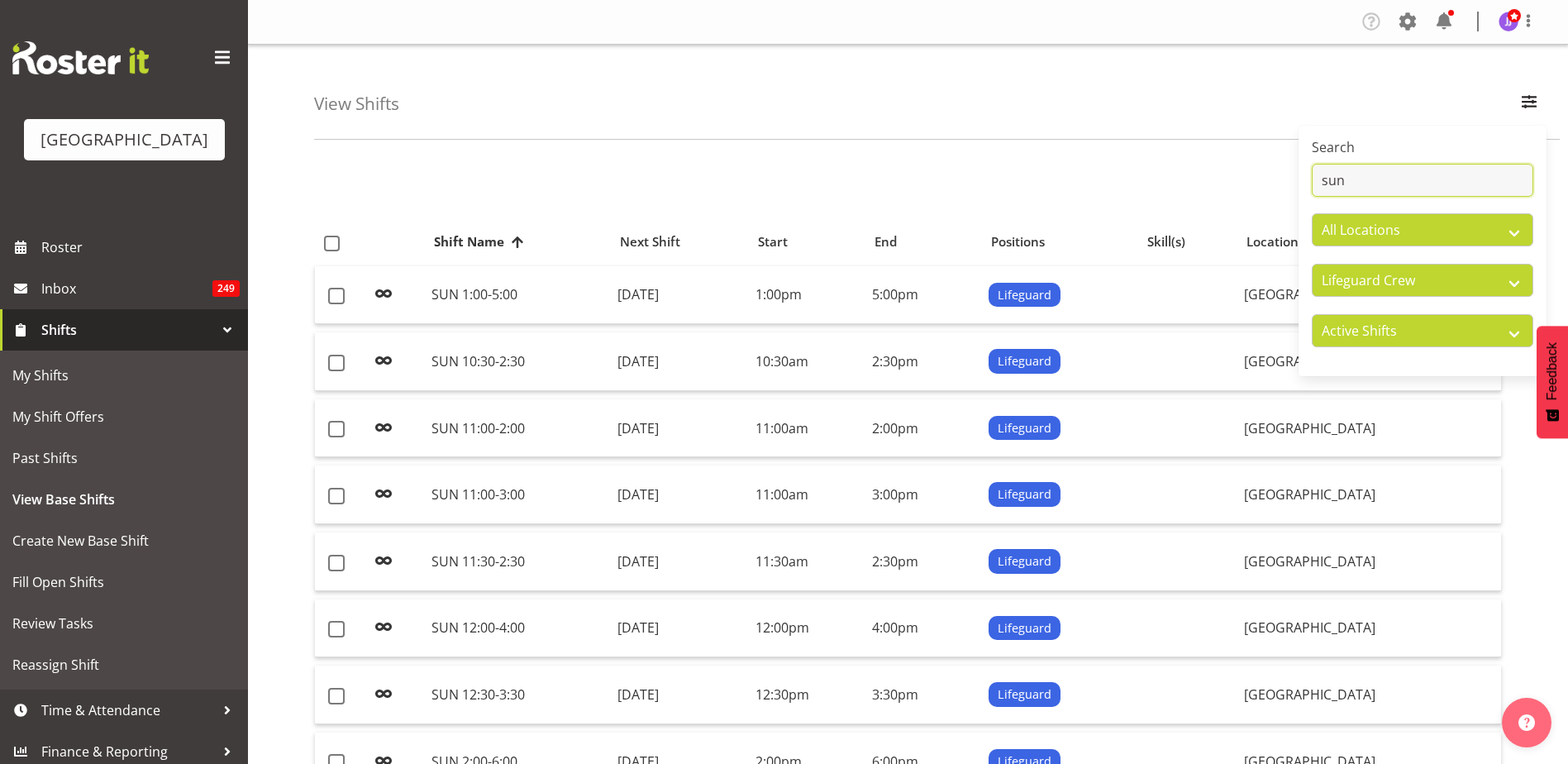
drag, startPoint x: 1401, startPoint y: 187, endPoint x: 1300, endPoint y: 185, distance: 101.0
click at [1300, 185] on div "Search sun All Locations [GEOGRAPHIC_DATA] All Departments Cleaning Crew Custom…" at bounding box center [1422, 251] width 248 height 237
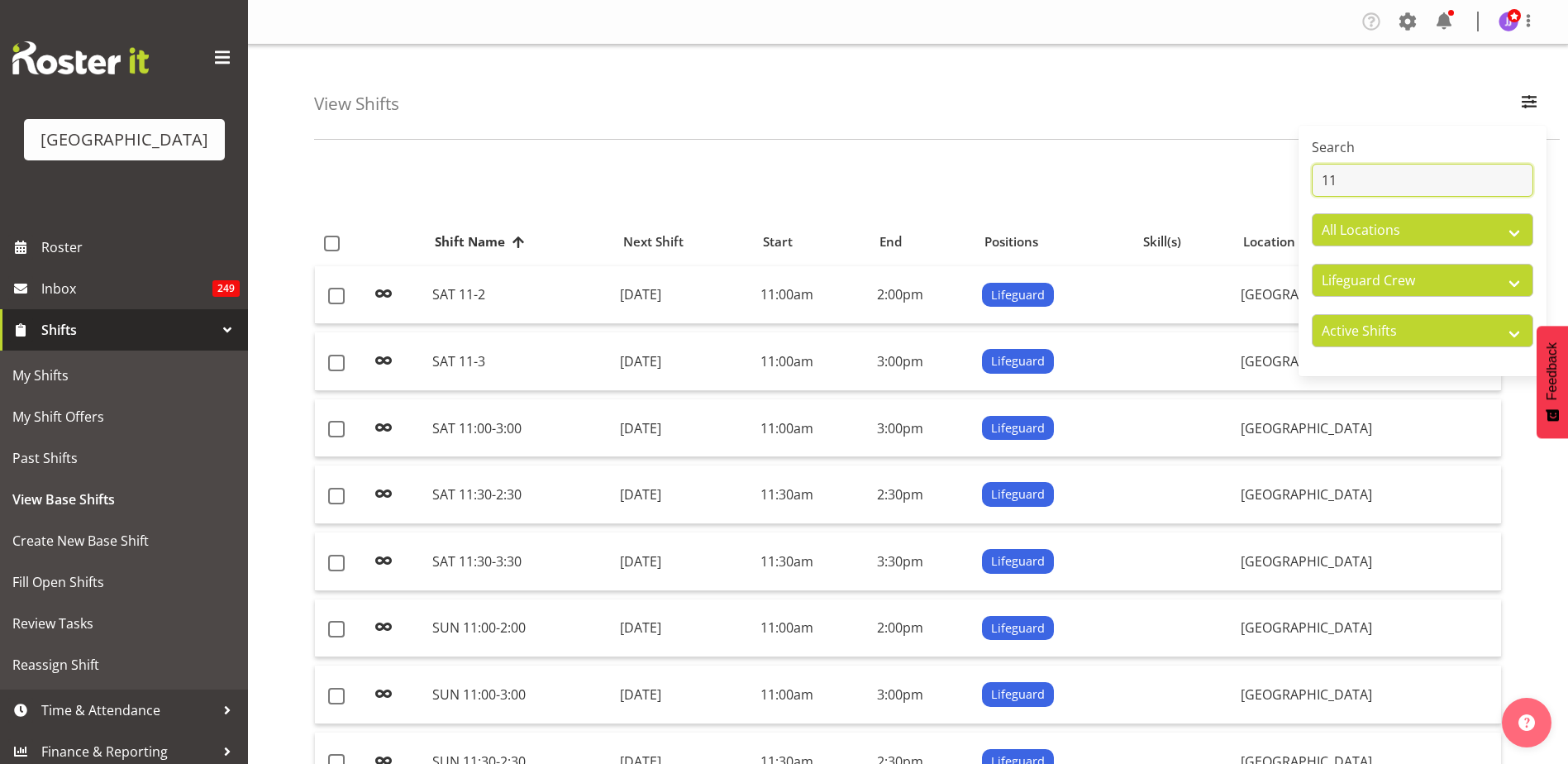
type input "1"
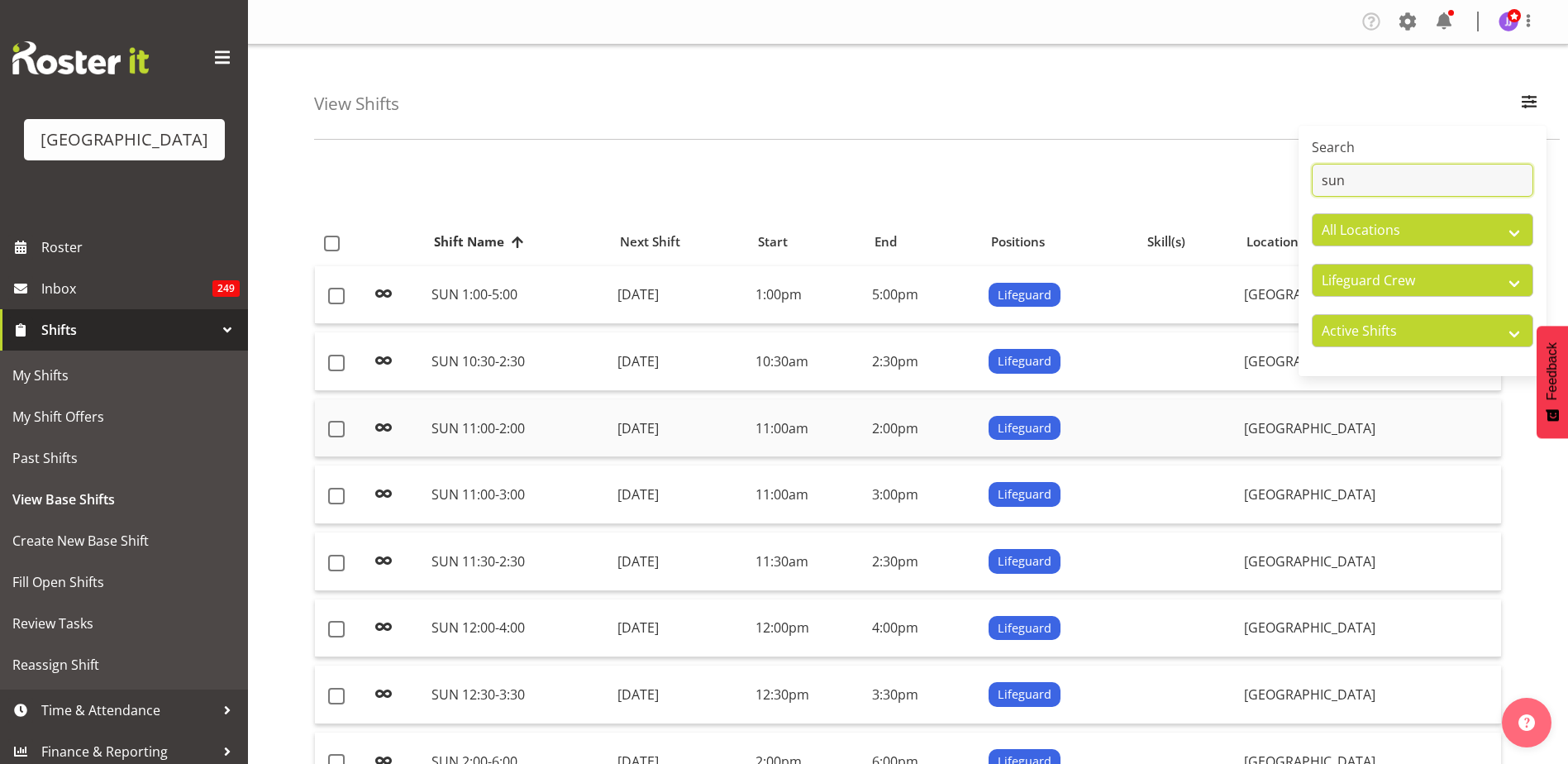
type input "sun"
click at [578, 434] on td "SUN 11:00-2:00" at bounding box center [518, 428] width 186 height 59
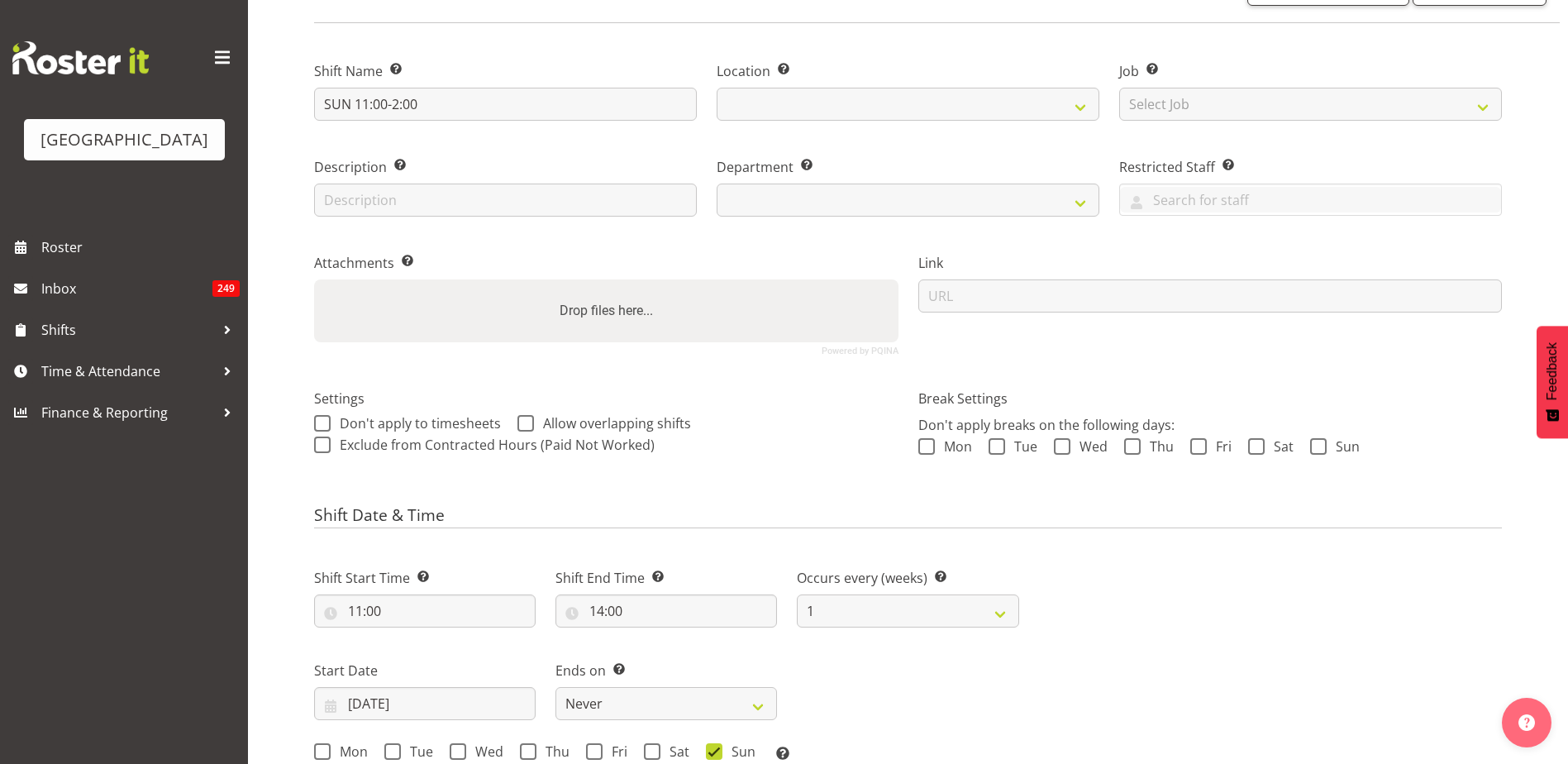
select select
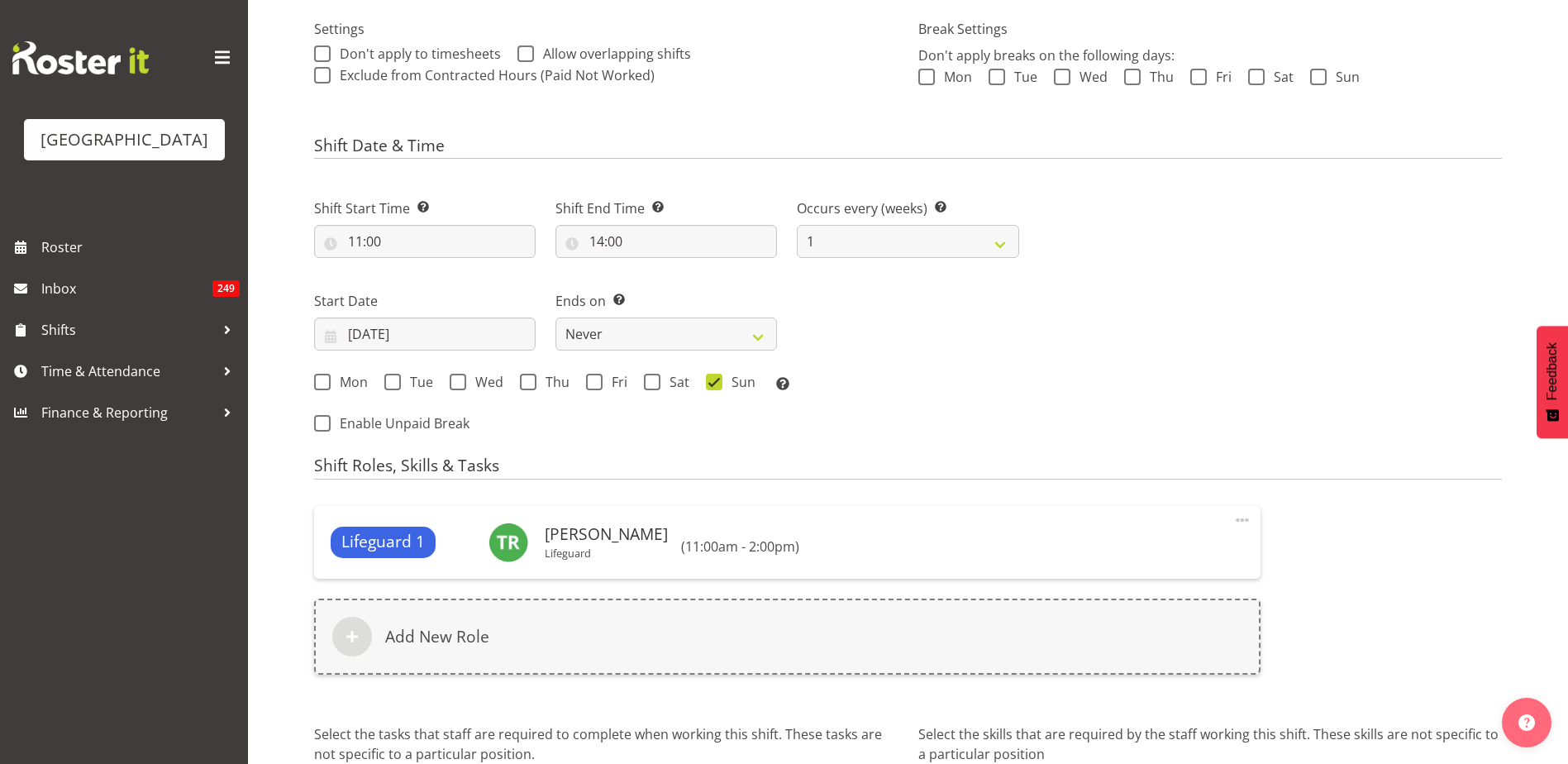
scroll to position [496, 0]
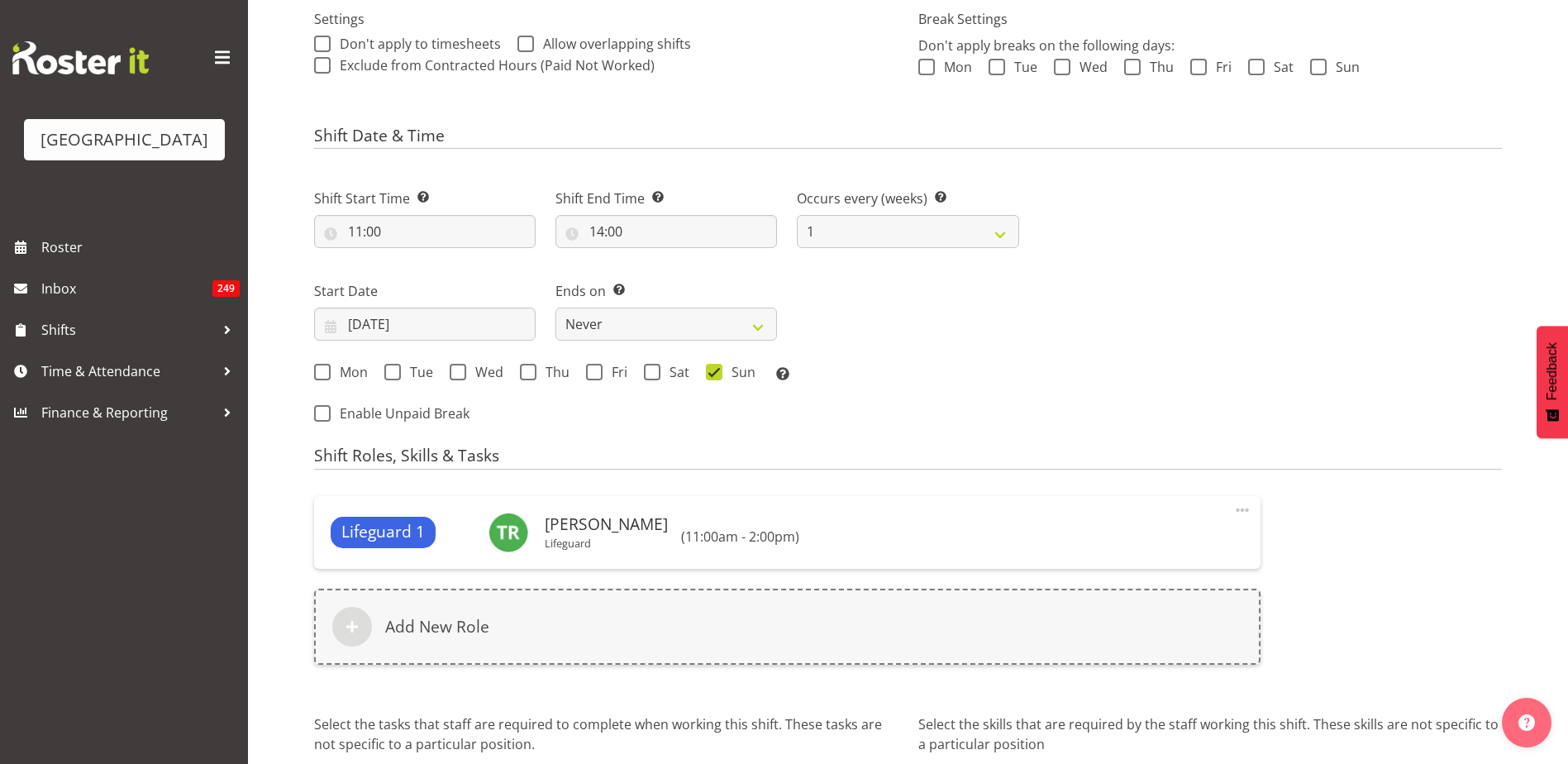
select select "114"
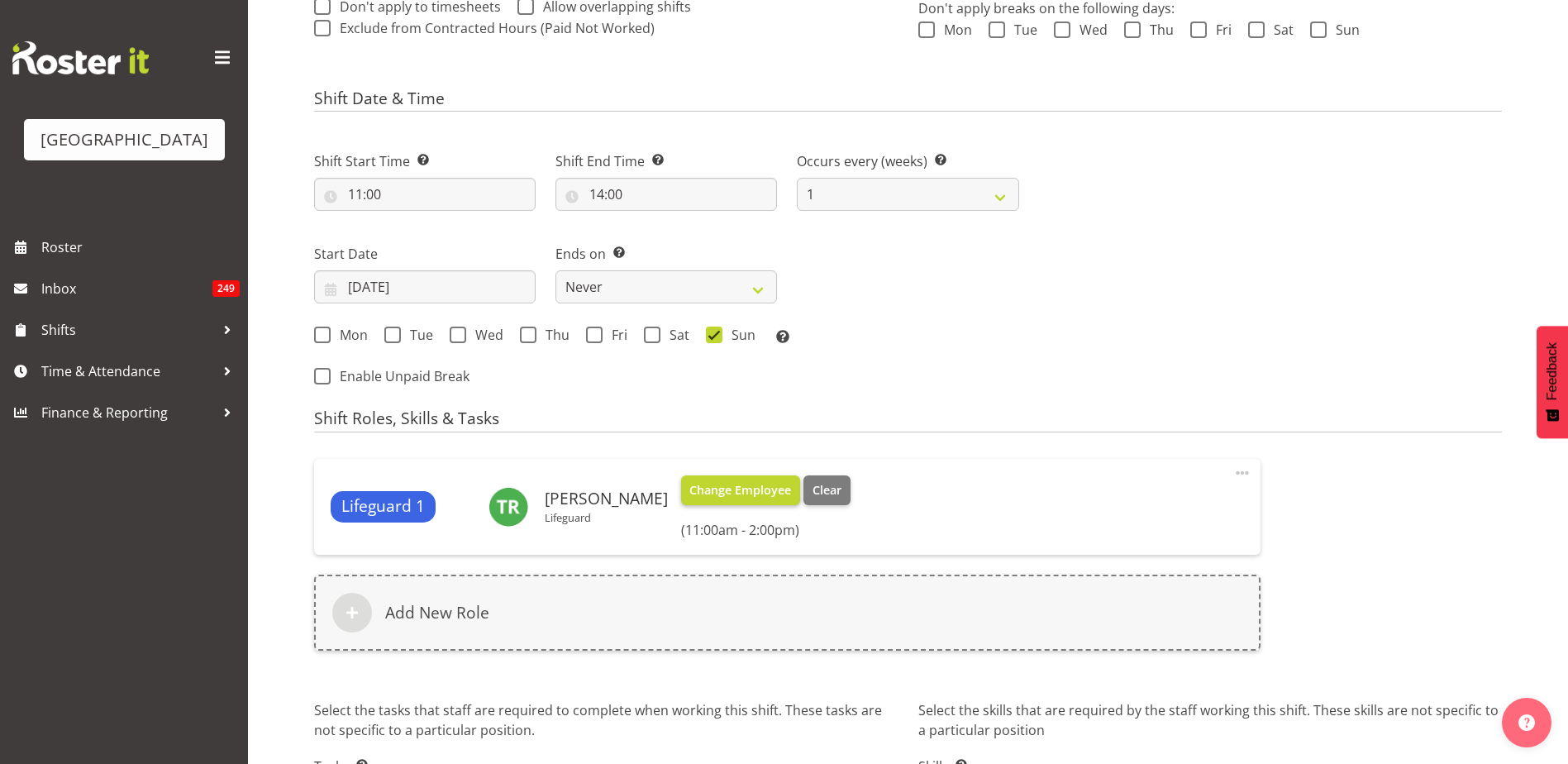
scroll to position [643, 0]
